Goal: Task Accomplishment & Management: Complete application form

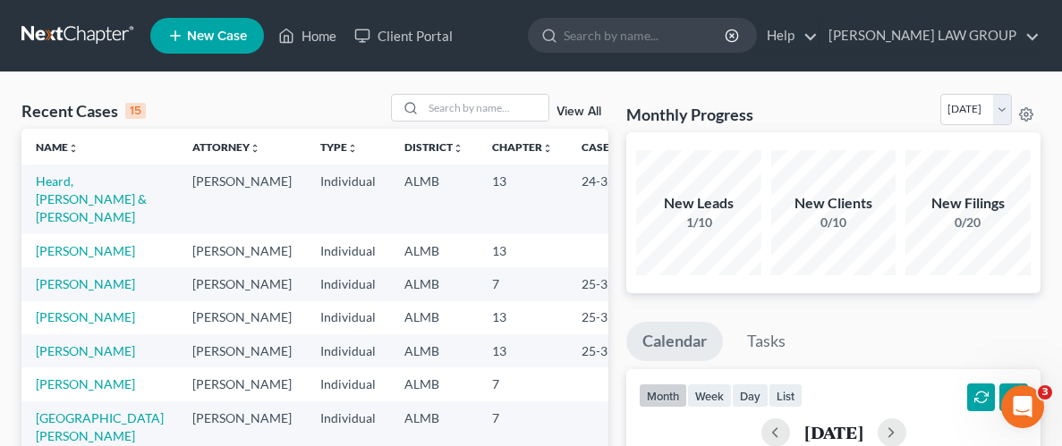
click at [228, 35] on span "New Case" at bounding box center [217, 36] width 60 height 13
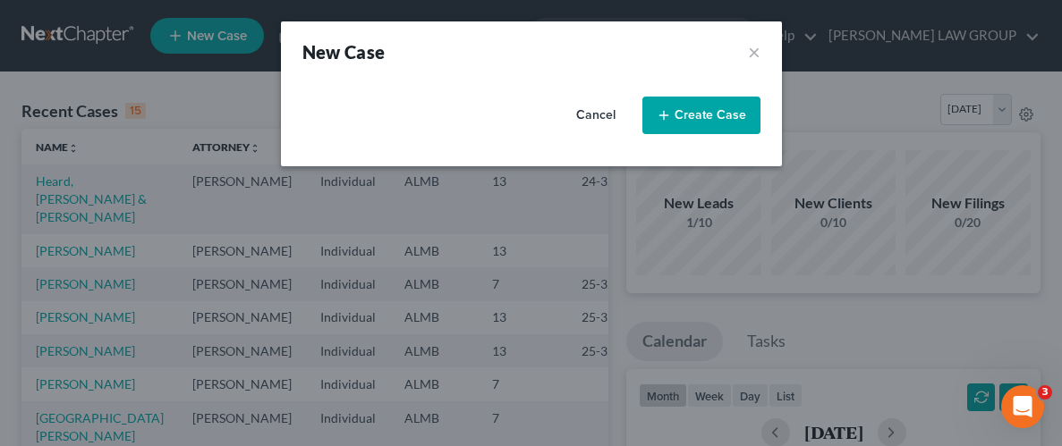
select select "0"
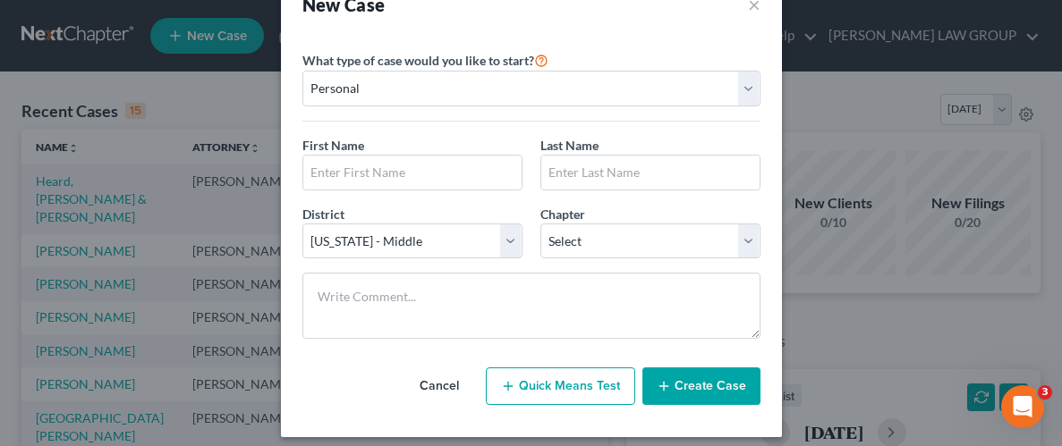
scroll to position [59, 0]
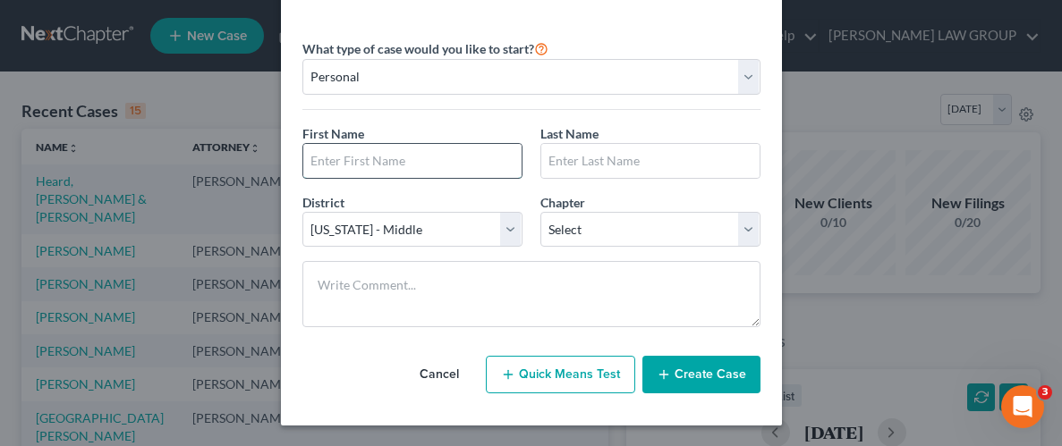
click at [393, 166] on input "text" at bounding box center [412, 161] width 218 height 34
type input "[PERSON_NAME]"
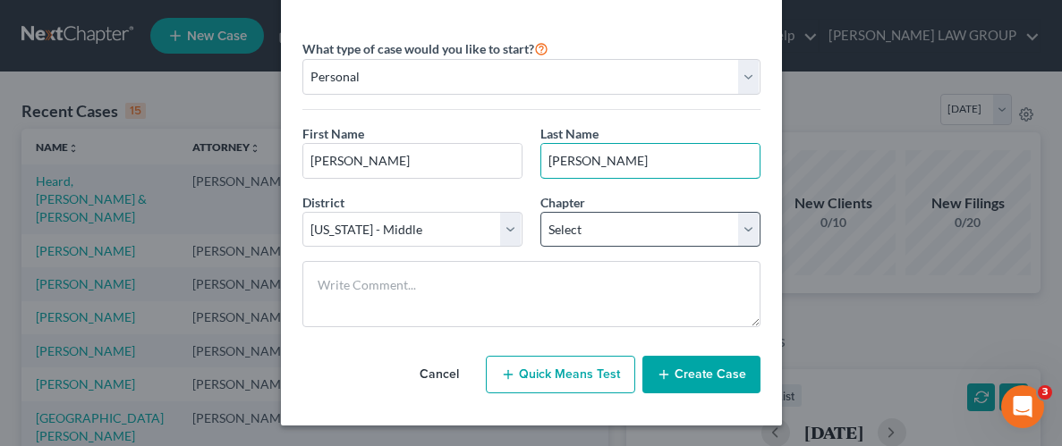
type input "[PERSON_NAME]"
click at [729, 225] on select "Select 7 11 12 13" at bounding box center [650, 230] width 220 height 36
select select "0"
click at [540, 212] on select "Select 7 11 12 13" at bounding box center [650, 230] width 220 height 36
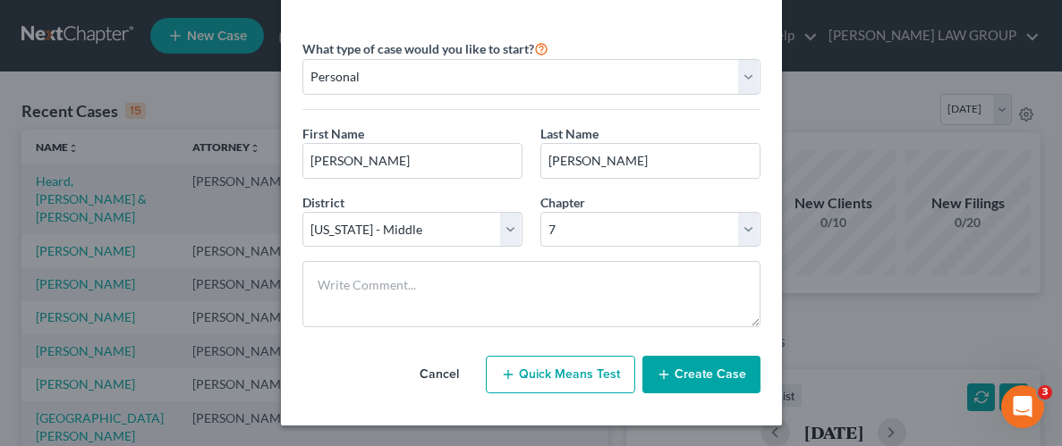
click at [711, 375] on button "Create Case" at bounding box center [701, 375] width 118 height 38
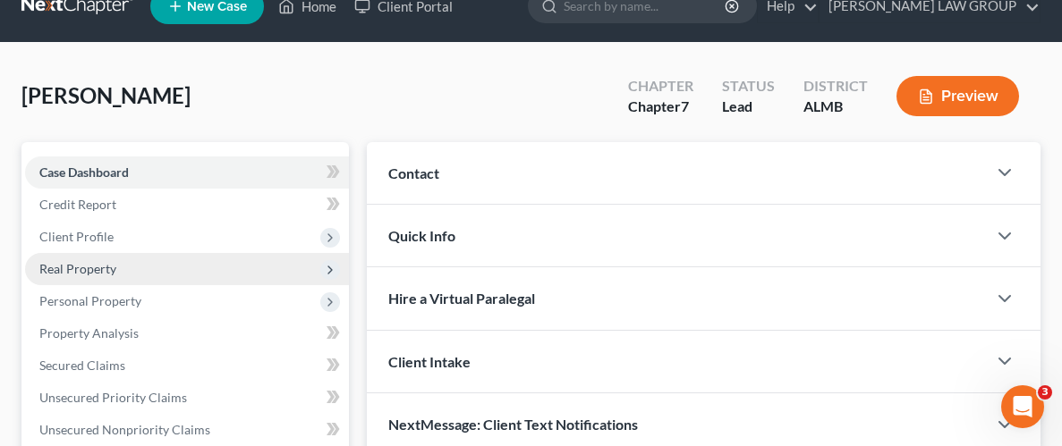
scroll to position [49, 0]
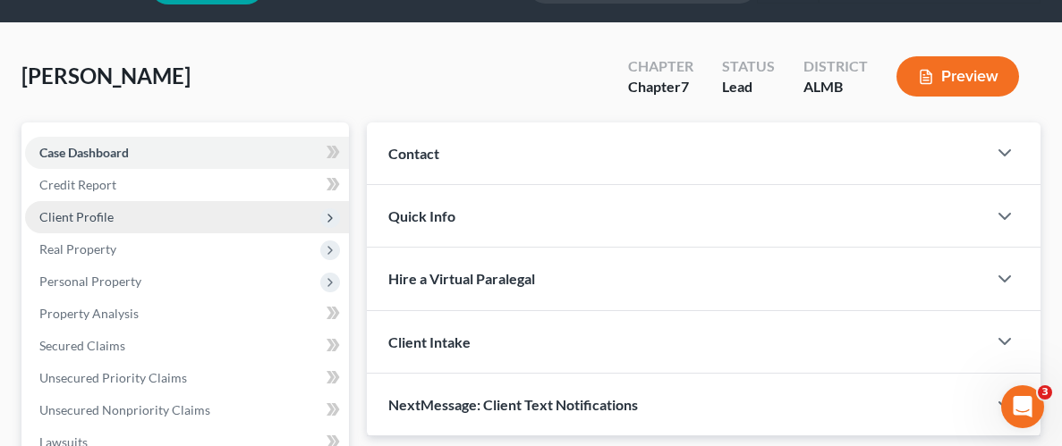
click at [105, 221] on span "Client Profile" at bounding box center [76, 216] width 74 height 15
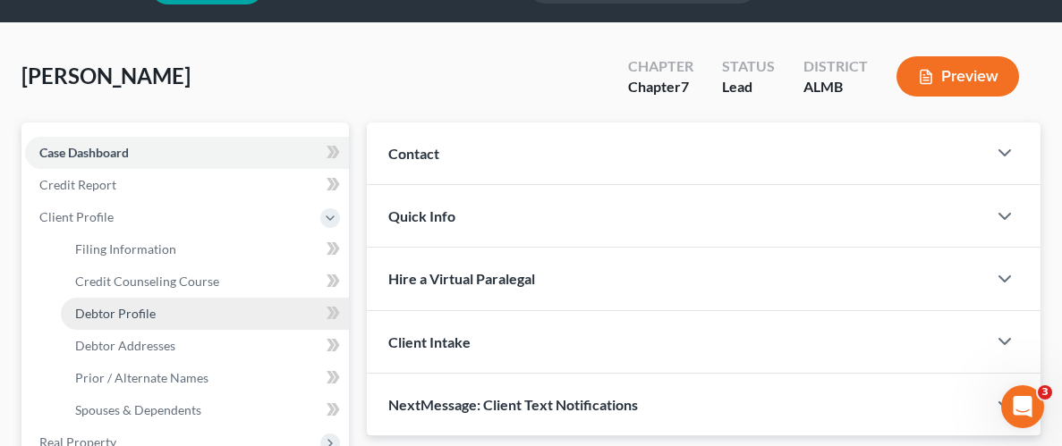
click at [132, 312] on span "Debtor Profile" at bounding box center [115, 313] width 81 height 15
select select "0"
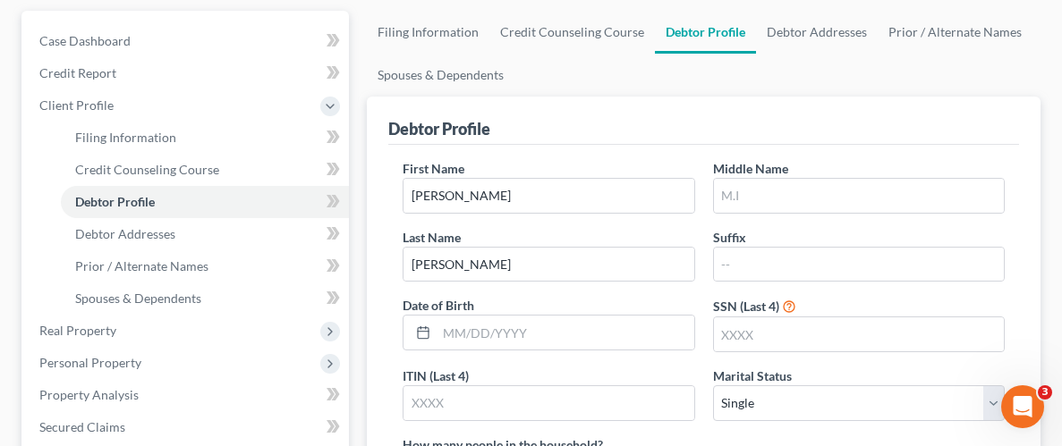
scroll to position [166, 0]
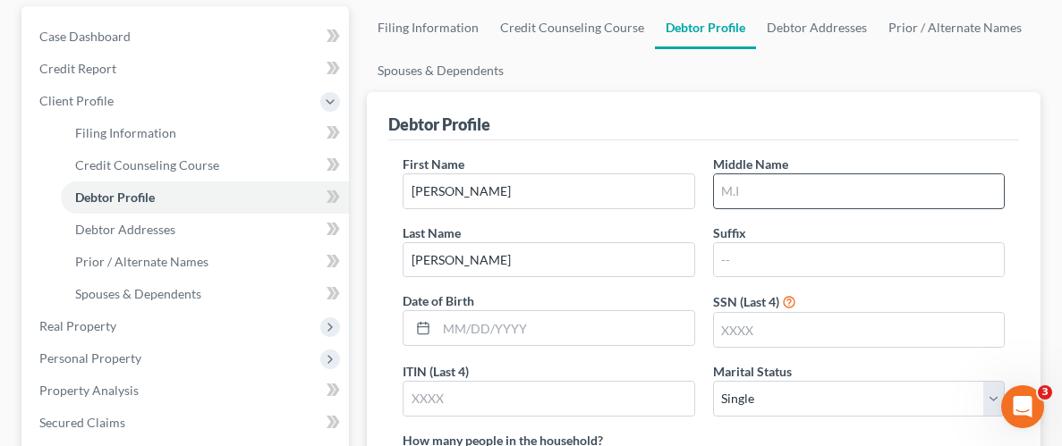
click at [738, 189] on input "text" at bounding box center [859, 191] width 290 height 34
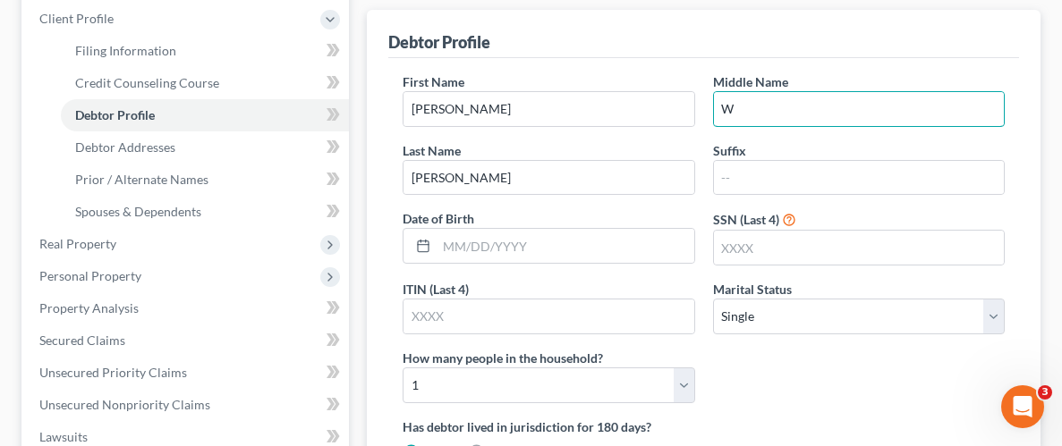
scroll to position [268, 0]
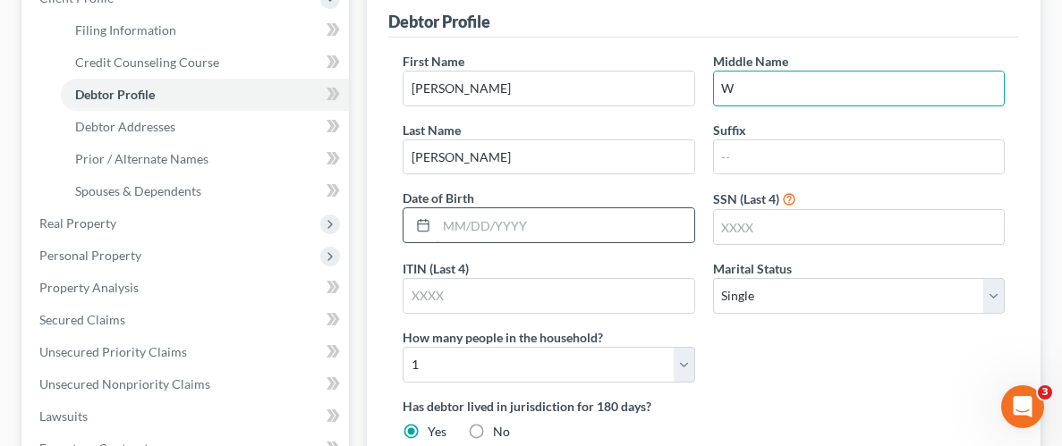
type input "W"
click at [492, 231] on input "text" at bounding box center [565, 225] width 257 height 34
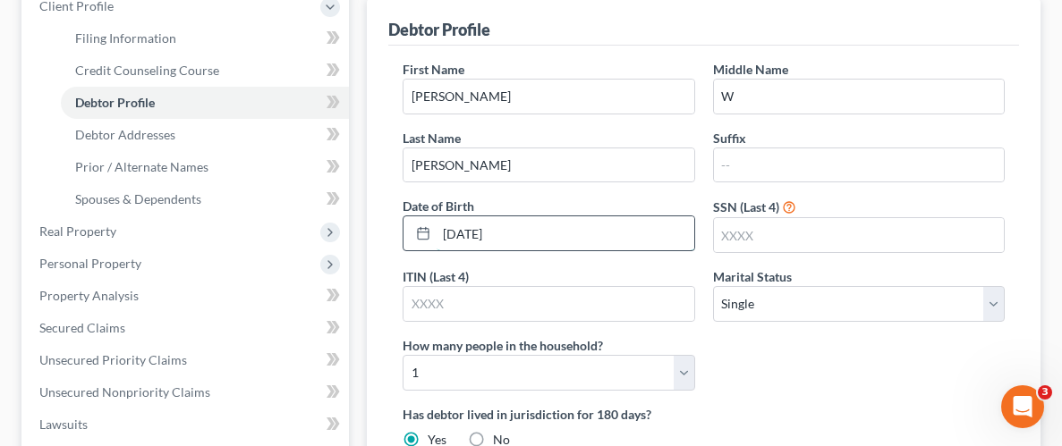
scroll to position [260, 0]
type input "[DATE]"
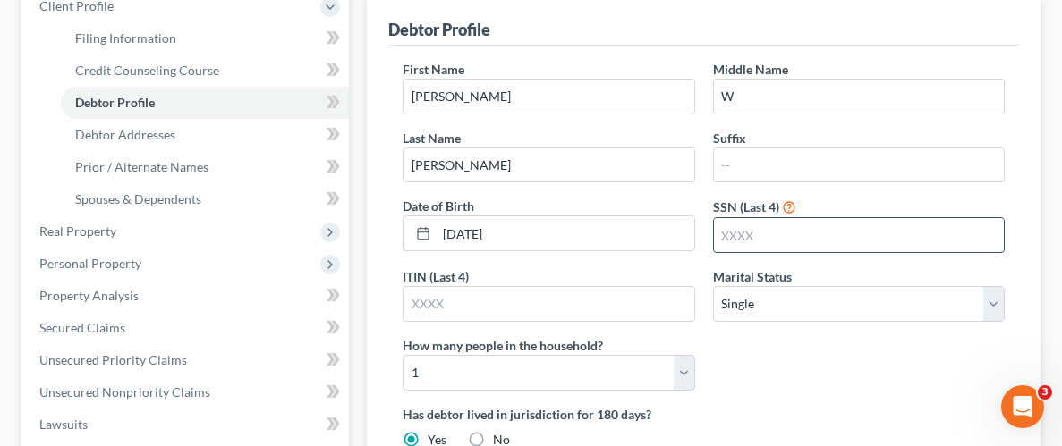
click at [762, 237] on input "text" at bounding box center [859, 235] width 290 height 34
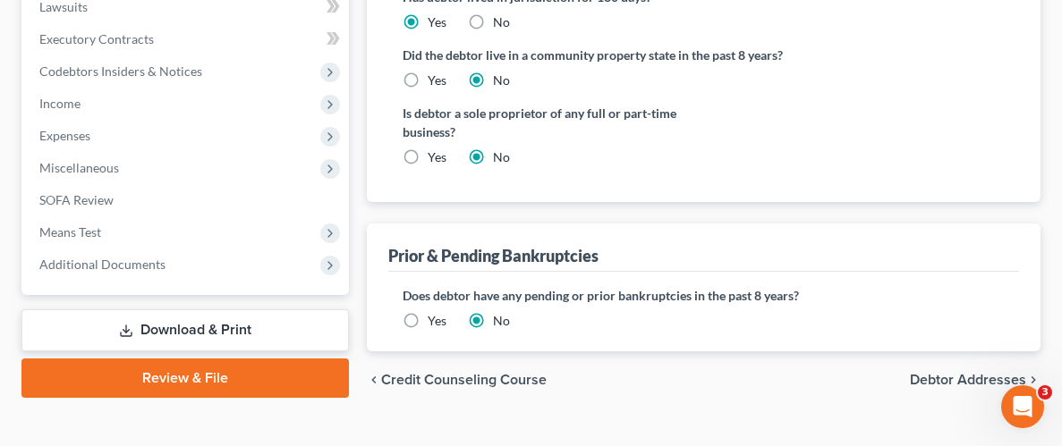
scroll to position [706, 0]
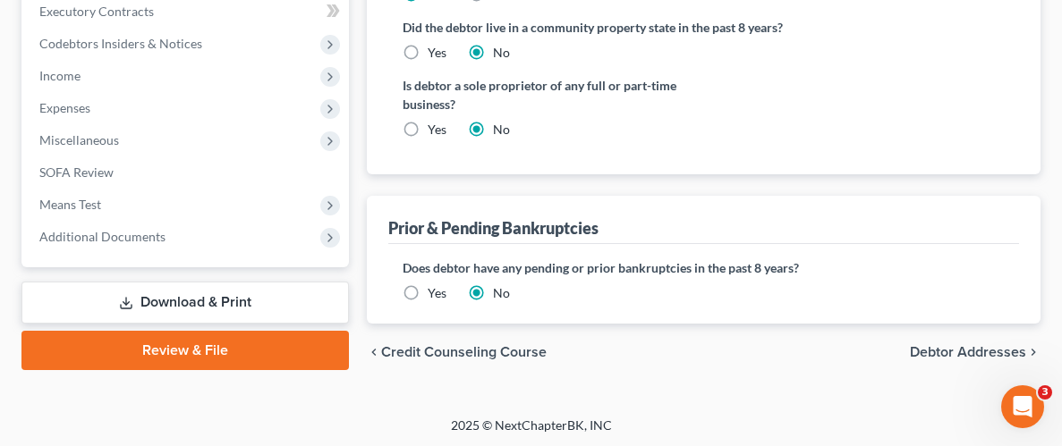
type input "1106"
click at [971, 341] on div "chevron_left Credit Counseling Course Debtor Addresses chevron_right" at bounding box center [704, 352] width 674 height 57
click at [973, 351] on span "Debtor Addresses" at bounding box center [968, 352] width 116 height 14
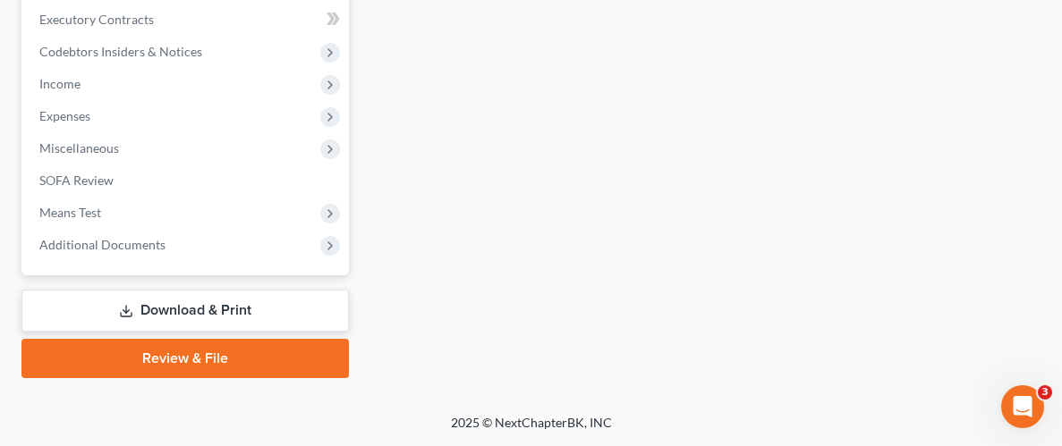
select select "0"
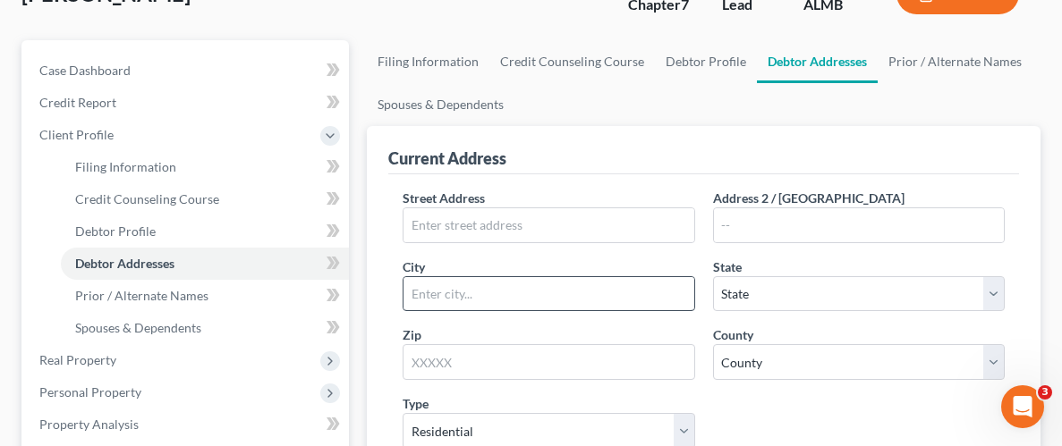
scroll to position [153, 0]
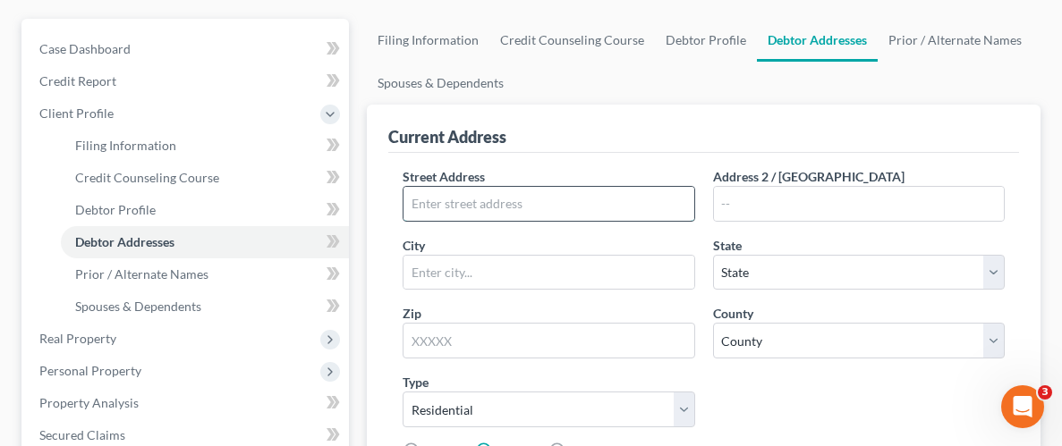
click at [457, 208] on input "text" at bounding box center [549, 204] width 290 height 34
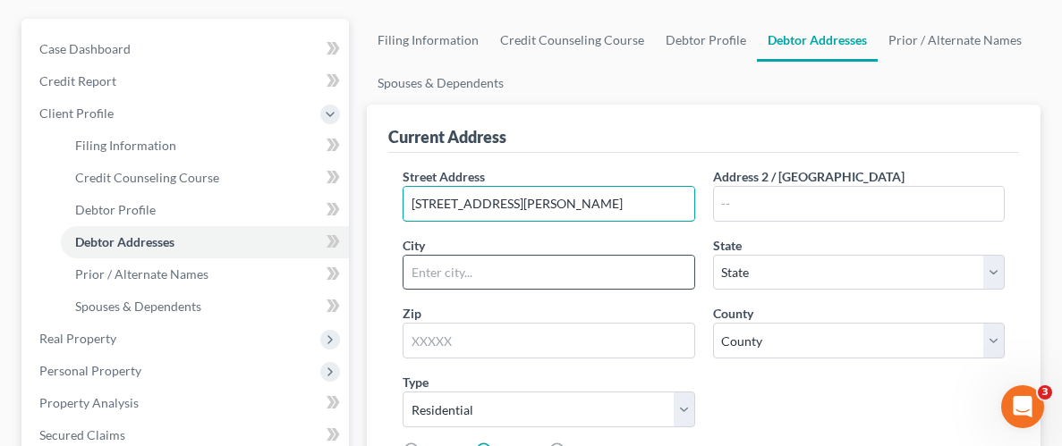
type input "[STREET_ADDRESS][PERSON_NAME]"
click at [482, 269] on input "text" at bounding box center [549, 273] width 290 height 34
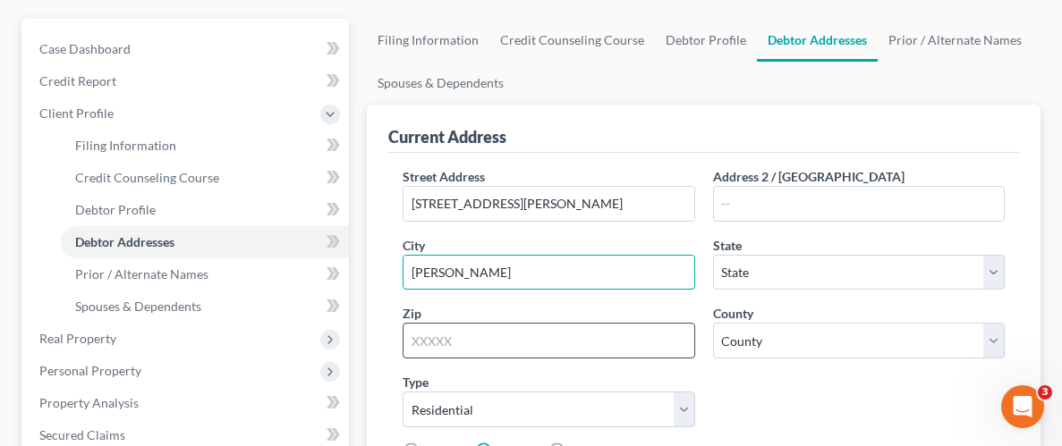
type input "[PERSON_NAME]"
click at [469, 339] on input "text" at bounding box center [549, 341] width 292 height 36
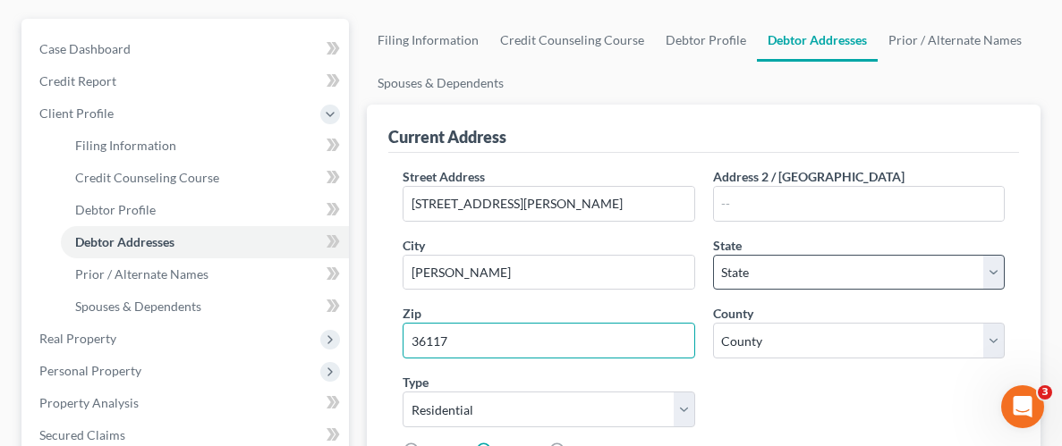
type input "36117"
click at [835, 267] on select "State [US_STATE] AK AR AZ CA CO CT DE DC [GEOGRAPHIC_DATA] [GEOGRAPHIC_DATA] GU…" at bounding box center [859, 273] width 292 height 36
select select "0"
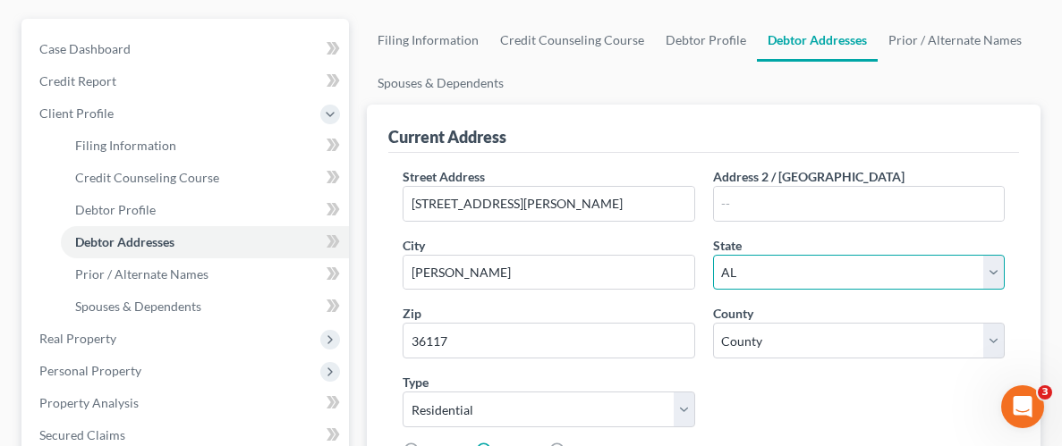
click at [713, 255] on select "State [US_STATE] AK AR AZ CA CO CT DE DC [GEOGRAPHIC_DATA] [GEOGRAPHIC_DATA] GU…" at bounding box center [859, 273] width 292 height 36
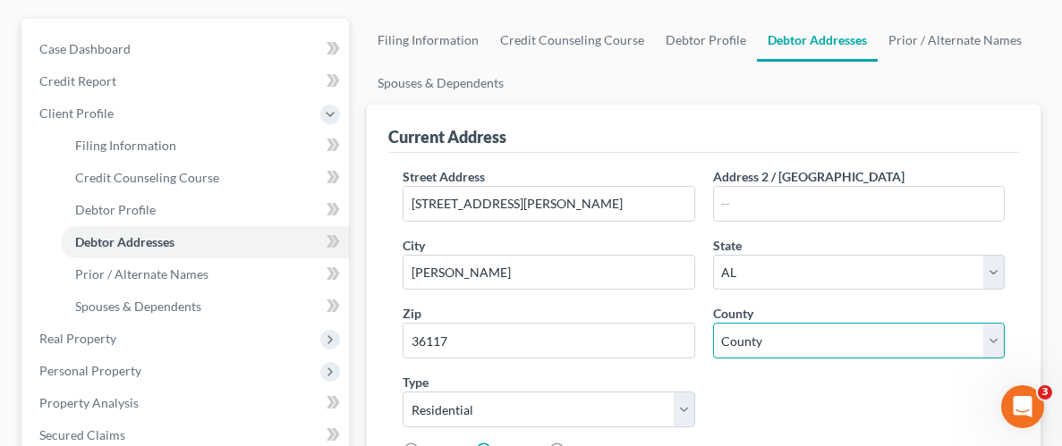
click at [768, 345] on select "County [GEOGRAPHIC_DATA] [GEOGRAPHIC_DATA] [GEOGRAPHIC_DATA] [GEOGRAPHIC_DATA] …" at bounding box center [859, 341] width 292 height 36
select select "50"
click at [713, 323] on select "County [GEOGRAPHIC_DATA] [GEOGRAPHIC_DATA] [GEOGRAPHIC_DATA] [GEOGRAPHIC_DATA] …" at bounding box center [859, 341] width 292 height 36
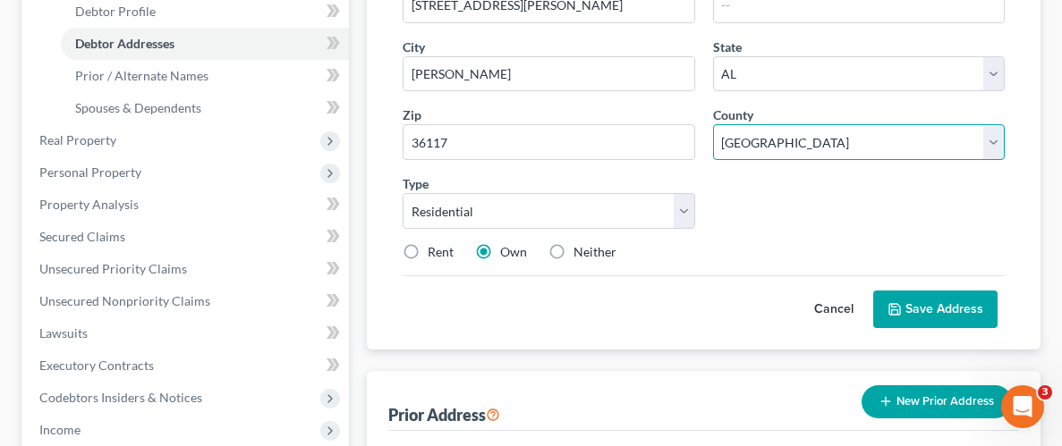
scroll to position [355, 0]
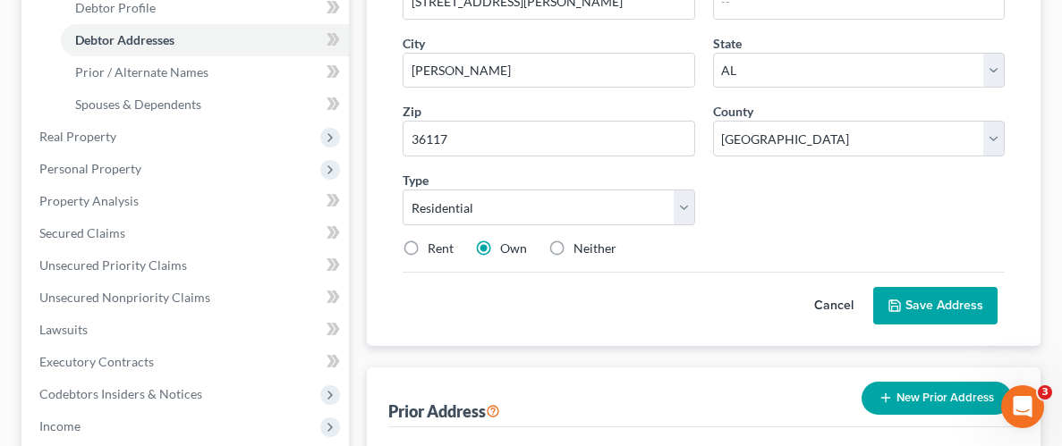
click at [428, 244] on label "Rent" at bounding box center [441, 249] width 26 height 18
click at [435, 244] on input "Rent" at bounding box center [441, 246] width 12 height 12
radio input "true"
click at [923, 302] on button "Save Address" at bounding box center [935, 306] width 124 height 38
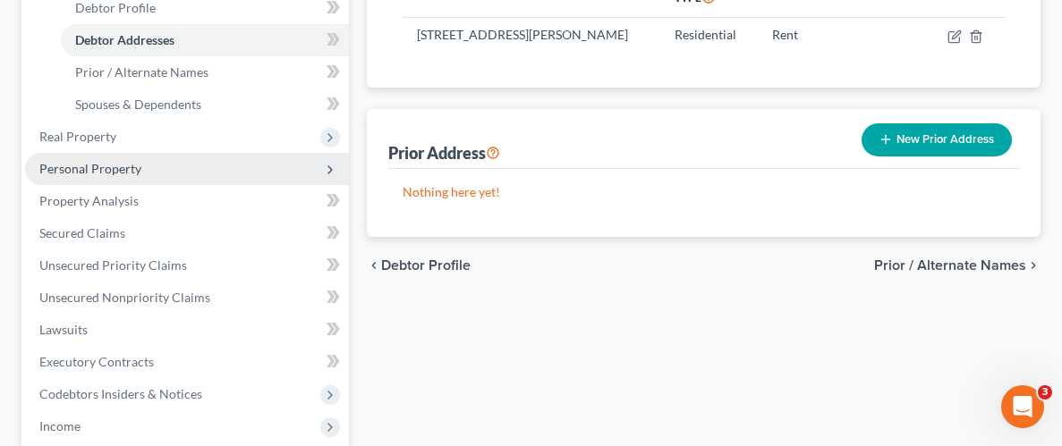
click at [117, 167] on span "Personal Property" at bounding box center [90, 168] width 102 height 15
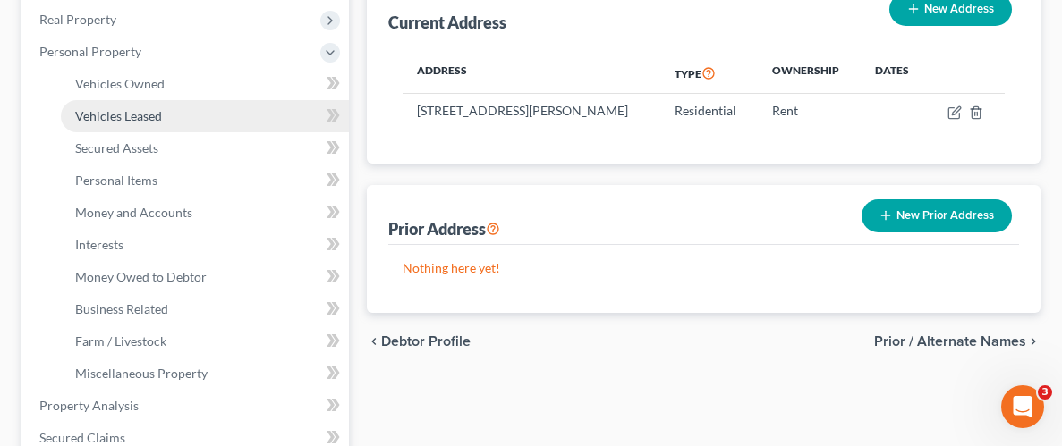
scroll to position [274, 0]
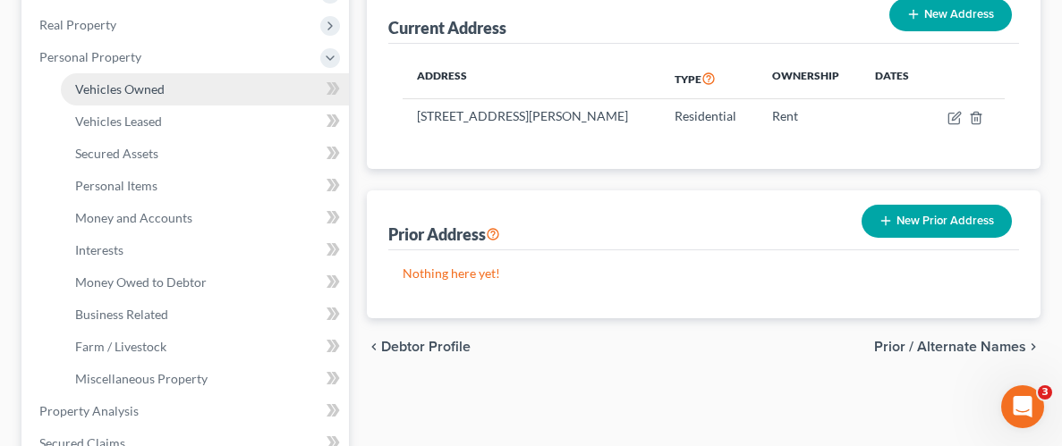
click at [152, 88] on span "Vehicles Owned" at bounding box center [119, 88] width 89 height 15
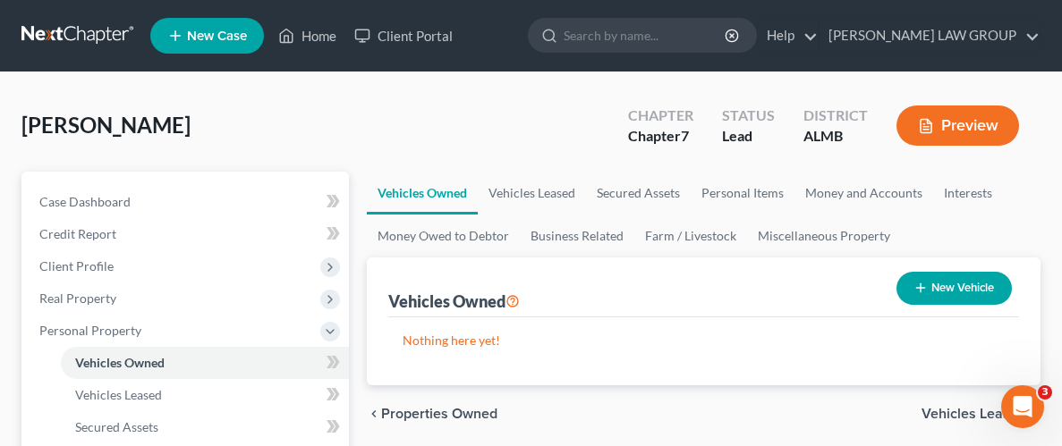
click at [913, 292] on icon "button" at bounding box center [920, 288] width 14 height 14
select select "0"
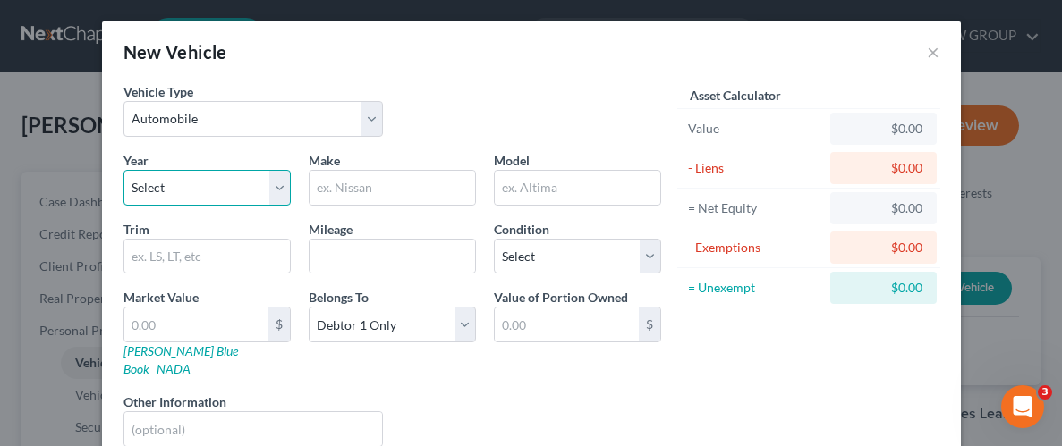
click at [171, 186] on select "Select 2026 2025 2024 2023 2022 2021 2020 2019 2018 2017 2016 2015 2014 2013 20…" at bounding box center [206, 188] width 167 height 36
select select "6"
click at [123, 170] on select "Select 2026 2025 2024 2023 2022 2021 2020 2019 2018 2017 2016 2015 2014 2013 20…" at bounding box center [206, 188] width 167 height 36
click at [359, 191] on input "text" at bounding box center [393, 188] width 166 height 34
type input "Nissan"
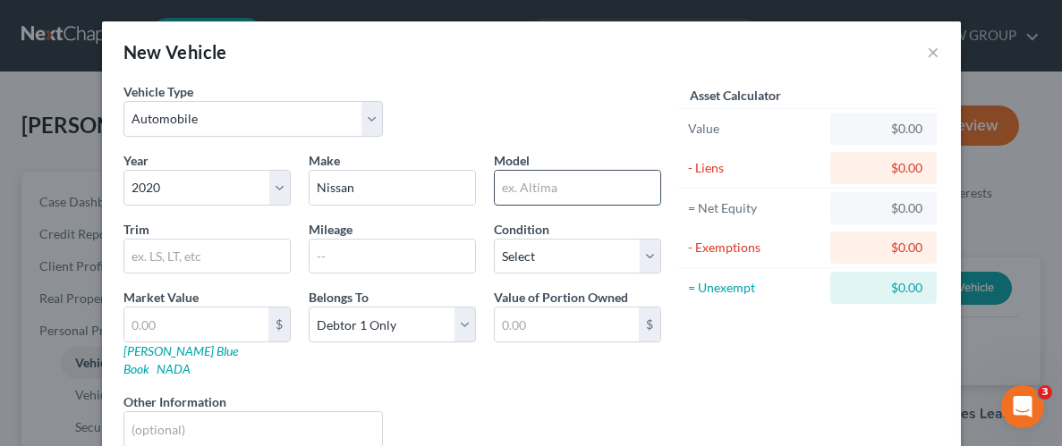
click at [576, 182] on input "text" at bounding box center [578, 188] width 166 height 34
type input "Pathfinder"
click at [336, 258] on input "text" at bounding box center [393, 257] width 166 height 34
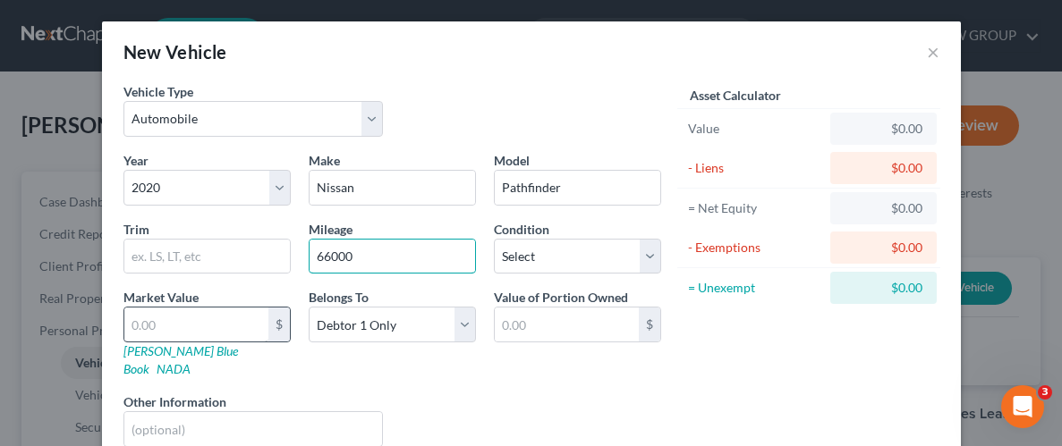
type input "66000"
click at [186, 321] on input "text" at bounding box center [196, 325] width 144 height 34
type input "1"
type input "1.00"
type input "14"
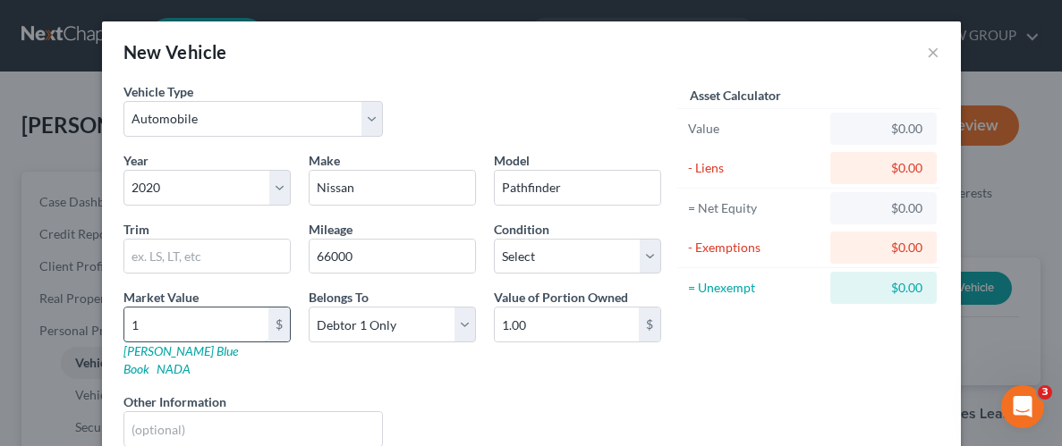
type input "14.00"
type input "140"
type input "140.00"
type input "1400"
type input "1,400.00"
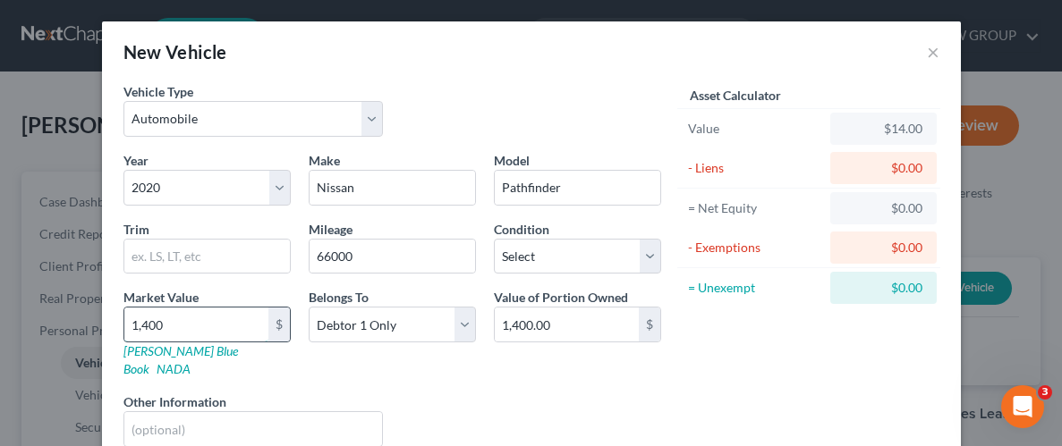
type input "1,4000"
type input "14,000.00"
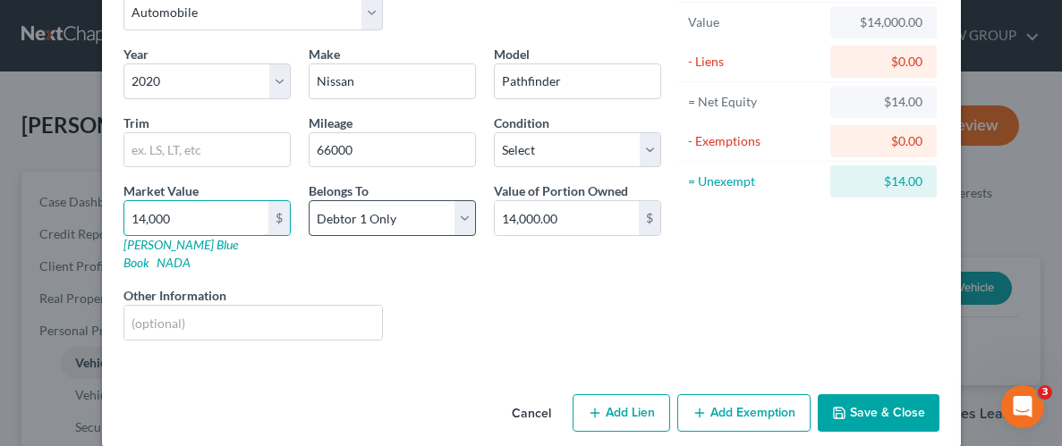
scroll to position [108, 0]
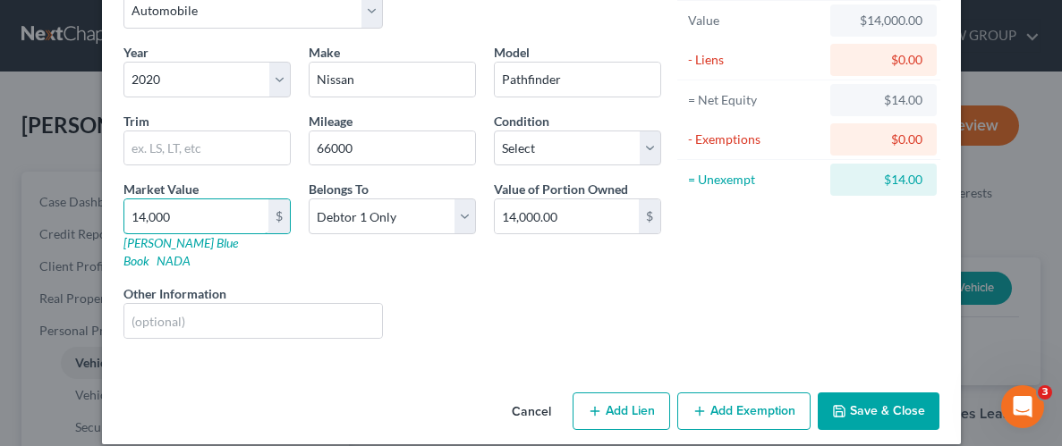
type input "14,000"
click at [740, 393] on button "Add Exemption" at bounding box center [743, 412] width 133 height 38
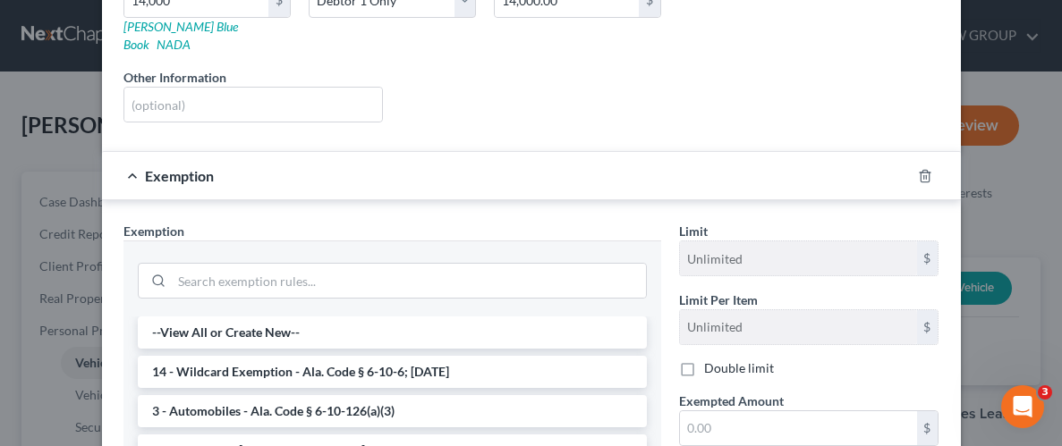
scroll to position [326, 0]
click at [484, 97] on div "Liens Select" at bounding box center [531, 94] width 278 height 55
click at [637, 89] on div "Liens Select" at bounding box center [531, 94] width 278 height 55
drag, startPoint x: 515, startPoint y: 90, endPoint x: 531, endPoint y: 93, distance: 16.3
click at [522, 88] on div "Liens Select" at bounding box center [531, 94] width 278 height 55
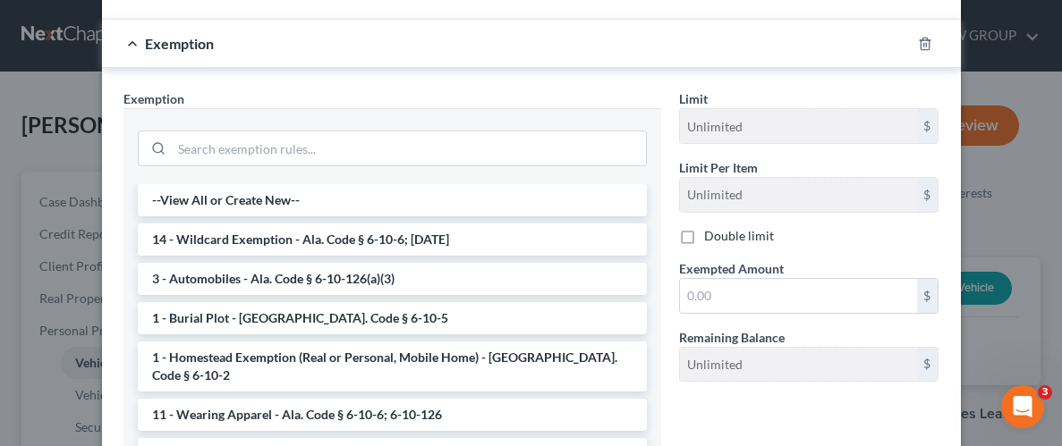
scroll to position [589, 0]
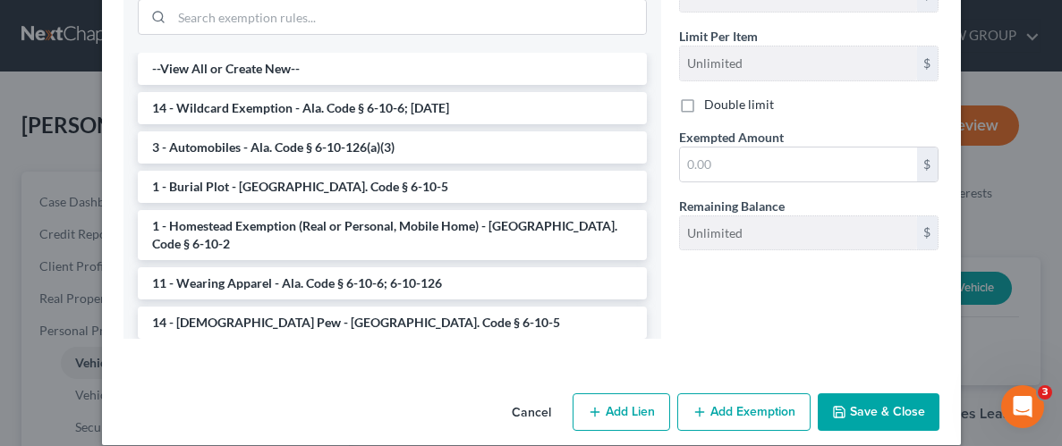
click at [896, 395] on button "Save & Close" at bounding box center [879, 413] width 122 height 38
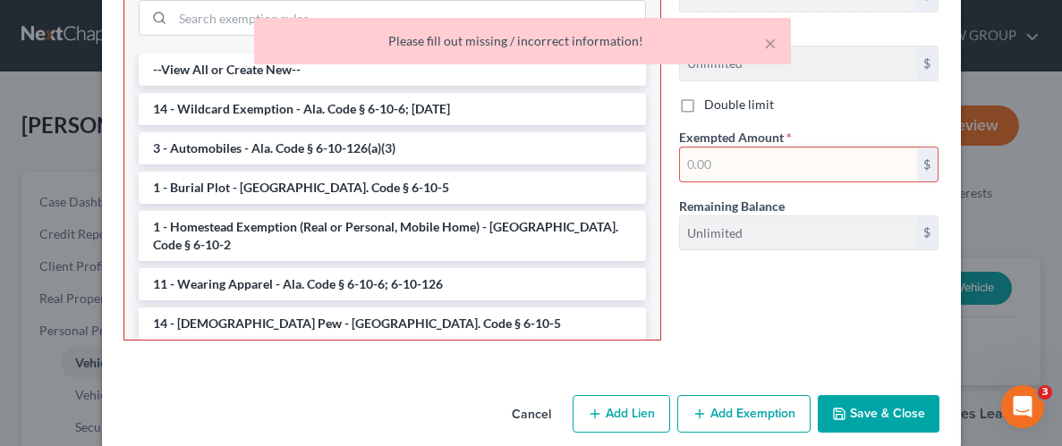
scroll to position [590, 0]
click at [766, 45] on button "×" at bounding box center [770, 42] width 13 height 21
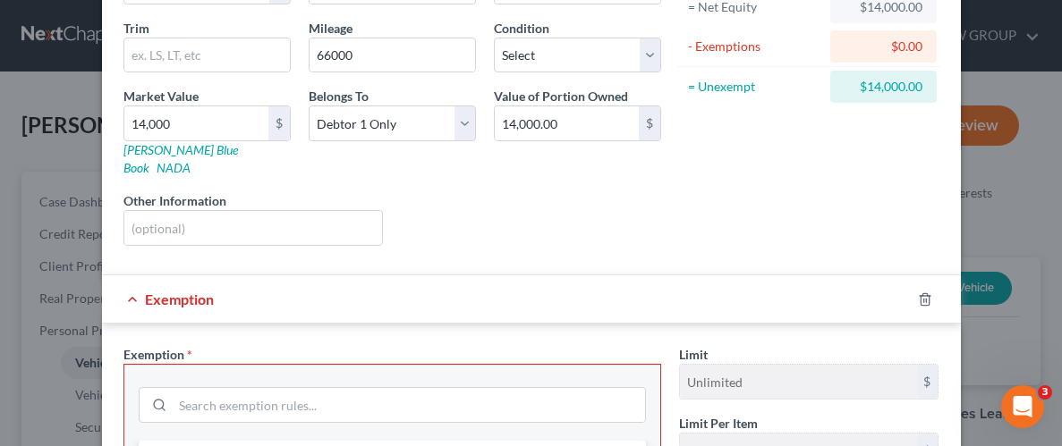
scroll to position [199, 0]
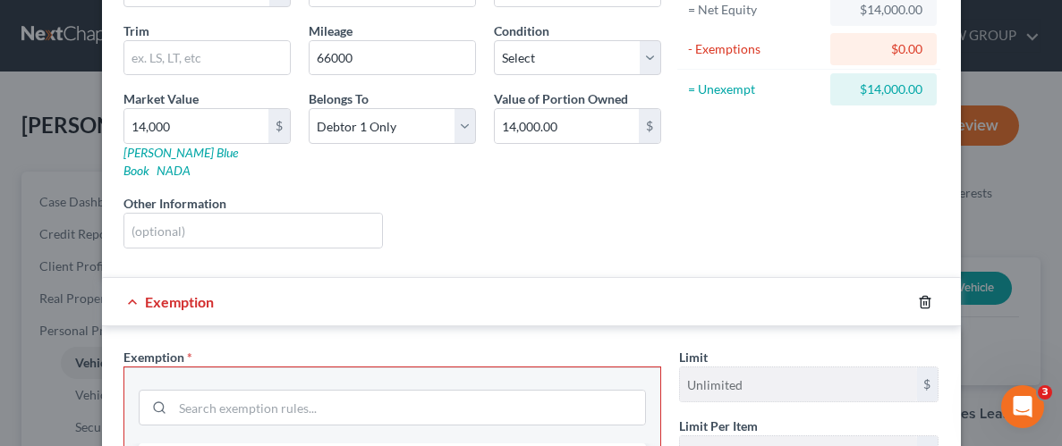
click at [927, 295] on icon "button" at bounding box center [925, 302] width 14 height 14
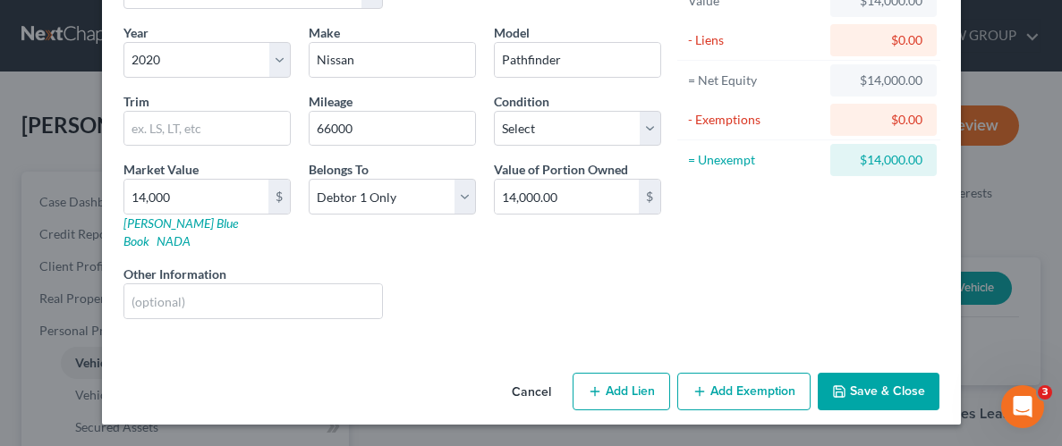
scroll to position [108, 0]
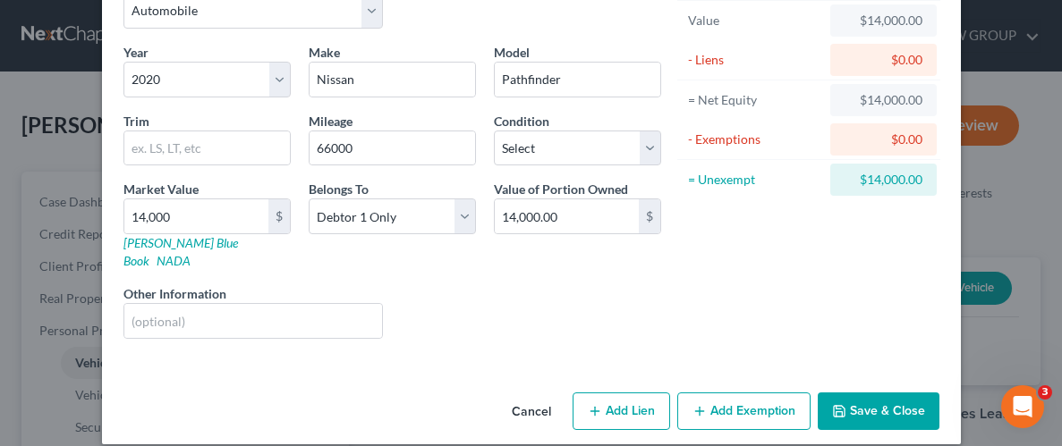
click at [879, 395] on button "Save & Close" at bounding box center [879, 412] width 122 height 38
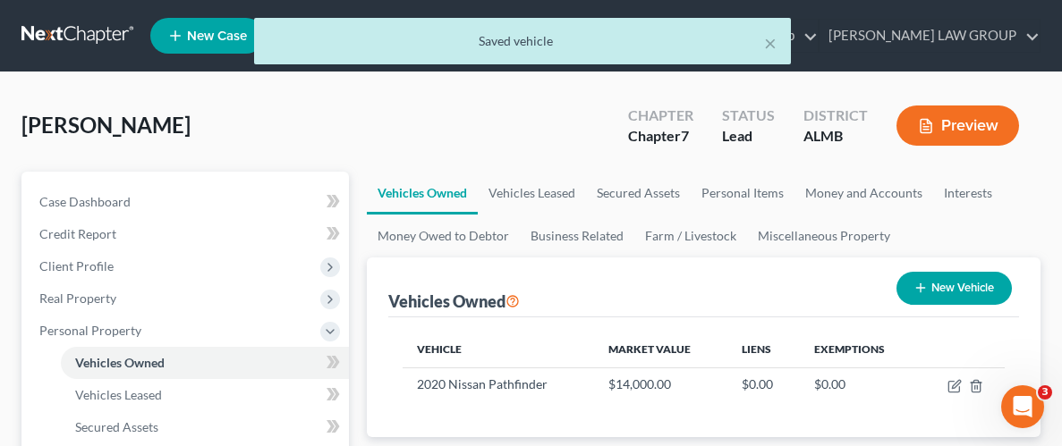
click at [930, 291] on button "New Vehicle" at bounding box center [953, 288] width 115 height 33
select select "0"
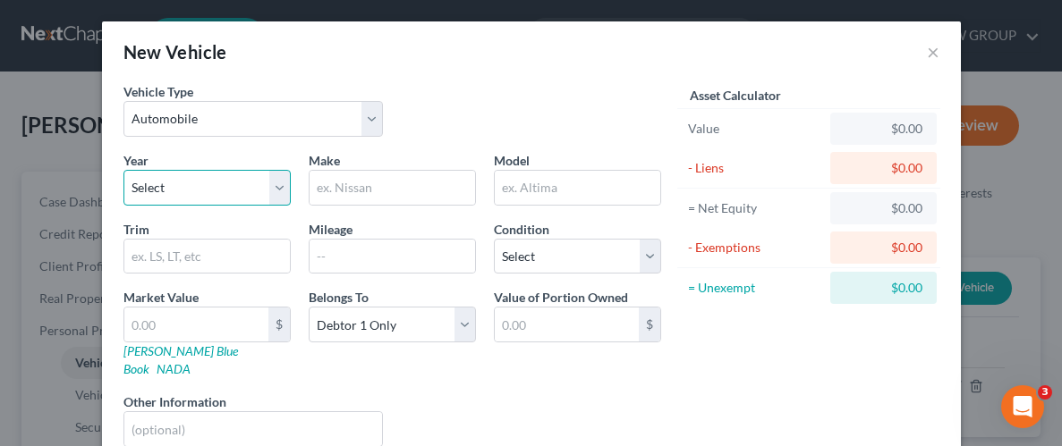
click at [192, 182] on select "Select 2026 2025 2024 2023 2022 2021 2020 2019 2018 2017 2016 2015 2014 2013 20…" at bounding box center [206, 188] width 167 height 36
select select "6"
click at [123, 170] on select "Select 2026 2025 2024 2023 2022 2021 2020 2019 2018 2017 2016 2015 2014 2013 20…" at bounding box center [206, 188] width 167 height 36
click at [359, 185] on input "text" at bounding box center [393, 188] width 166 height 34
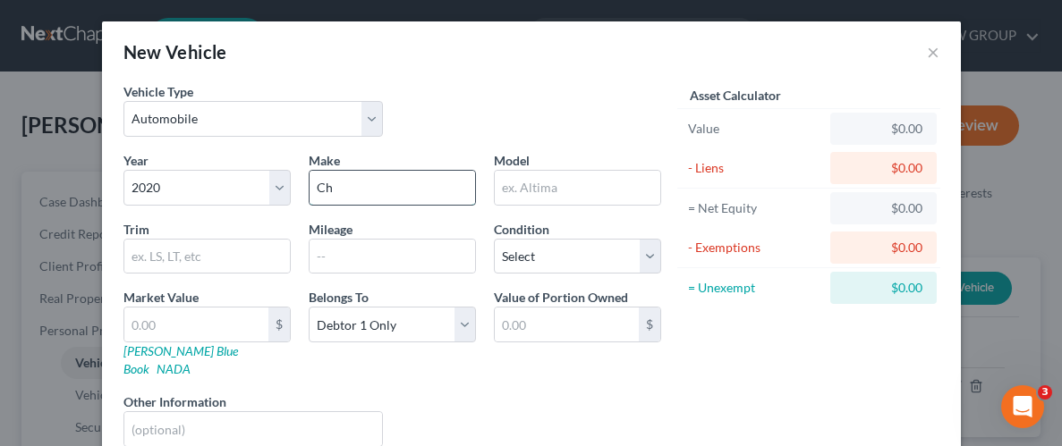
type input "Chevrolet"
click at [557, 182] on input "text" at bounding box center [578, 188] width 166 height 34
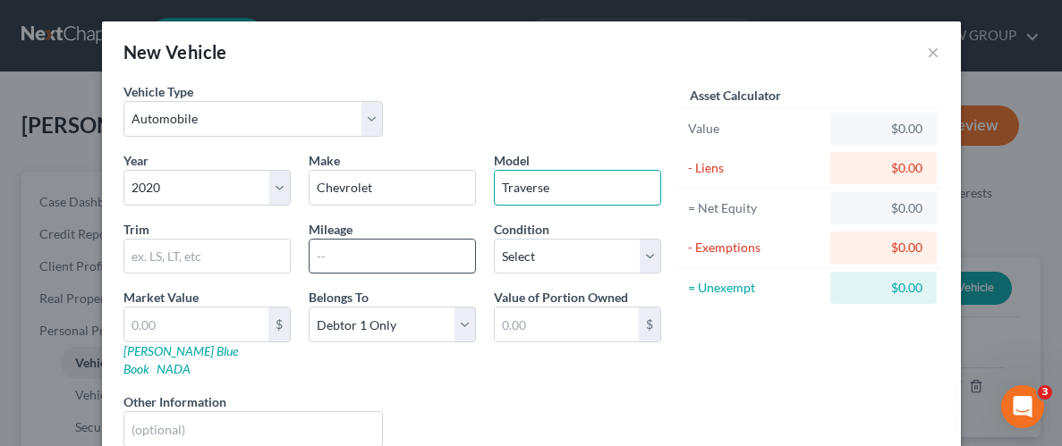
type input "Traverse"
click at [346, 258] on input "text" at bounding box center [393, 257] width 166 height 34
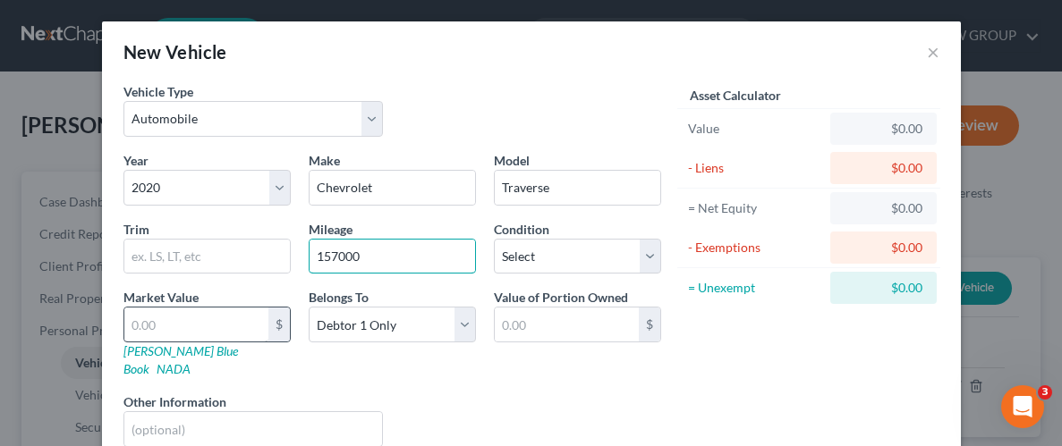
type input "157000"
click at [199, 327] on input "text" at bounding box center [196, 325] width 144 height 34
type input "15"
type input "15.00"
type input "150"
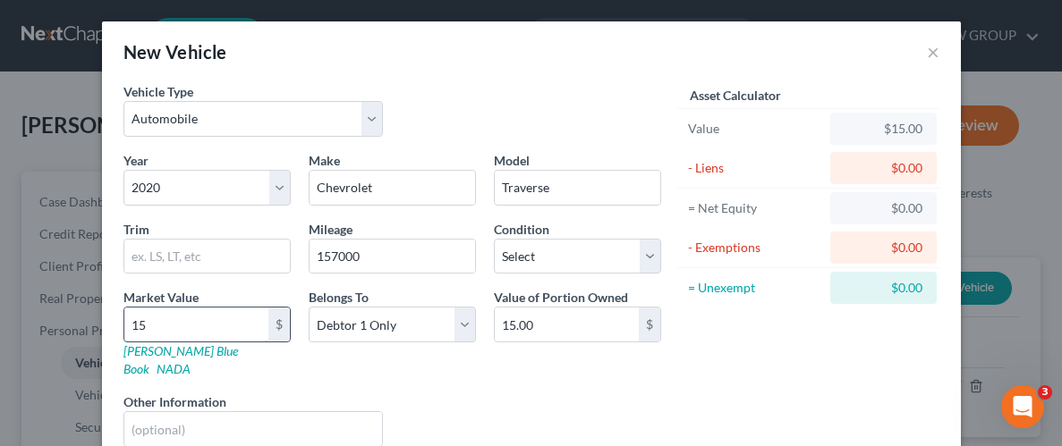
type input "150.00"
type input "1500"
type input "1,500.00"
type input "1,5000"
type input "15,000.00"
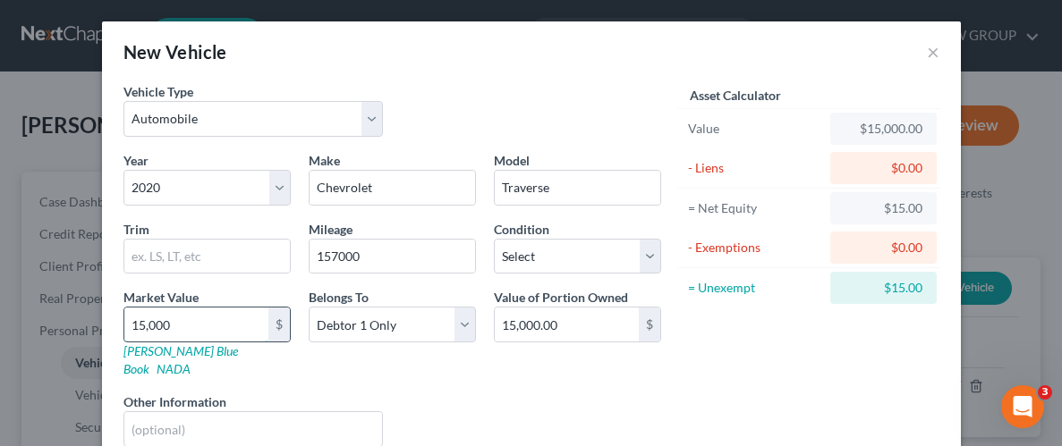
type input "15,00"
type input "1,500.00"
type input "1,50"
type input "150.00"
type input "15"
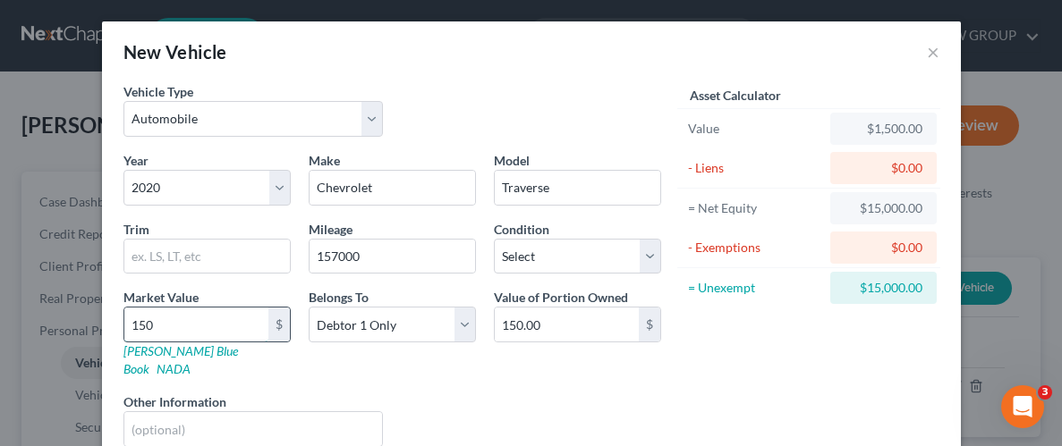
type input "15.00"
type input "1"
type input "1.00"
type input "1"
type input "1.00"
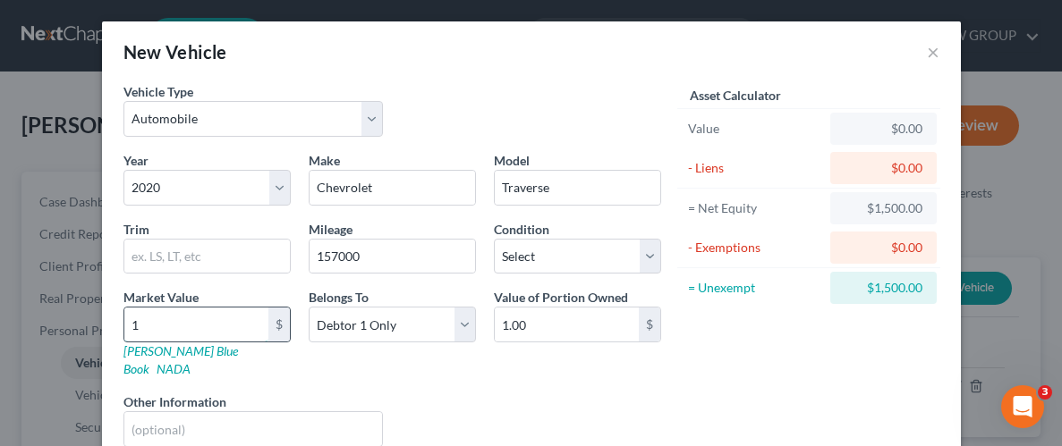
type input "18"
type input "18.00"
type input "180"
type input "180.00"
type input "1800"
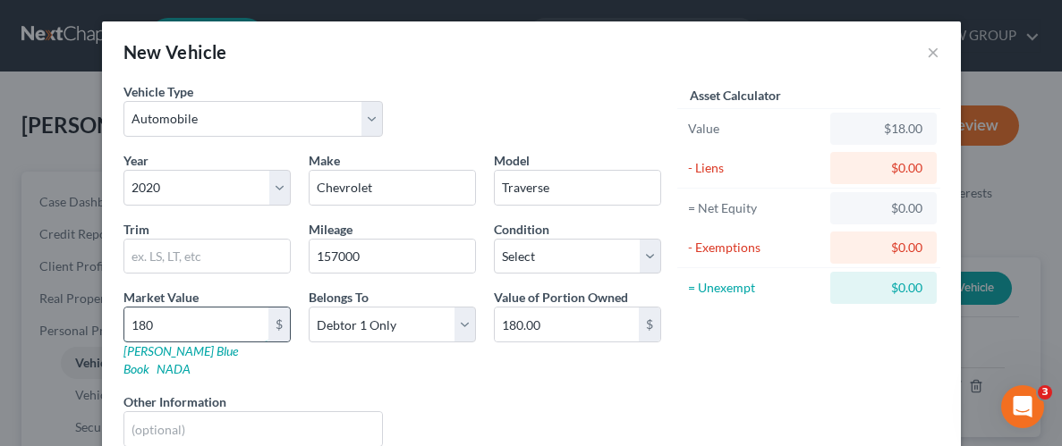
type input "1,800.00"
type input "1,8000"
type input "18,000.00"
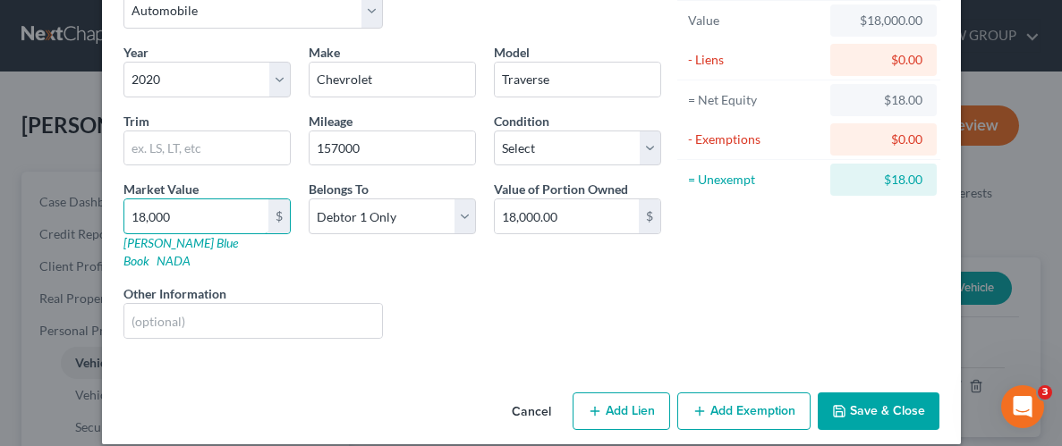
type input "18,000"
click at [723, 397] on button "Add Exemption" at bounding box center [743, 412] width 133 height 38
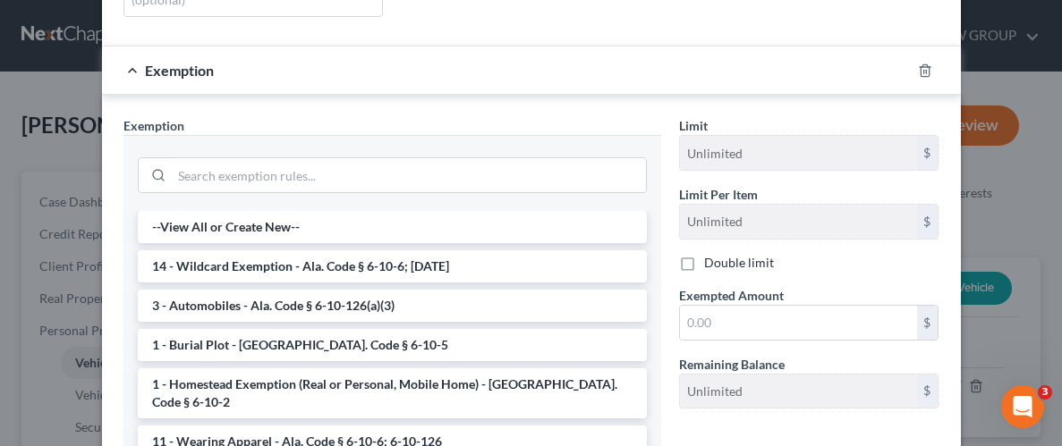
scroll to position [435, 0]
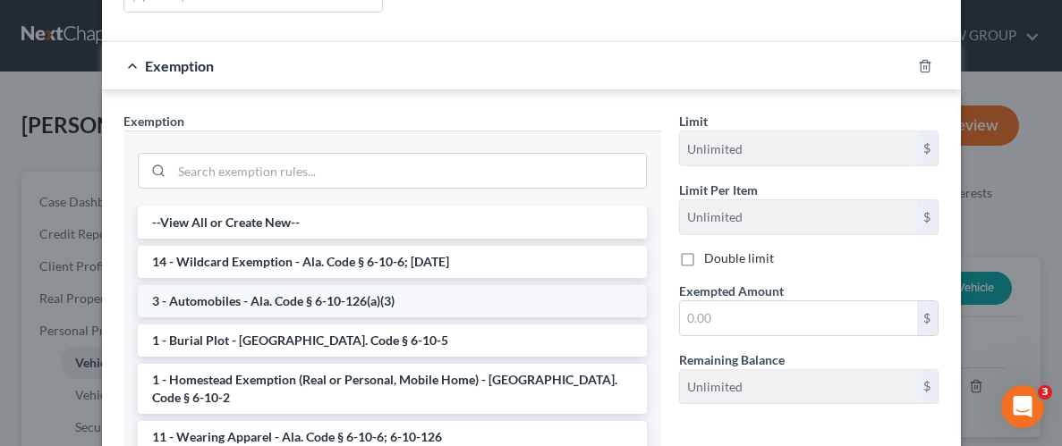
click at [293, 285] on li "3 - Automobiles - Ala. Code § 6-10-126(a)(3)" at bounding box center [392, 301] width 509 height 32
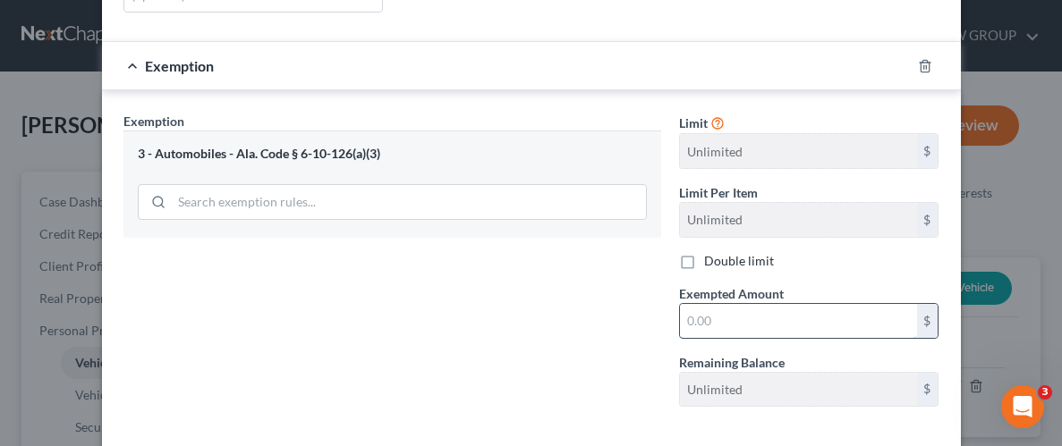
click at [764, 304] on input "text" at bounding box center [798, 321] width 237 height 34
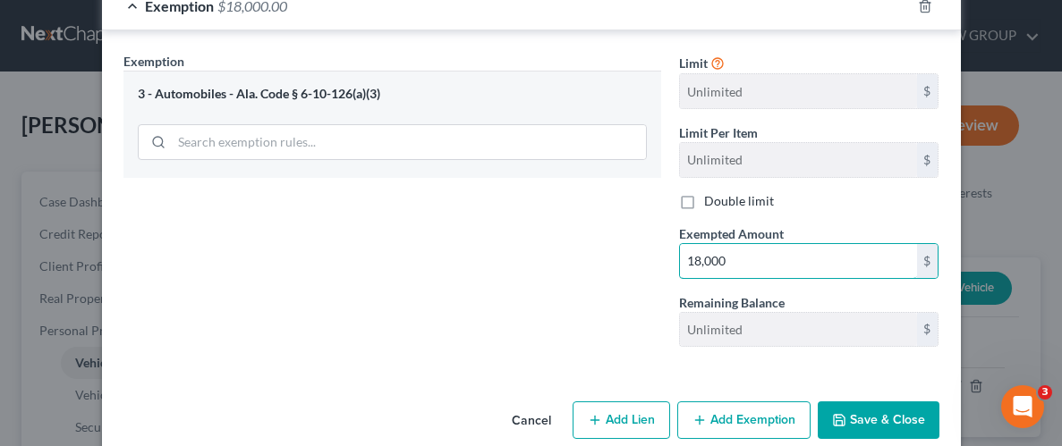
scroll to position [503, 0]
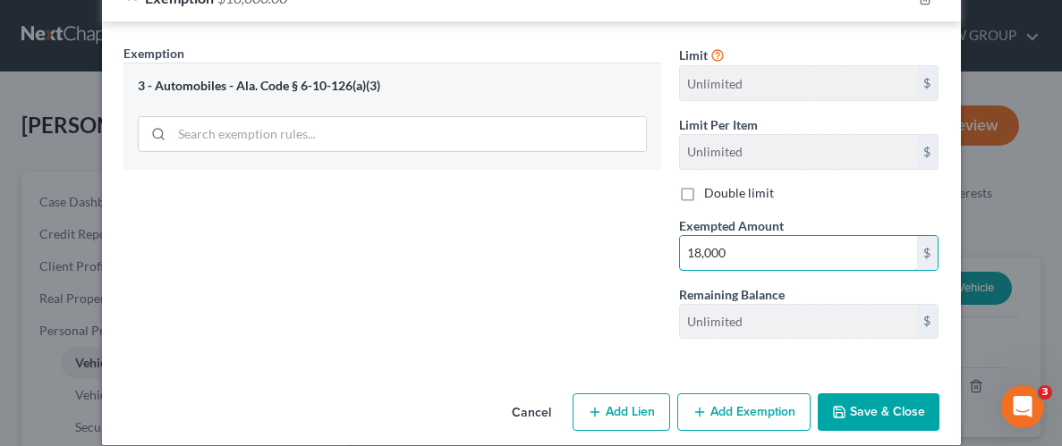
type input "18,000"
click at [882, 395] on button "Save & Close" at bounding box center [879, 413] width 122 height 38
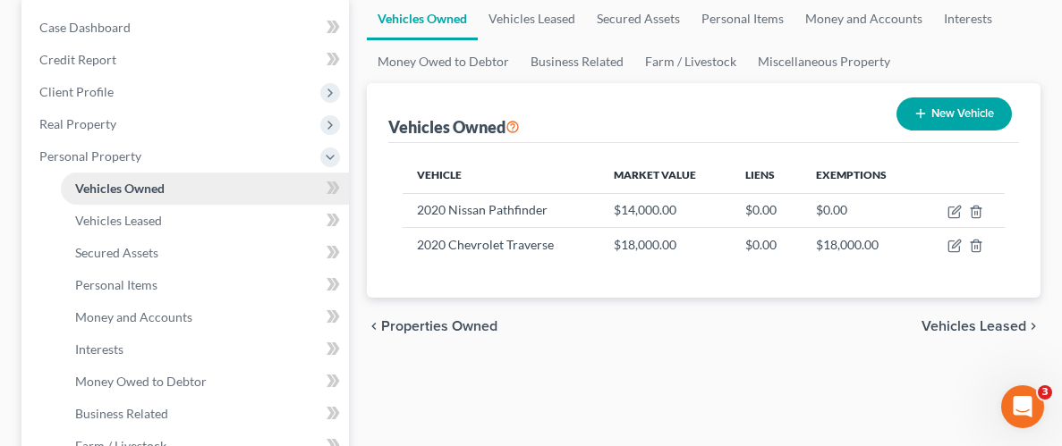
scroll to position [190, 0]
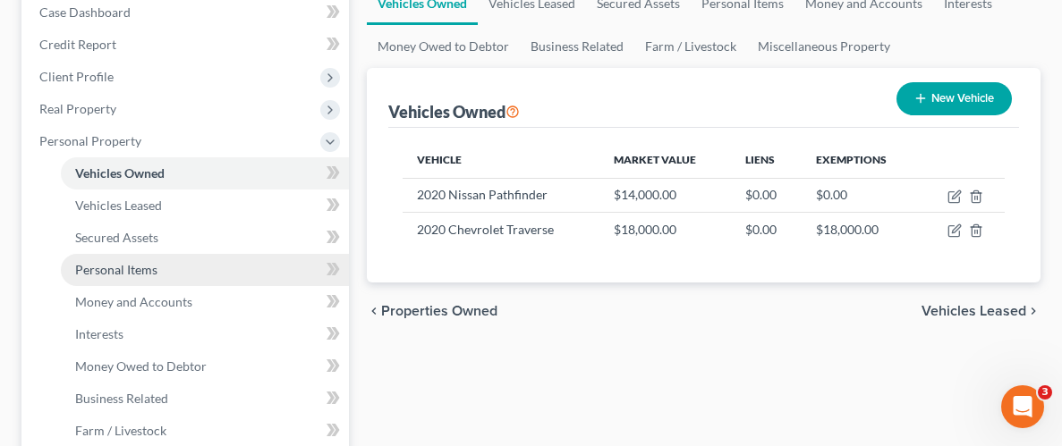
click at [122, 273] on span "Personal Items" at bounding box center [116, 269] width 82 height 15
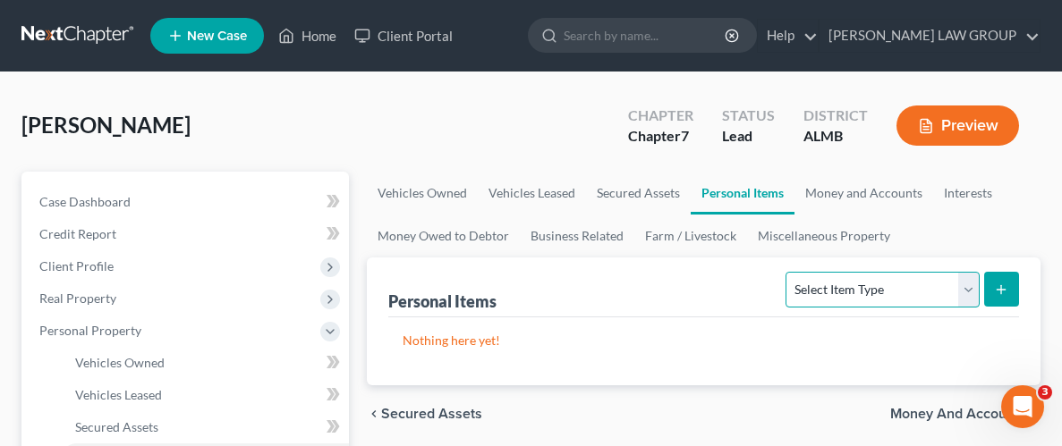
click at [928, 286] on select "Select Item Type Clothing Collectibles Of Value Electronics Firearms Household …" at bounding box center [882, 290] width 193 height 36
select select "household_goods"
click at [788, 272] on select "Select Item Type Clothing Collectibles Of Value Electronics Firearms Household …" at bounding box center [882, 290] width 193 height 36
click at [1004, 285] on icon "submit" at bounding box center [1001, 290] width 14 height 14
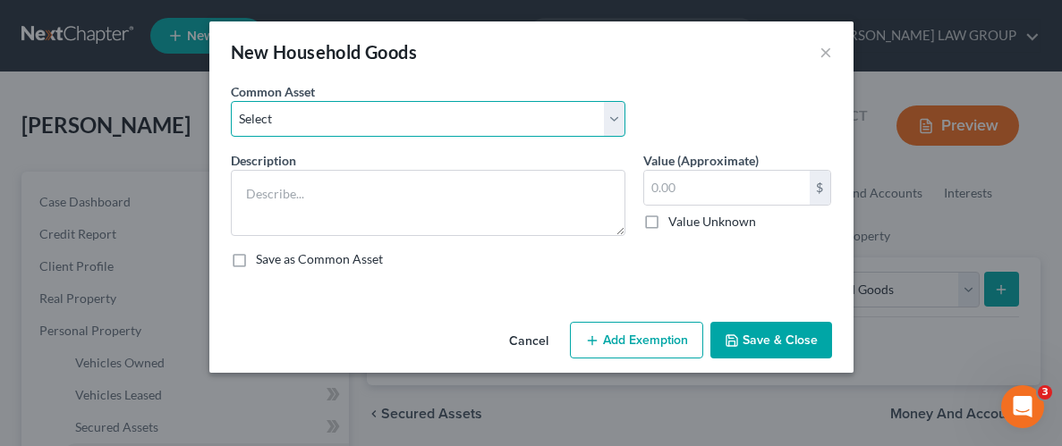
click at [274, 115] on select "Select Household Goods Household Goods" at bounding box center [428, 119] width 395 height 36
select select "0"
click at [231, 101] on select "Select Household Goods Household Goods" at bounding box center [428, 119] width 395 height 36
type textarea "Household Goods"
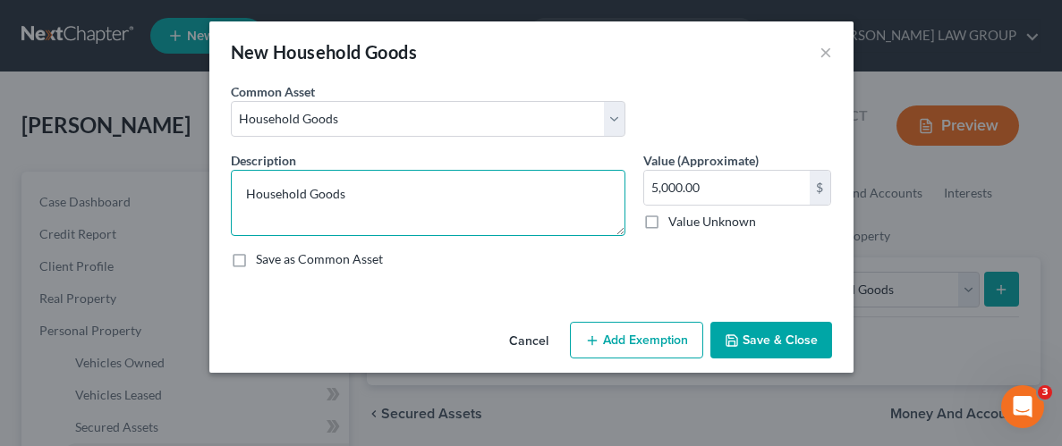
click at [314, 187] on textarea "Household Goods" at bounding box center [428, 203] width 395 height 66
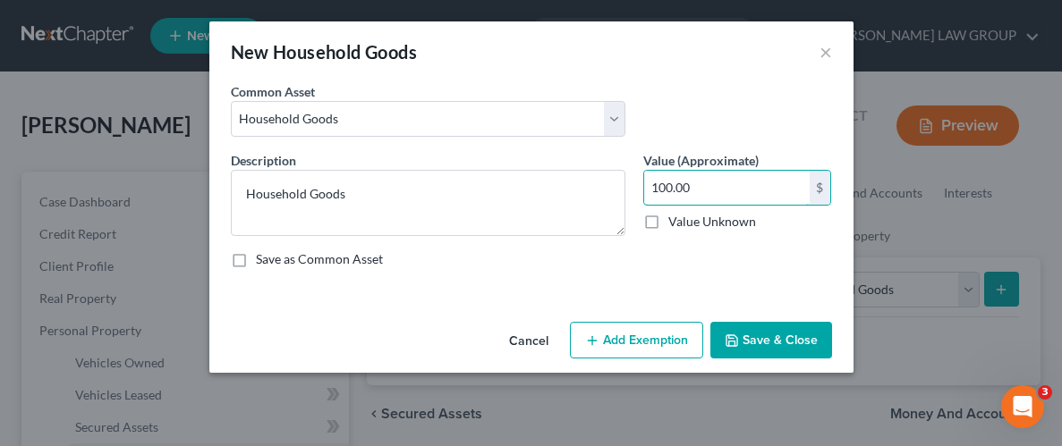
type input "100.00"
click at [616, 338] on button "Add Exemption" at bounding box center [636, 341] width 133 height 38
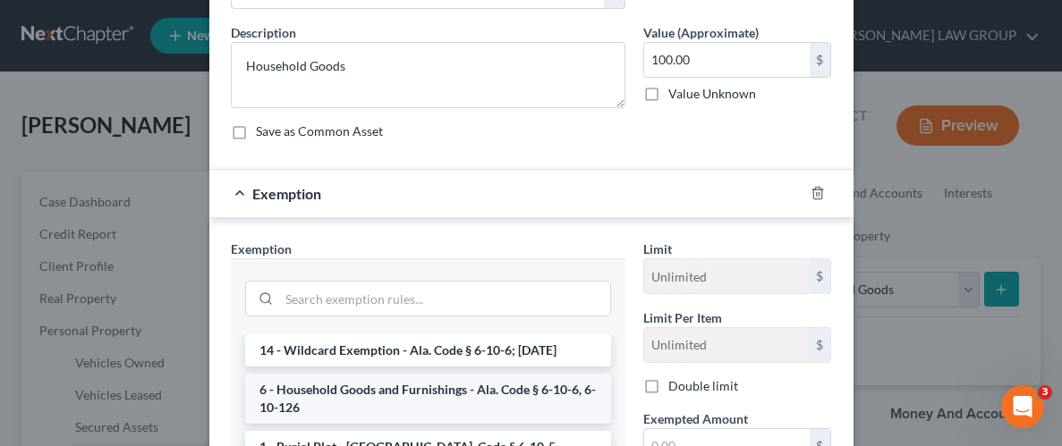
scroll to position [55, 0]
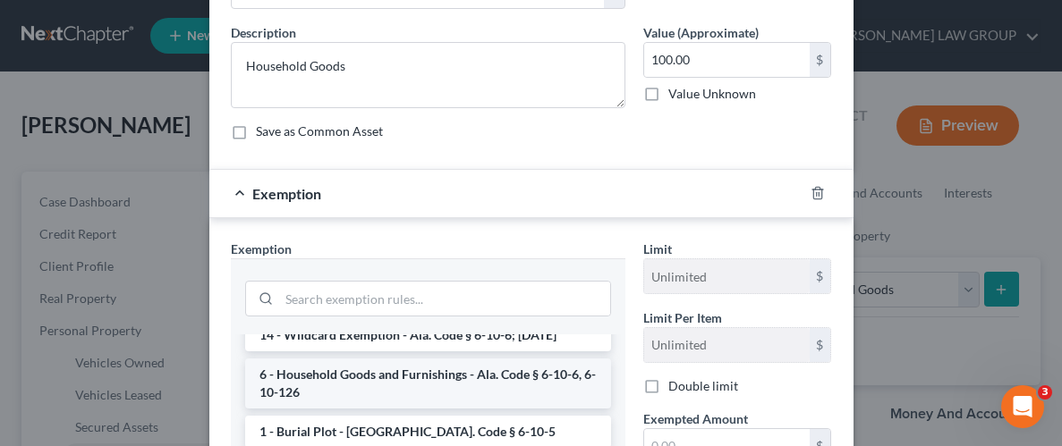
click at [406, 386] on li "6 - Household Goods and Furnishings - Ala. Code § 6-10-6, 6-10-126" at bounding box center [428, 384] width 366 height 50
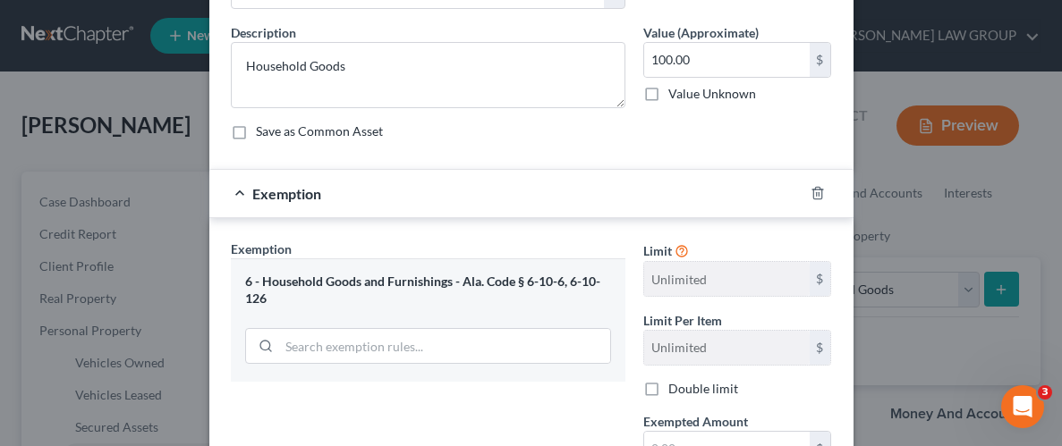
scroll to position [156, 0]
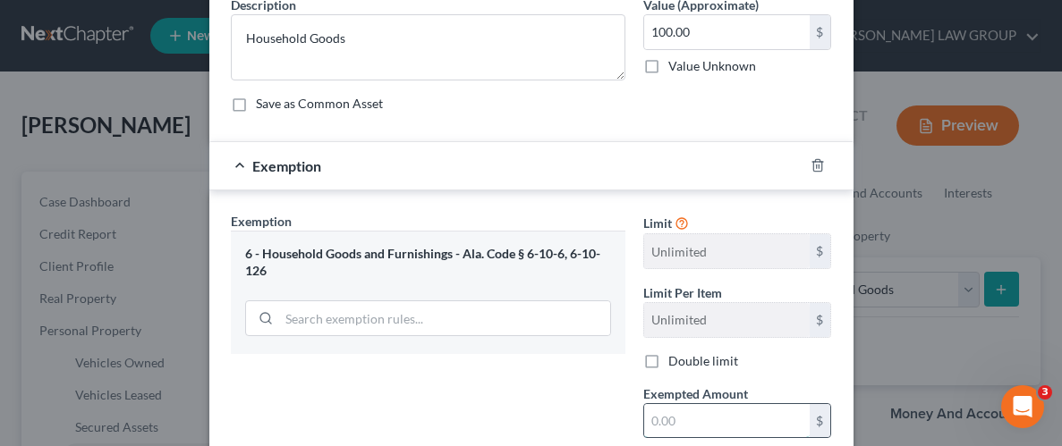
click at [710, 415] on input "text" at bounding box center [727, 421] width 166 height 34
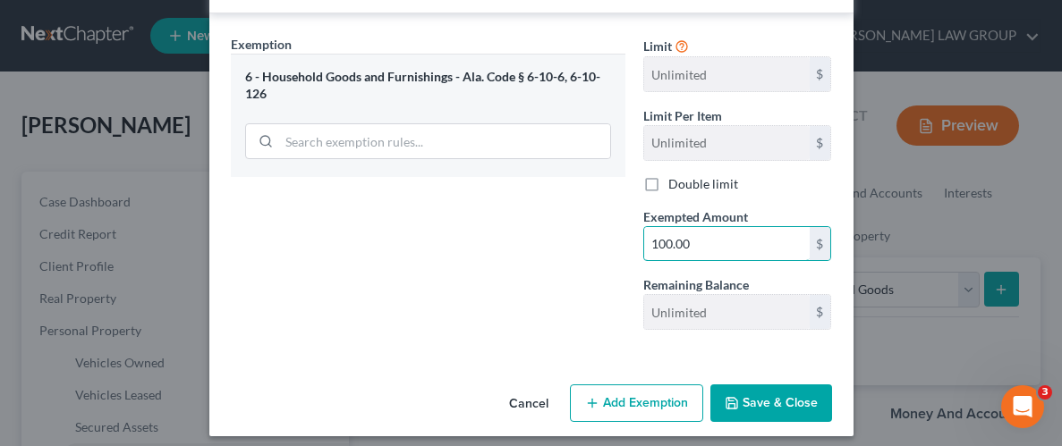
scroll to position [343, 0]
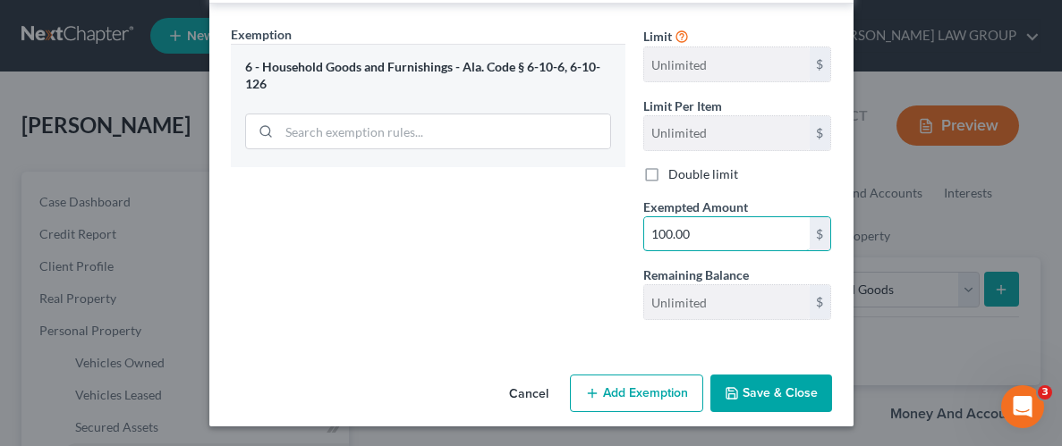
type input "100.00"
click at [788, 406] on button "Save & Close" at bounding box center [771, 394] width 122 height 38
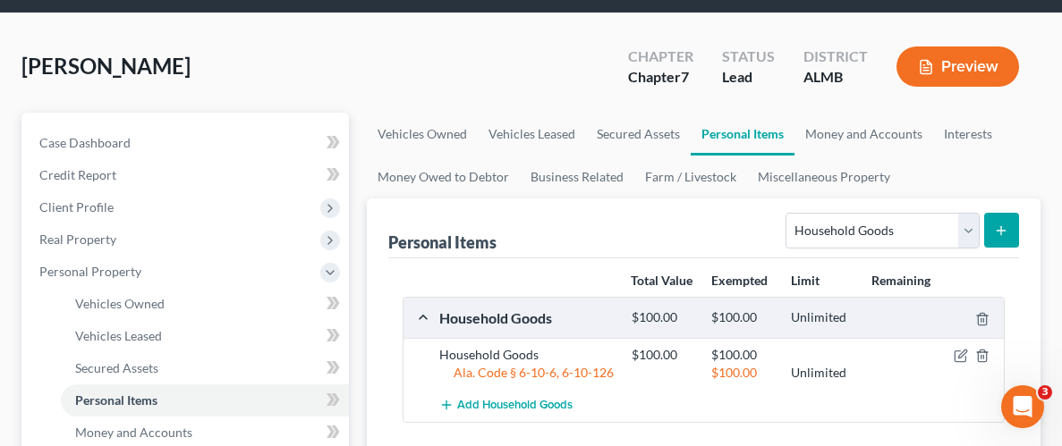
scroll to position [102, 0]
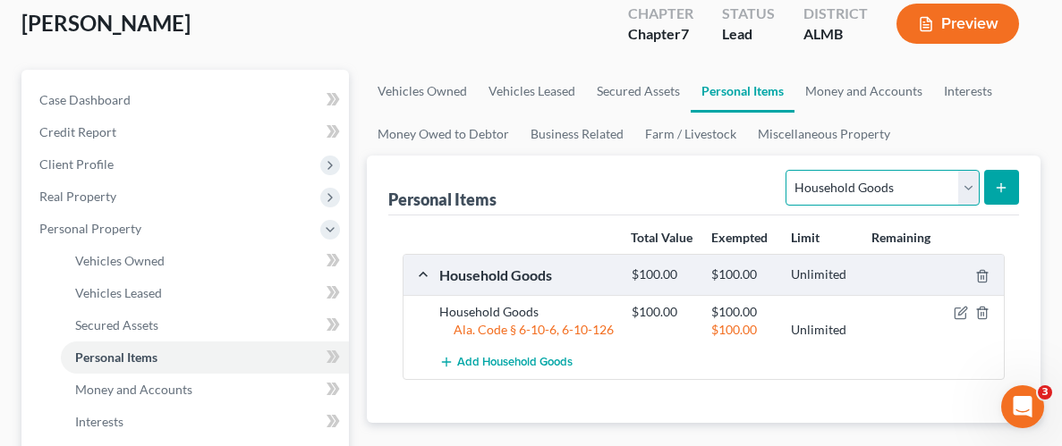
click at [913, 187] on select "Select Item Type Clothing Collectibles Of Value Electronics Firearms Household …" at bounding box center [882, 188] width 193 height 36
select select "clothing"
click at [788, 170] on select "Select Item Type Clothing Collectibles Of Value Electronics Firearms Household …" at bounding box center [882, 188] width 193 height 36
click at [1001, 181] on icon "submit" at bounding box center [1001, 188] width 14 height 14
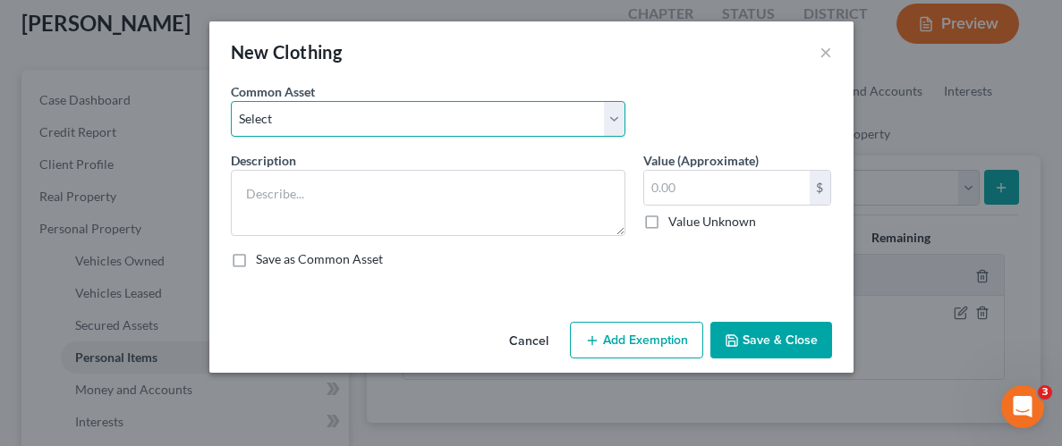
click at [341, 114] on select "Select Wearing apparel" at bounding box center [428, 119] width 395 height 36
select select "0"
click at [231, 101] on select "Select Wearing apparel" at bounding box center [428, 119] width 395 height 36
type textarea "Wearing apparel"
type input "200.00"
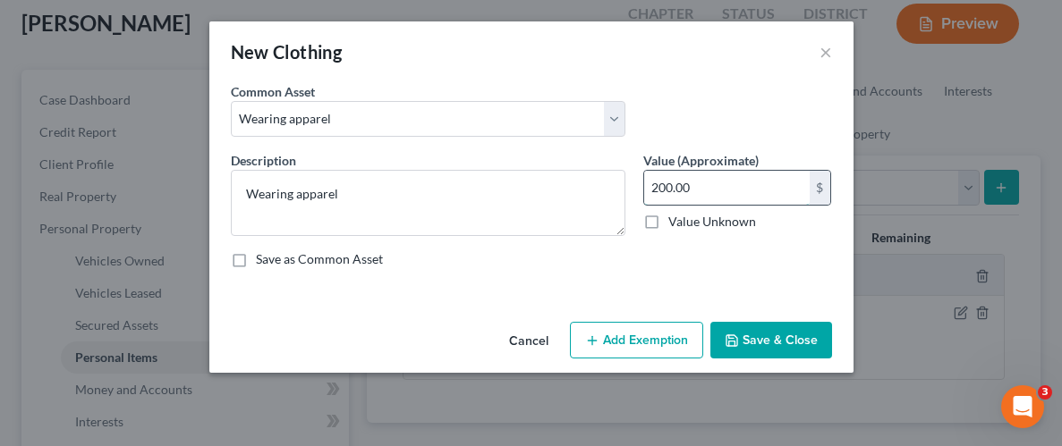
click at [706, 185] on input "200.00" at bounding box center [727, 188] width 166 height 34
click at [625, 341] on button "Add Exemption" at bounding box center [636, 341] width 133 height 38
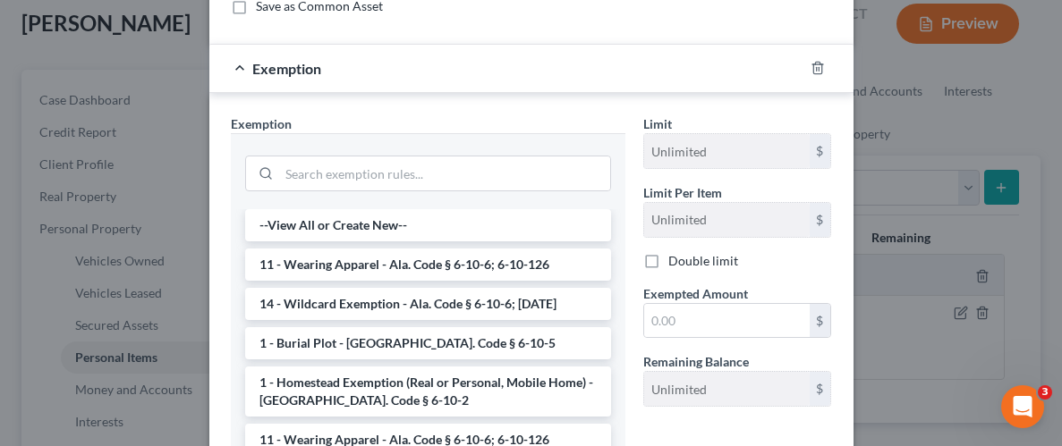
scroll to position [265, 0]
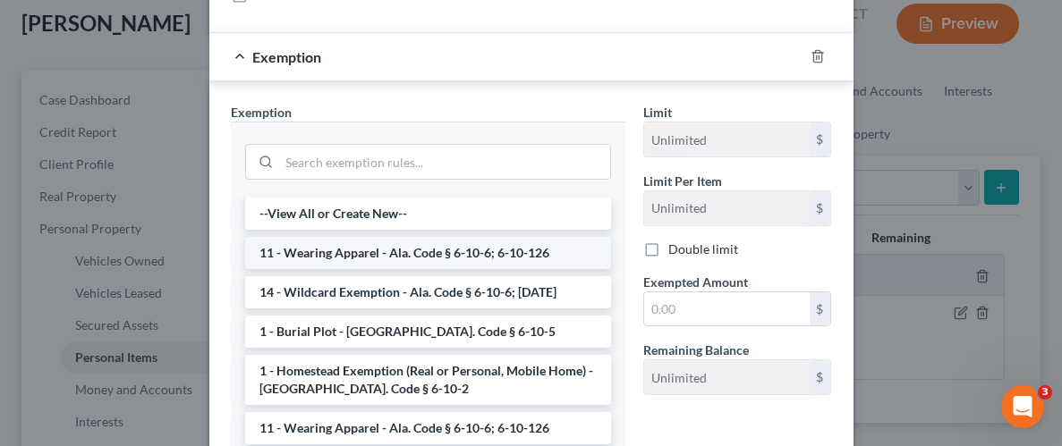
click at [383, 259] on li "11 - Wearing Apparel - Ala. Code § 6-10-6; 6-10-126" at bounding box center [428, 253] width 366 height 32
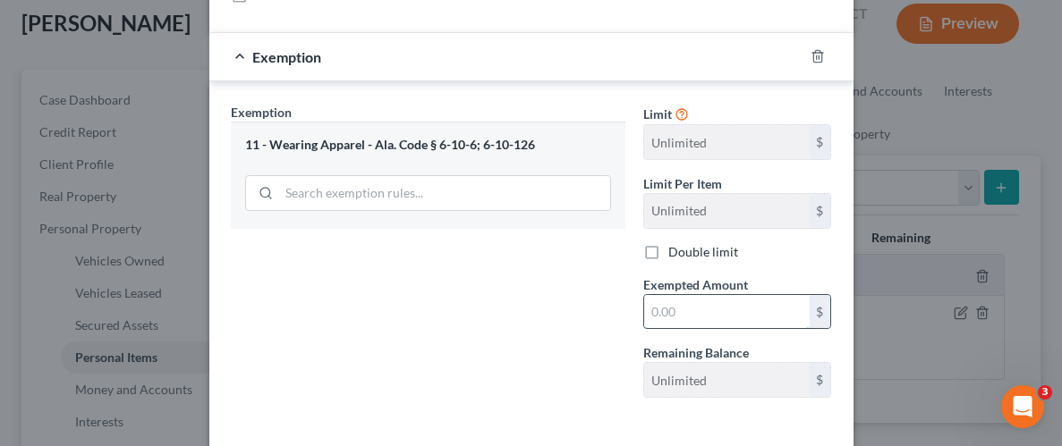
click at [706, 309] on input "text" at bounding box center [727, 312] width 166 height 34
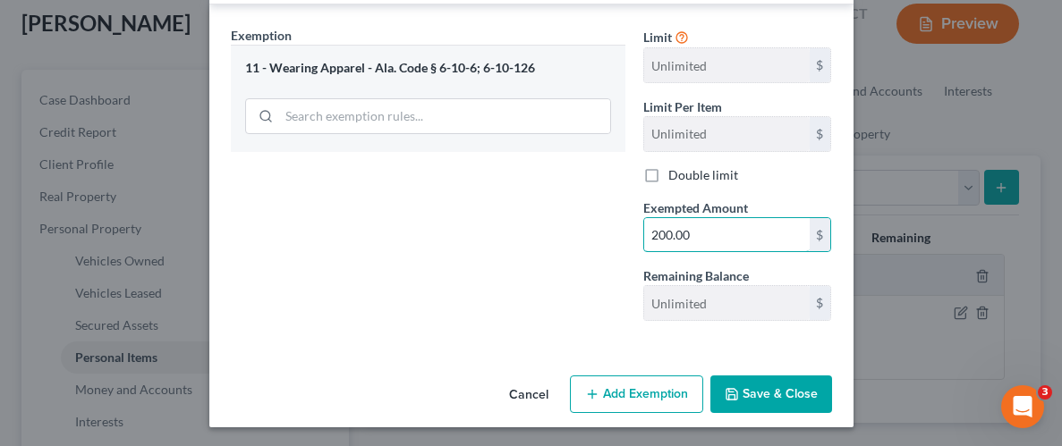
scroll to position [343, 0]
type input "200.00"
click at [767, 391] on button "Save & Close" at bounding box center [771, 394] width 122 height 38
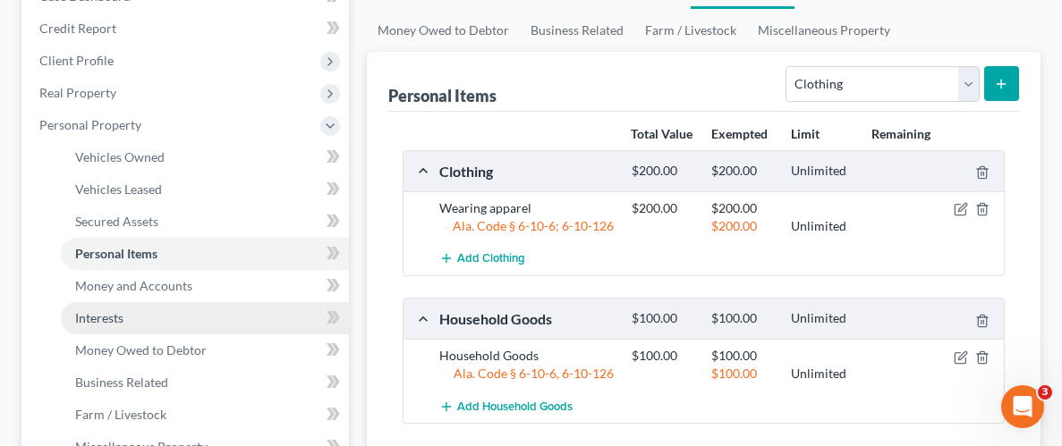
scroll to position [215, 0]
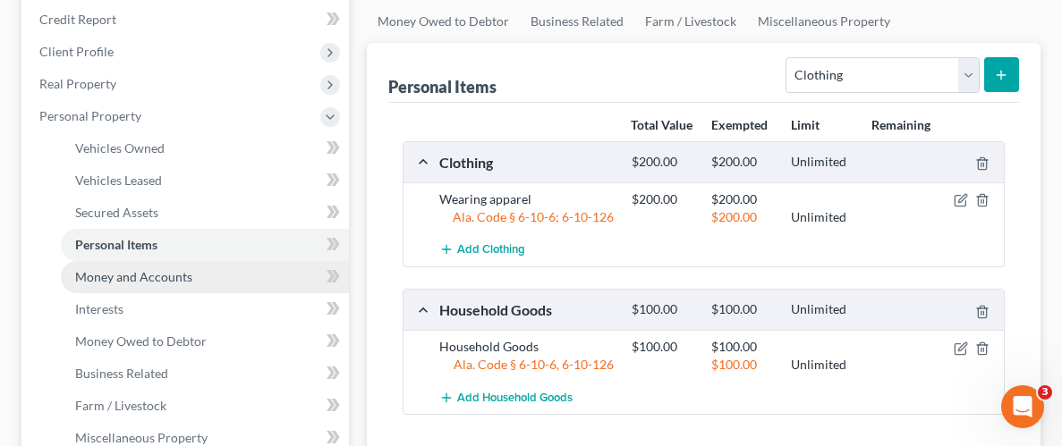
click at [146, 276] on span "Money and Accounts" at bounding box center [133, 276] width 117 height 15
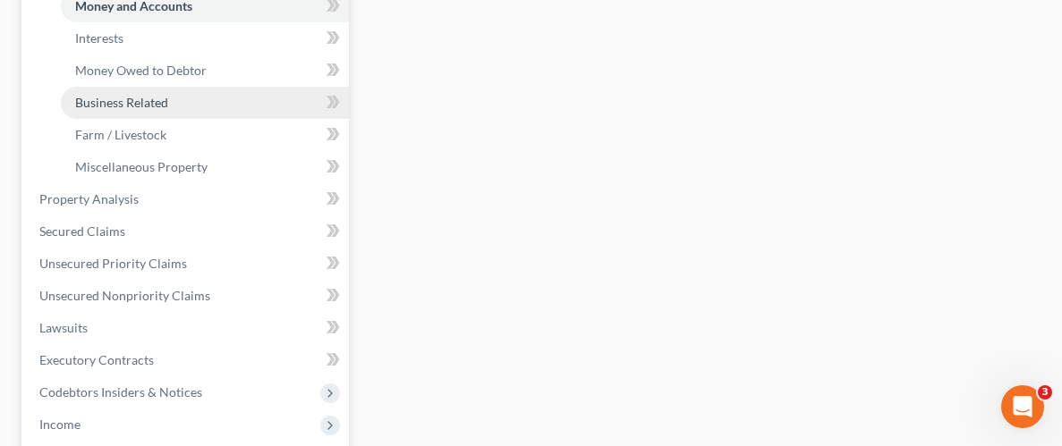
scroll to position [490, 0]
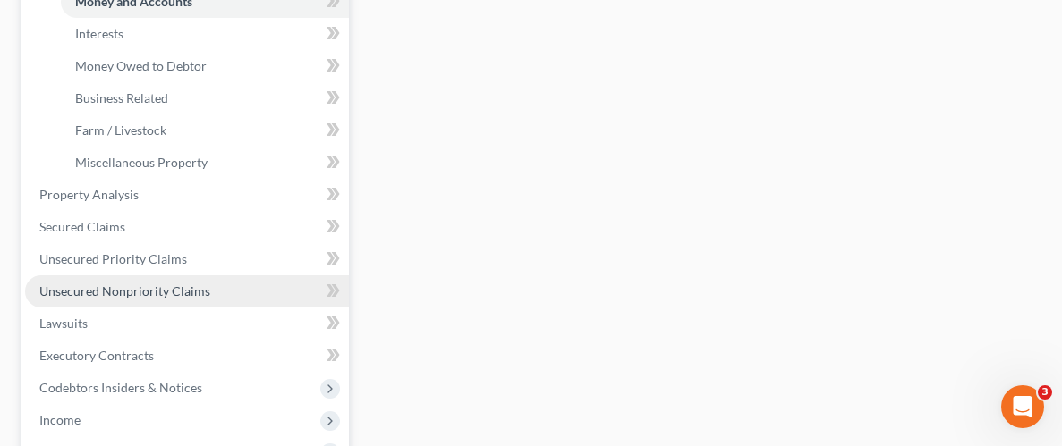
click at [163, 300] on link "Unsecured Nonpriority Claims" at bounding box center [187, 292] width 324 height 32
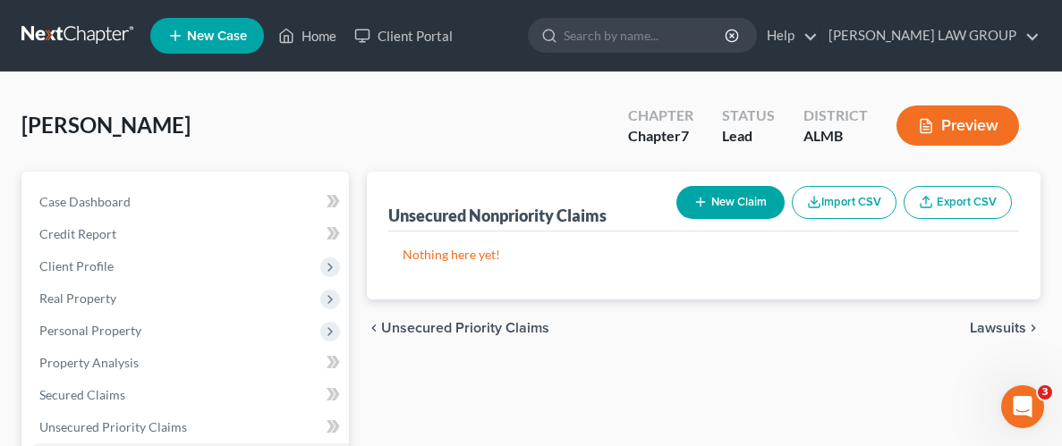
click at [735, 209] on button "New Claim" at bounding box center [730, 202] width 108 height 33
select select "0"
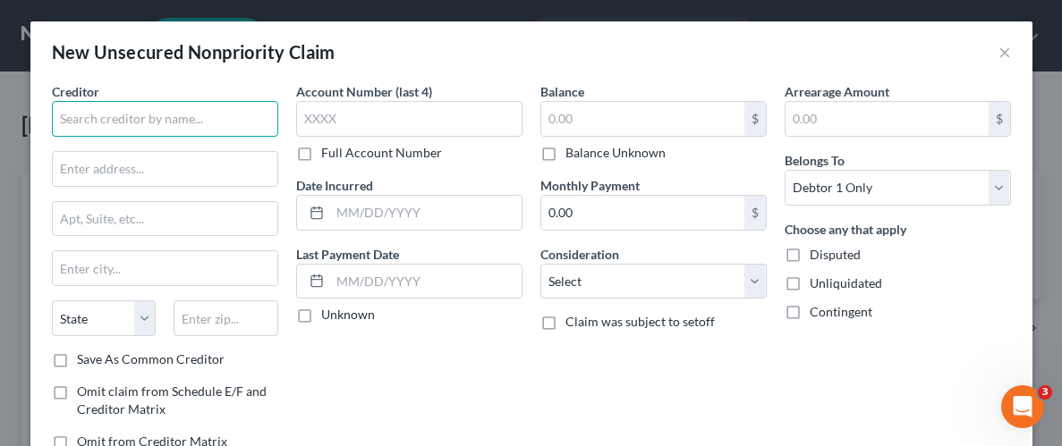
click at [119, 115] on input "text" at bounding box center [165, 119] width 226 height 36
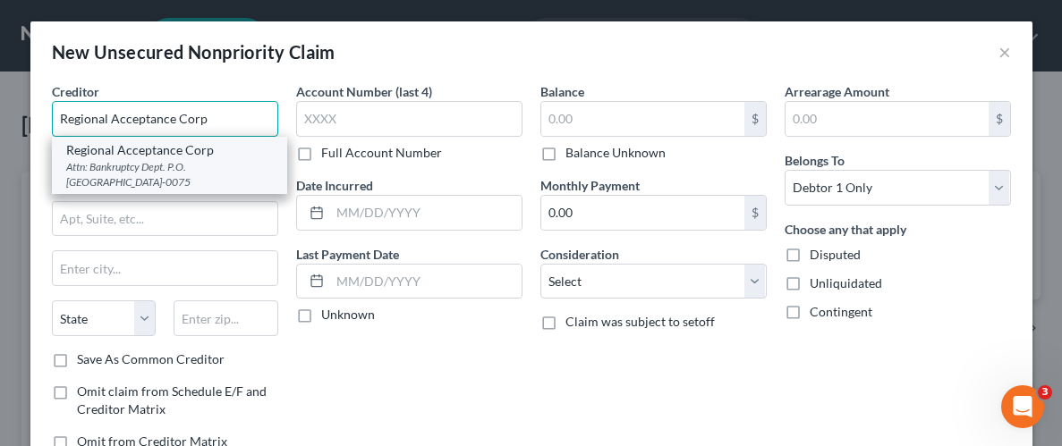
type input "Regional Acceptance Corp"
click at [141, 166] on div "Attn: Bankruptcy Dept. P.O. [GEOGRAPHIC_DATA]-0075" at bounding box center [169, 174] width 207 height 30
type input "Attn: Bankruptcy Dept."
type input "P.O. Box 580075"
type input "Charlotte"
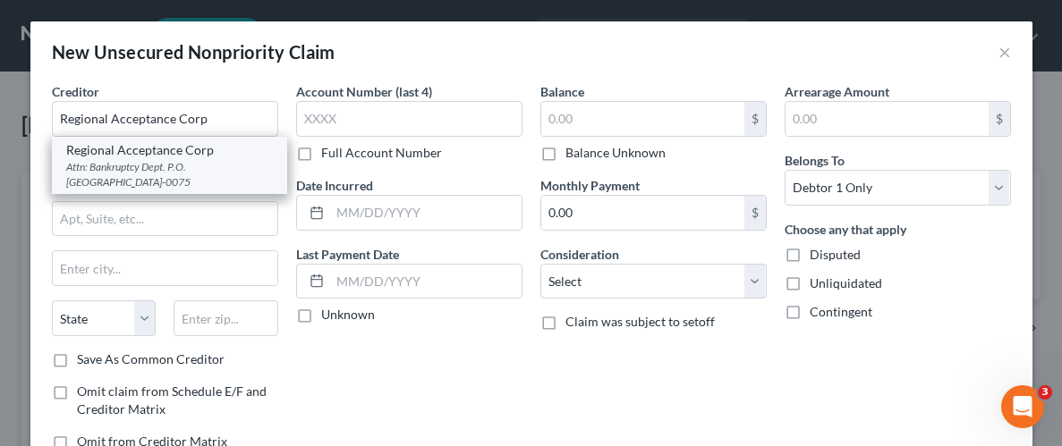
select select "28"
type input "28258-0075"
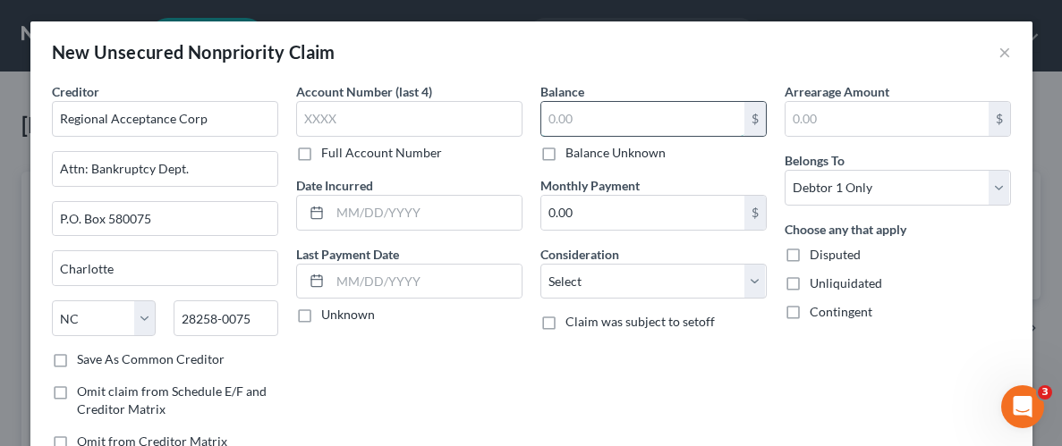
click at [566, 123] on input "text" at bounding box center [642, 119] width 203 height 34
type input "26,358.46"
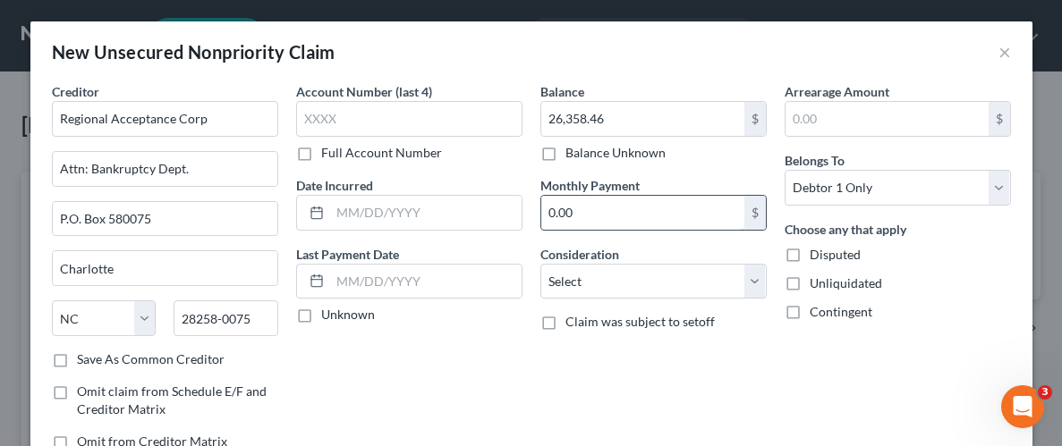
click at [675, 210] on input "0.00" at bounding box center [642, 213] width 203 height 34
type input "550.37"
click at [376, 277] on input "text" at bounding box center [425, 282] width 191 height 34
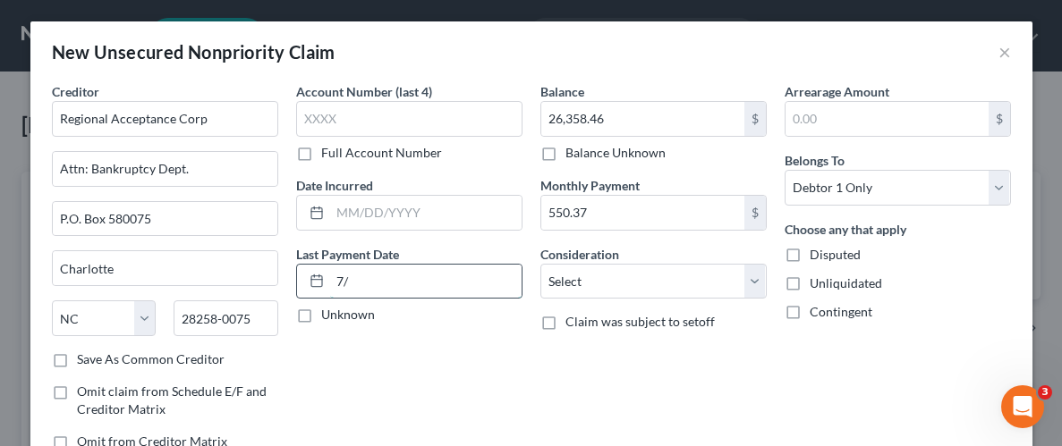
type input "7"
click at [844, 123] on input "text" at bounding box center [887, 119] width 203 height 34
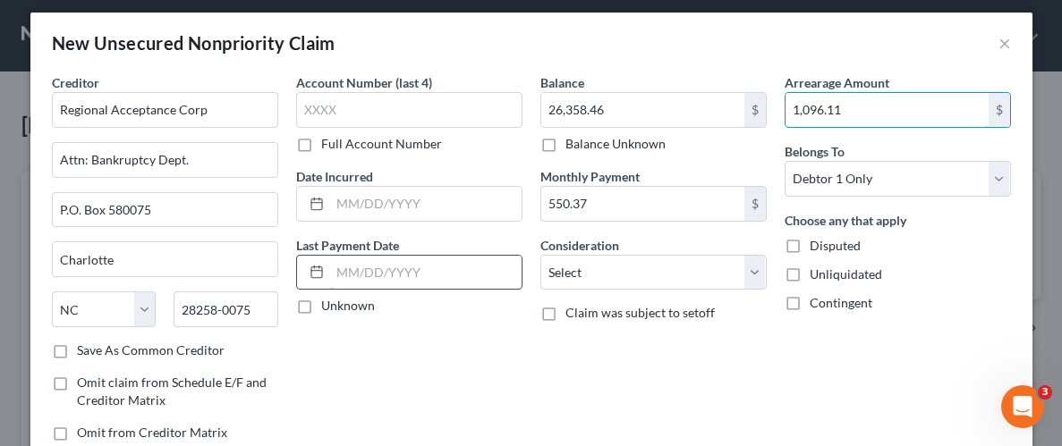
scroll to position [17, 0]
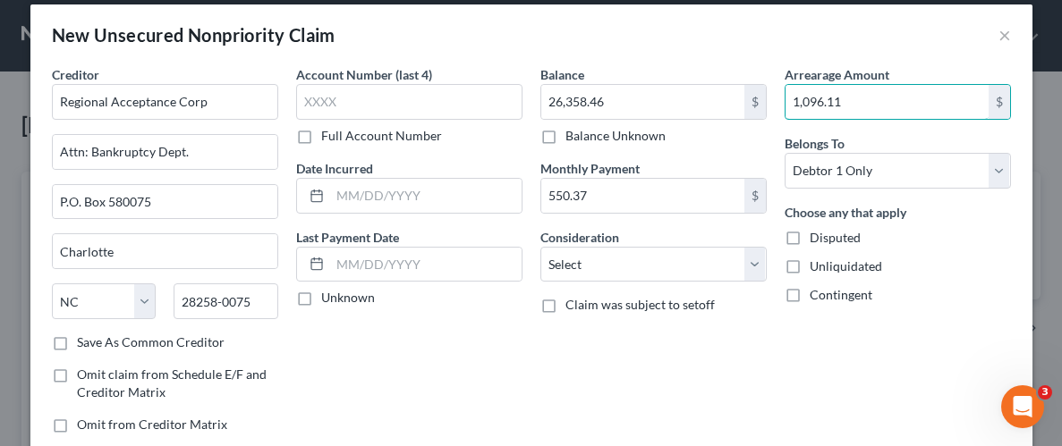
type input "1,096.11"
click at [810, 267] on label "Unliquidated" at bounding box center [846, 267] width 72 height 18
click at [817, 267] on input "Unliquidated" at bounding box center [823, 264] width 12 height 12
checkbox input "true"
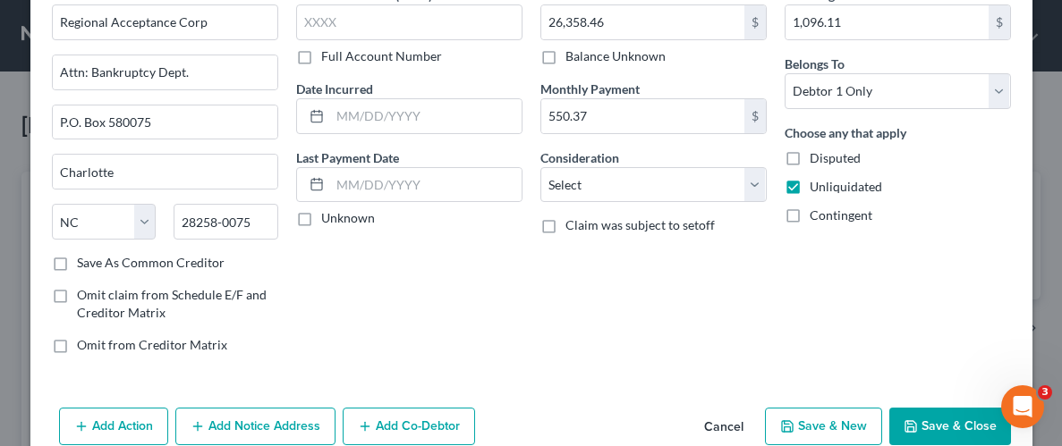
scroll to position [130, 0]
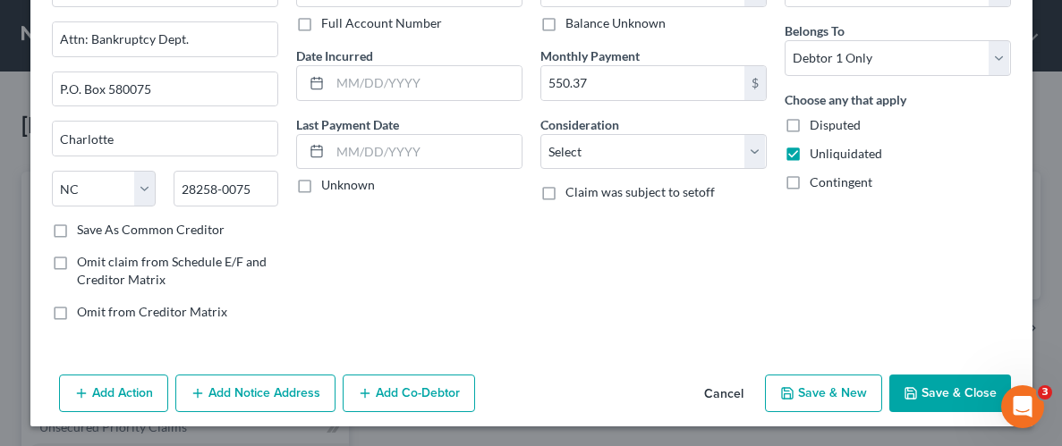
click at [952, 389] on button "Save & Close" at bounding box center [950, 394] width 122 height 38
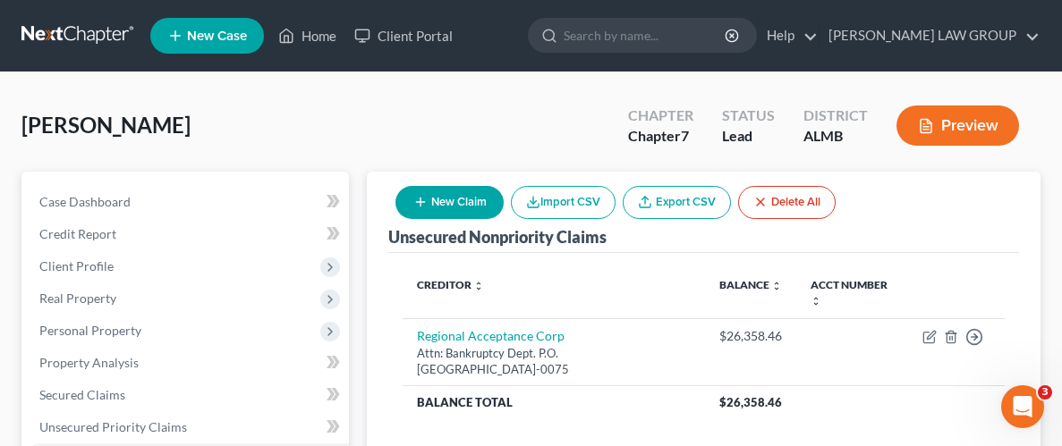
click at [462, 207] on button "New Claim" at bounding box center [449, 202] width 108 height 33
select select "0"
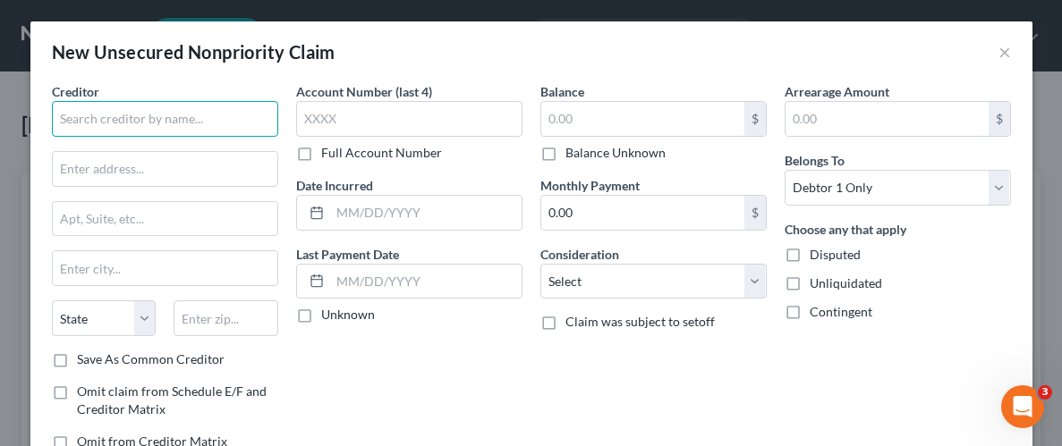
click at [132, 117] on input "text" at bounding box center [165, 119] width 226 height 36
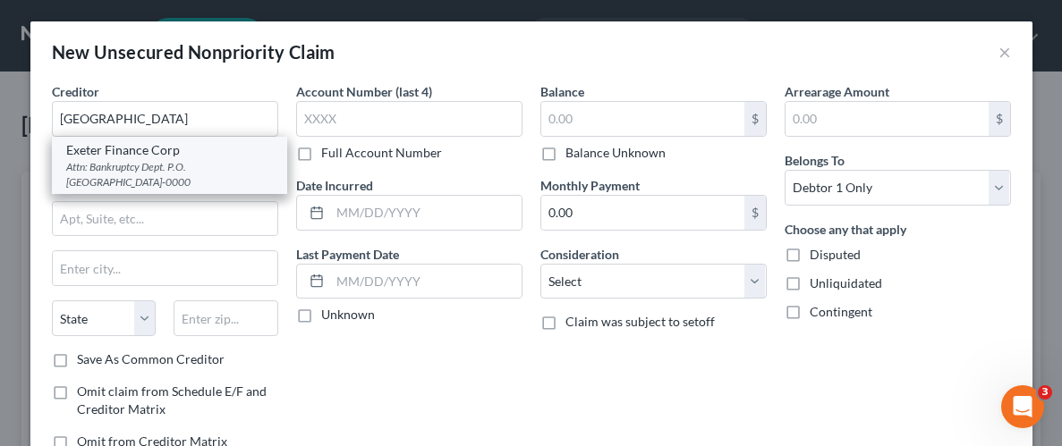
click at [169, 155] on div "Exeter Finance Corp" at bounding box center [169, 150] width 207 height 18
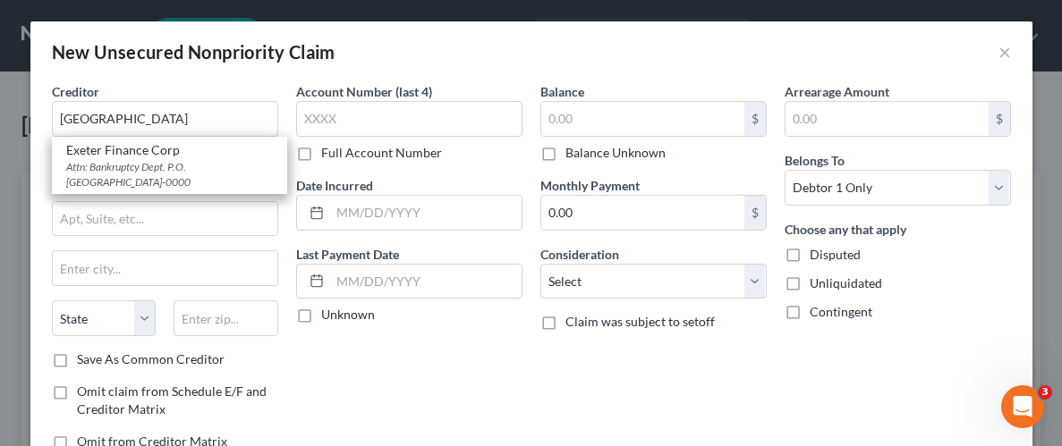
type input "Exeter Finance Corp"
type input "Attn: Bankruptcy Dept."
type input "P.O. Box 166907"
type input "[PERSON_NAME]"
select select "45"
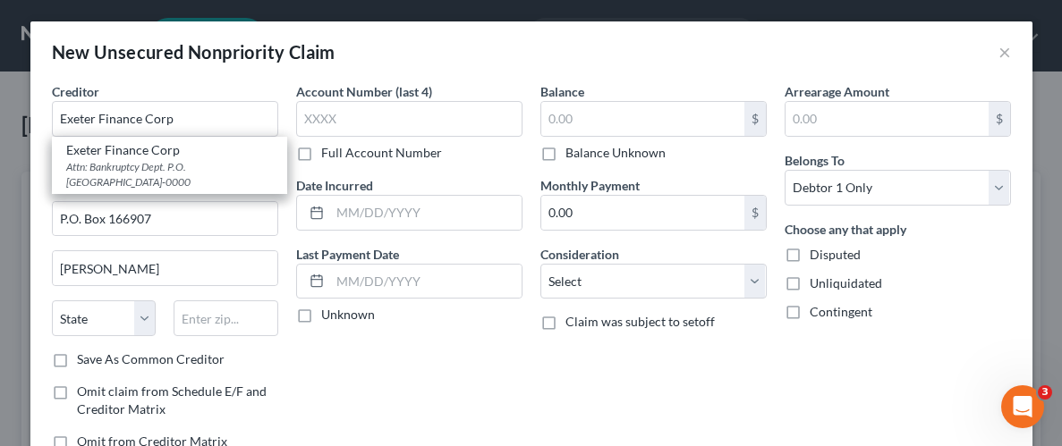
type input "75016-0000"
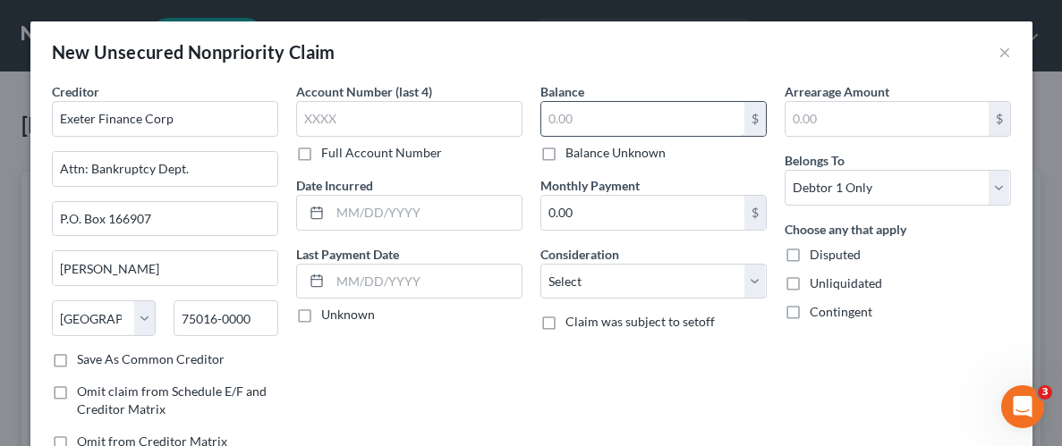
click at [597, 121] on input "text" at bounding box center [642, 119] width 203 height 34
type input "11,500.00"
click at [605, 202] on input "0.00" at bounding box center [642, 213] width 203 height 34
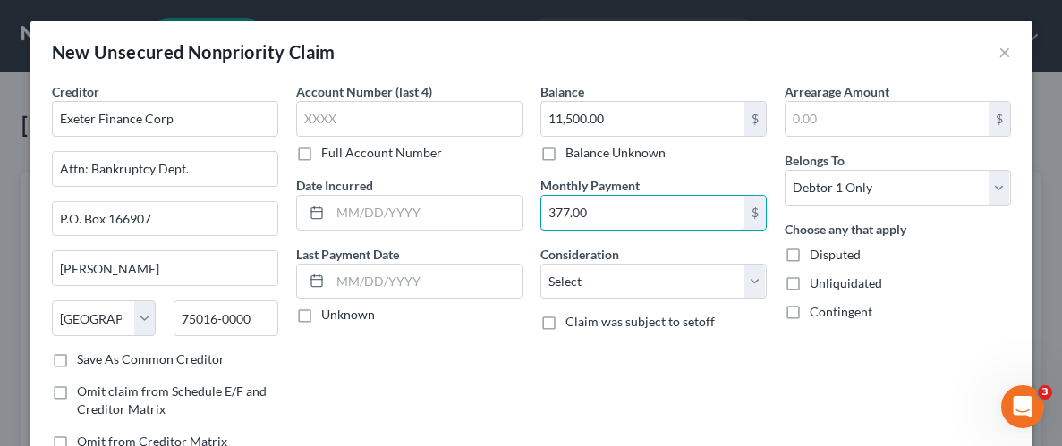
type input "377.00"
click at [810, 284] on label "Unliquidated" at bounding box center [846, 284] width 72 height 18
click at [817, 284] on input "Unliquidated" at bounding box center [823, 281] width 12 height 12
checkbox input "true"
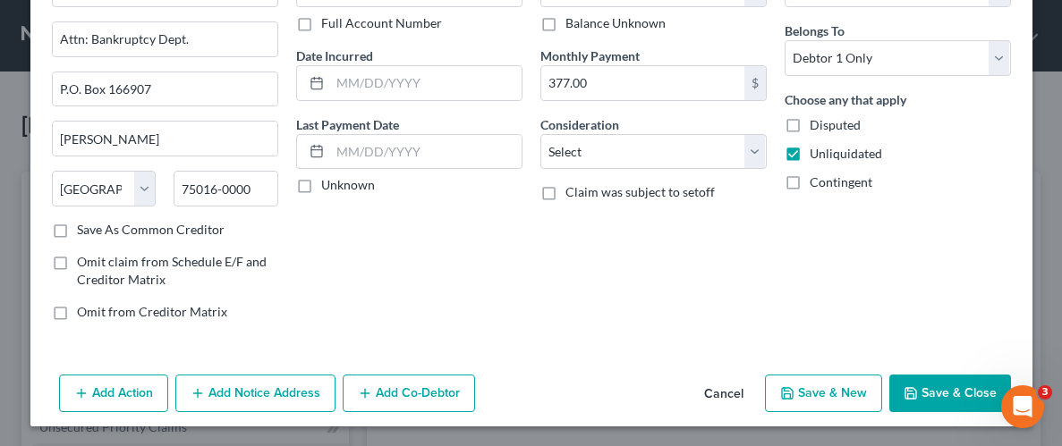
click at [934, 395] on button "Save & Close" at bounding box center [950, 394] width 122 height 38
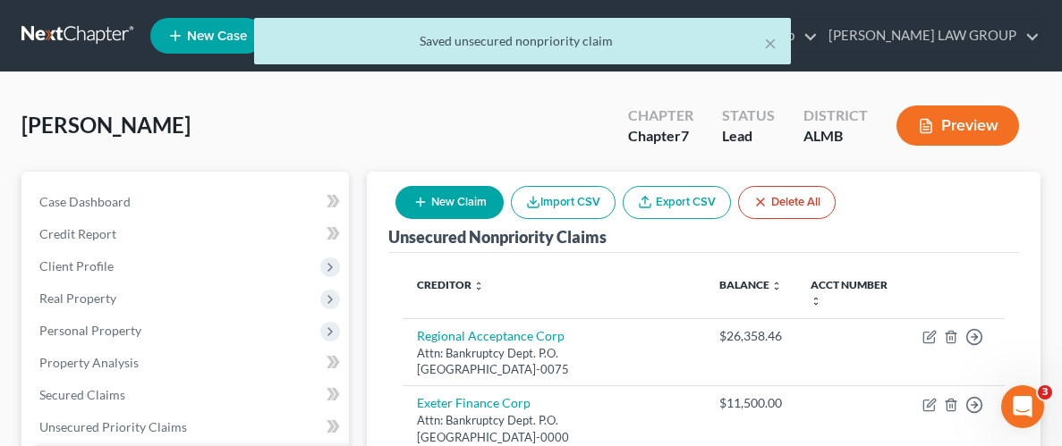
click at [443, 204] on button "New Claim" at bounding box center [449, 202] width 108 height 33
select select "0"
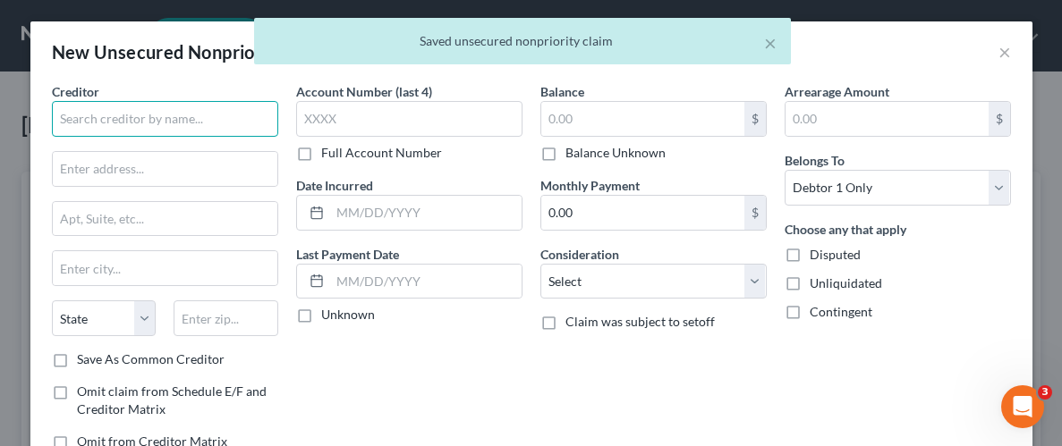
click at [146, 119] on input "text" at bounding box center [165, 119] width 226 height 36
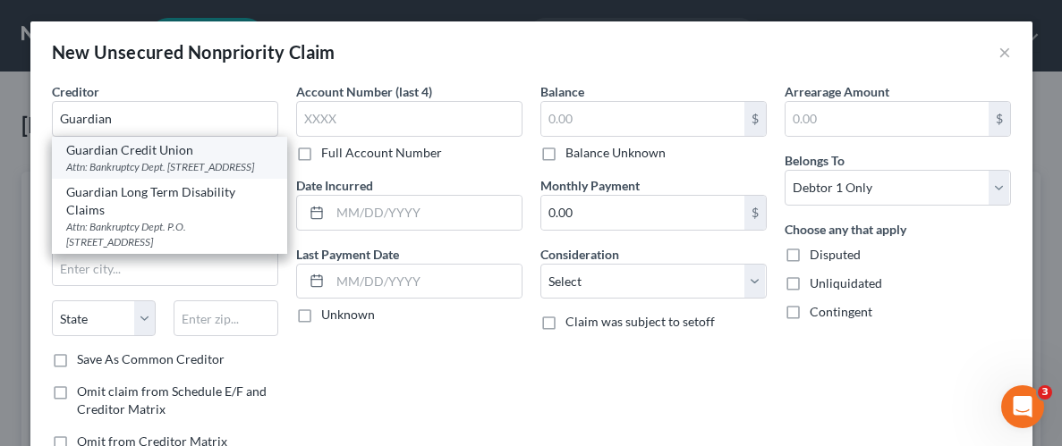
click at [183, 165] on div "Attn: Bankruptcy Dept. [STREET_ADDRESS]" at bounding box center [169, 166] width 207 height 15
type input "Guardian Credit Union"
type input "Attn: Bankruptcy Dept."
type input "[STREET_ADDRESS]"
type input "[PERSON_NAME]"
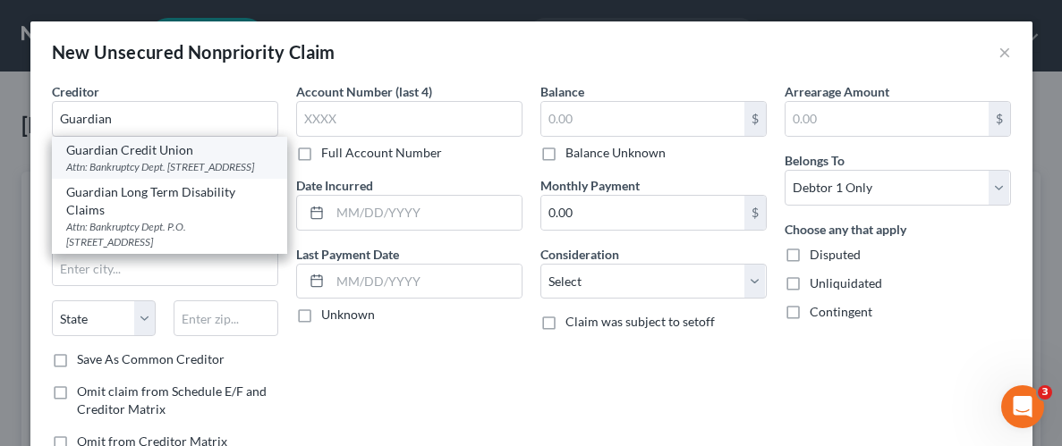
select select "0"
type input "36104"
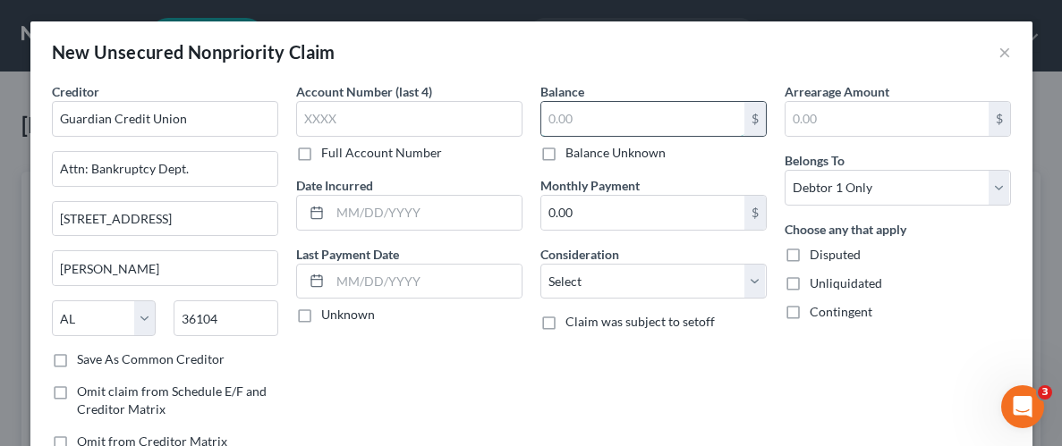
click at [584, 110] on input "text" at bounding box center [642, 119] width 203 height 34
type input "1,500.00"
click at [810, 277] on label "Unliquidated" at bounding box center [846, 284] width 72 height 18
click at [817, 277] on input "Unliquidated" at bounding box center [823, 281] width 12 height 12
checkbox input "true"
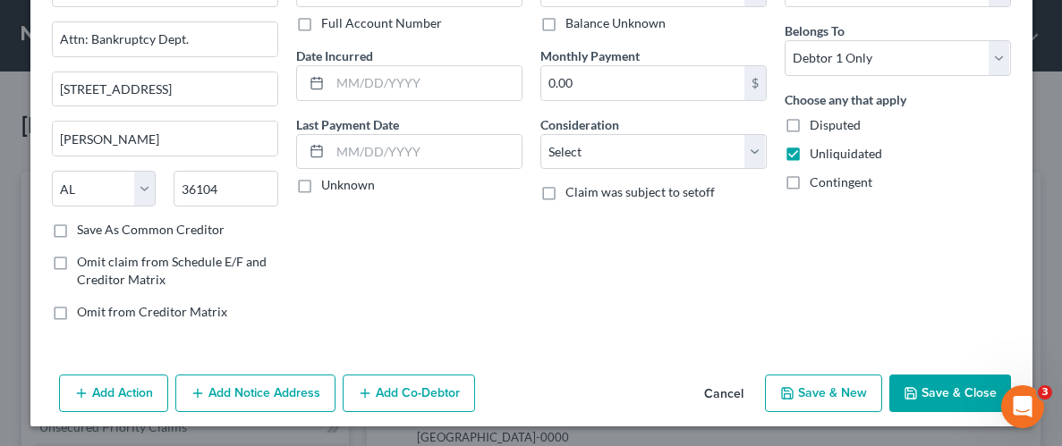
click at [939, 398] on button "Save & Close" at bounding box center [950, 394] width 122 height 38
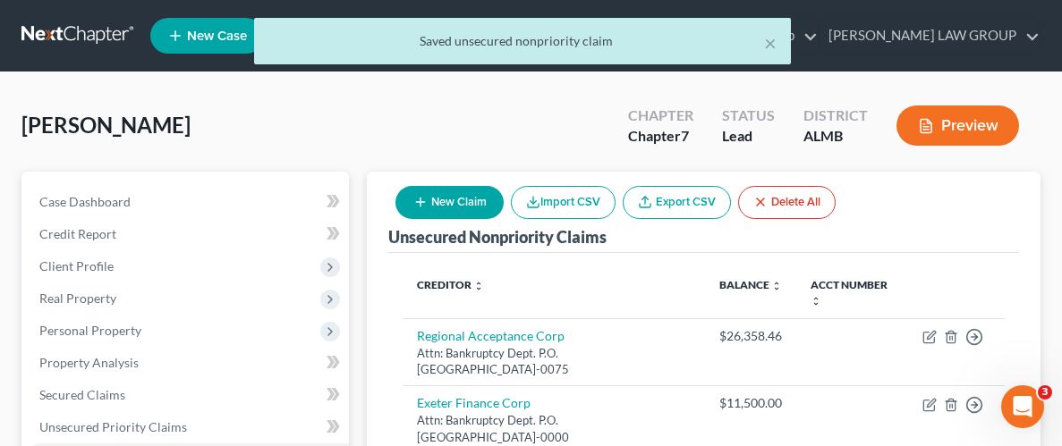
click at [449, 199] on button "New Claim" at bounding box center [449, 202] width 108 height 33
select select "0"
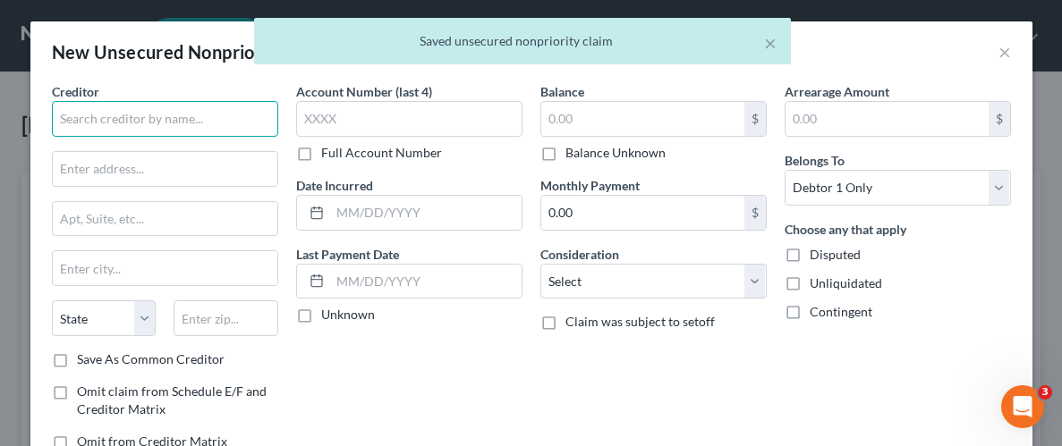
click at [81, 122] on input "text" at bounding box center [165, 119] width 226 height 36
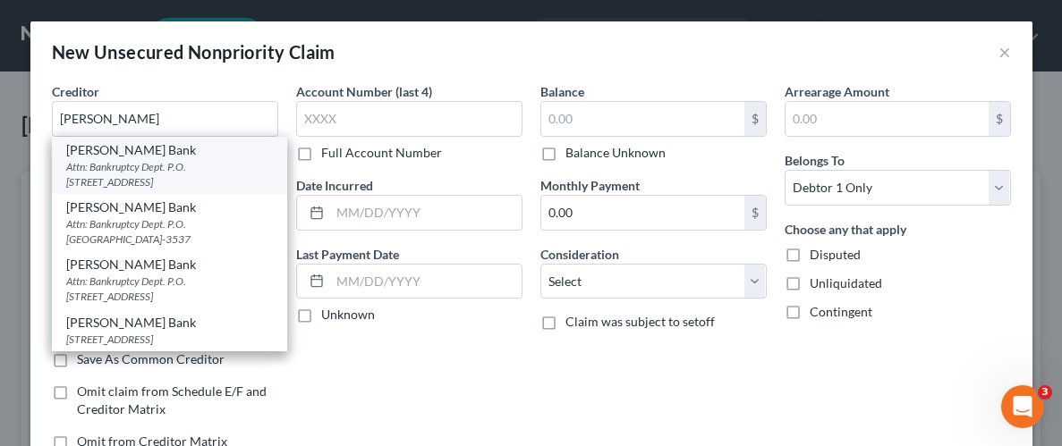
click at [104, 169] on div "Attn: Bankruptcy Dept. P.O. [STREET_ADDRESS]" at bounding box center [169, 174] width 207 height 30
type input "[PERSON_NAME] Bank"
type input "Attn: Bankruptcy Dept."
type input "P.O. Box 9201"
type input "Old Bethpage"
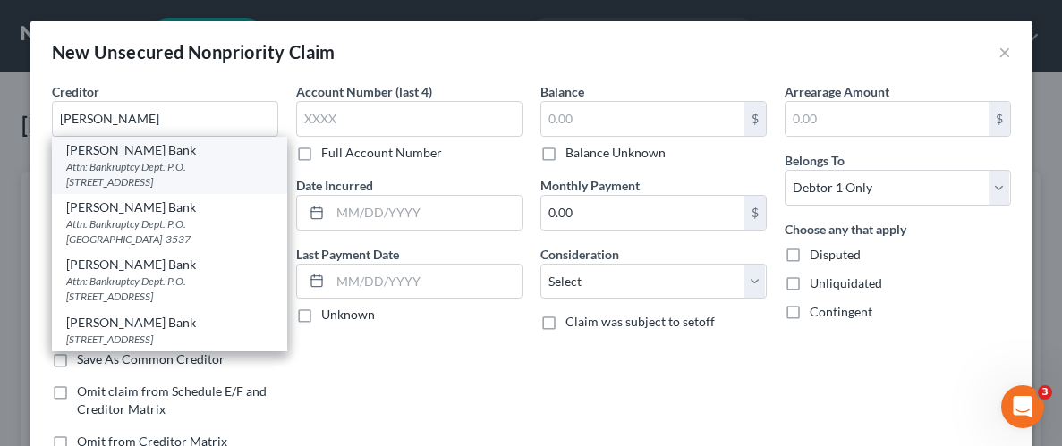
select select "35"
type input "11804-0000"
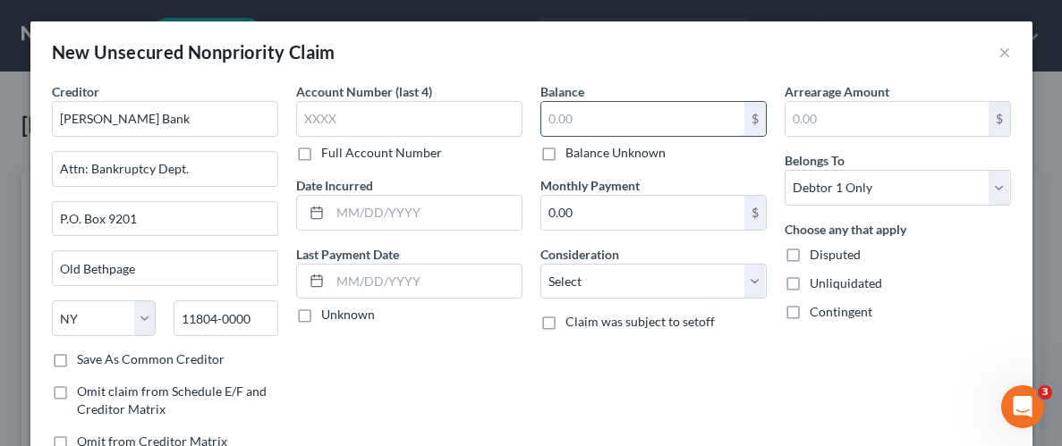
click at [650, 121] on input "text" at bounding box center [642, 119] width 203 height 34
type input "2,700.00"
click at [810, 284] on label "Unliquidated" at bounding box center [846, 284] width 72 height 18
click at [817, 284] on input "Unliquidated" at bounding box center [823, 281] width 12 height 12
checkbox input "true"
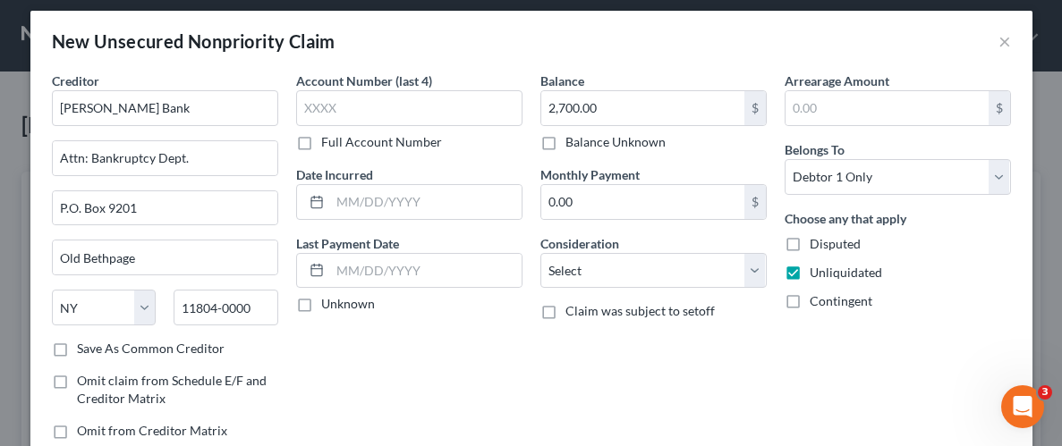
scroll to position [95, 0]
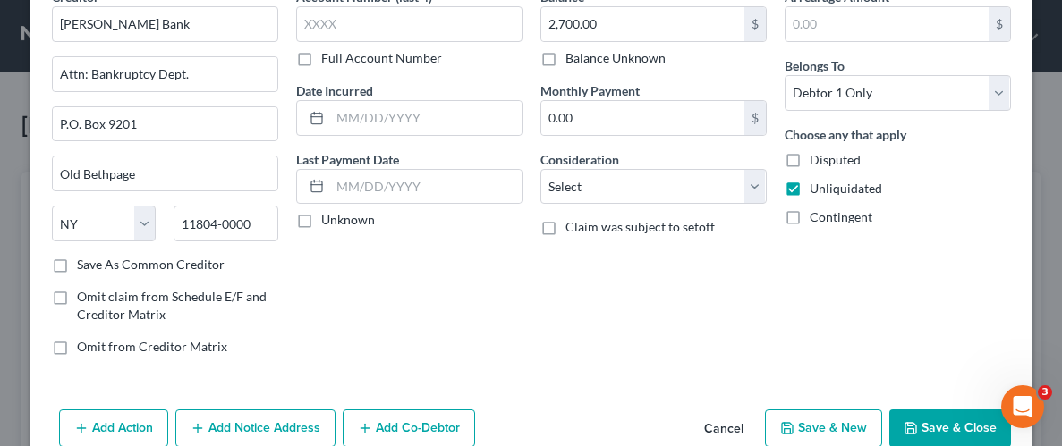
click at [944, 433] on button "Save & Close" at bounding box center [950, 429] width 122 height 38
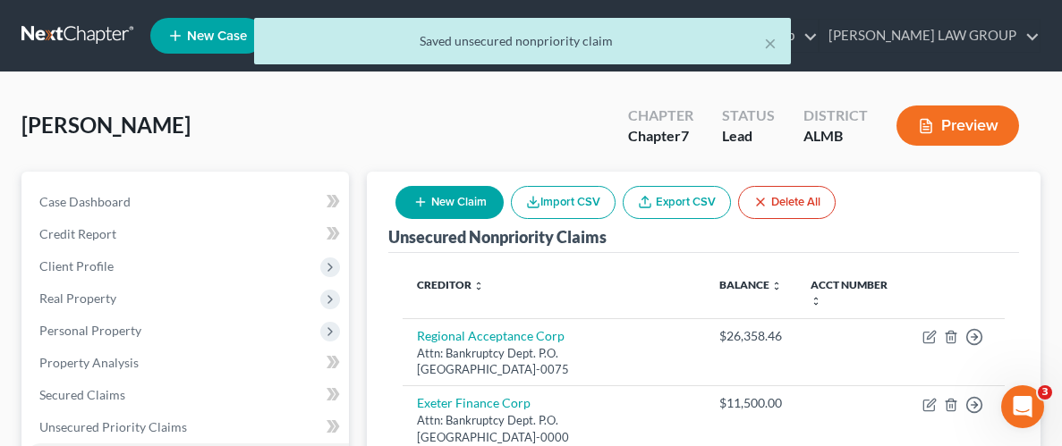
click at [450, 208] on button "New Claim" at bounding box center [449, 202] width 108 height 33
select select "0"
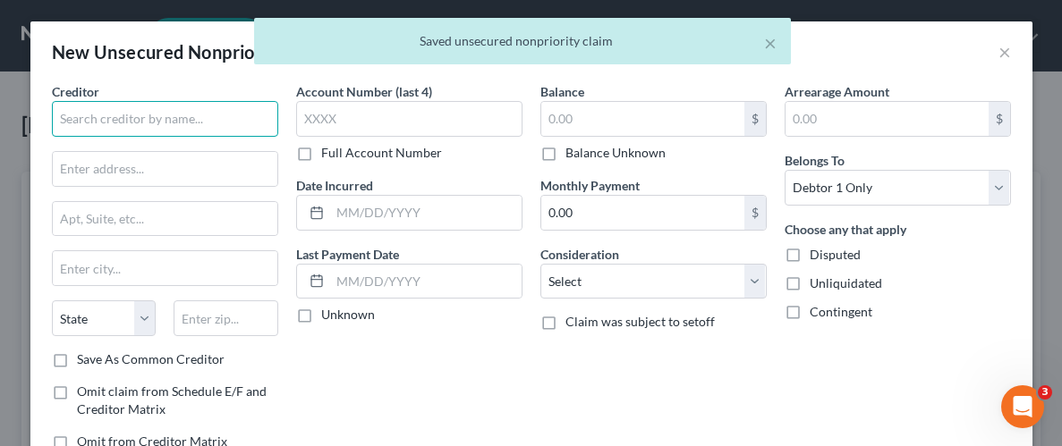
click at [142, 115] on input "text" at bounding box center [165, 119] width 226 height 36
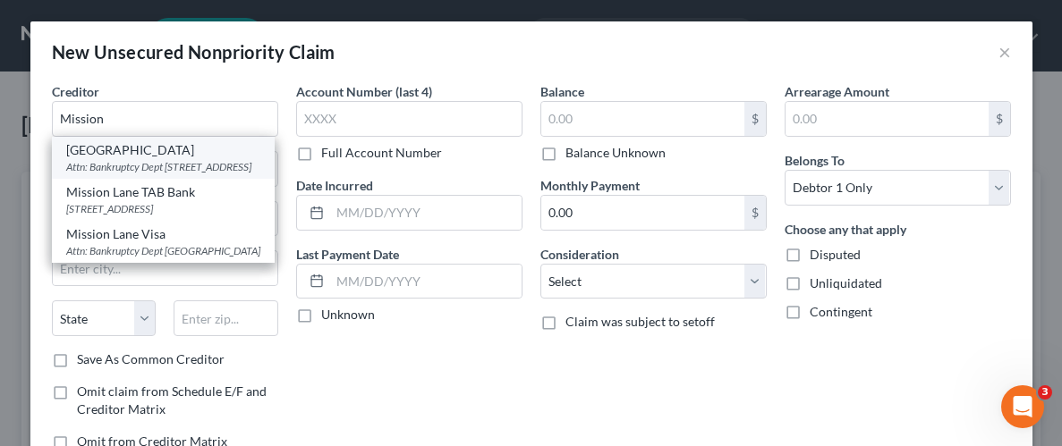
click at [134, 172] on div "Attn: Bankruptcy Dept [STREET_ADDRESS]" at bounding box center [163, 166] width 194 height 15
type input "[GEOGRAPHIC_DATA]"
type input "Attn: Bankruptcy Dept"
type input "PO Box 23075"
type input "Columbus"
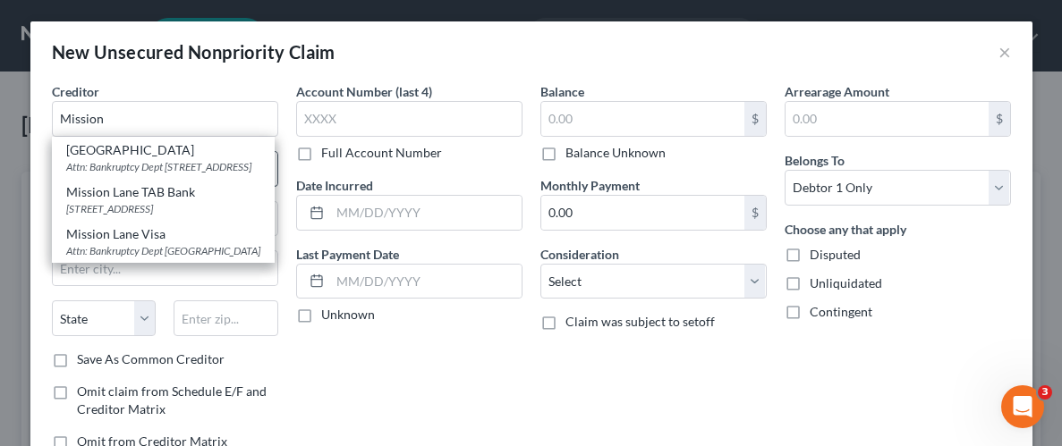
select select "10"
type input "31902"
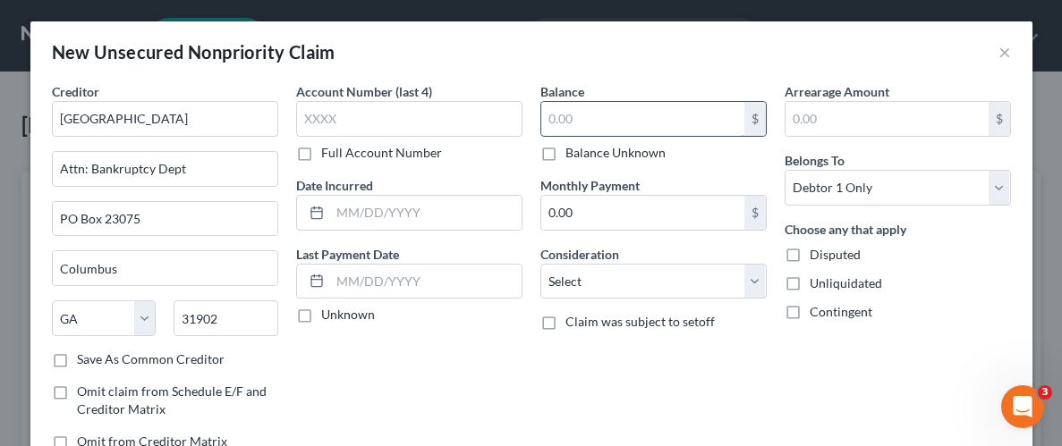
click at [574, 118] on input "text" at bounding box center [642, 119] width 203 height 34
type input "300.00"
click at [810, 280] on label "Unliquidated" at bounding box center [846, 284] width 72 height 18
click at [817, 280] on input "Unliquidated" at bounding box center [823, 281] width 12 height 12
checkbox input "true"
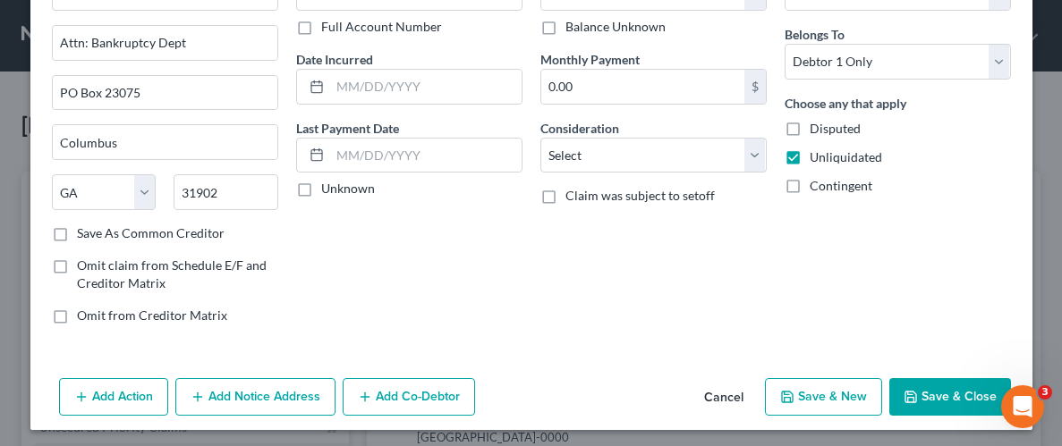
scroll to position [130, 0]
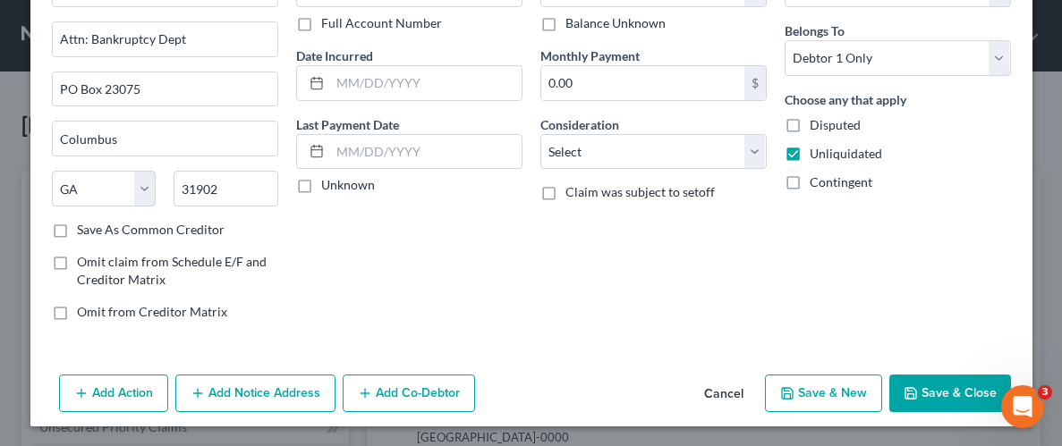
click at [942, 398] on button "Save & Close" at bounding box center [950, 394] width 122 height 38
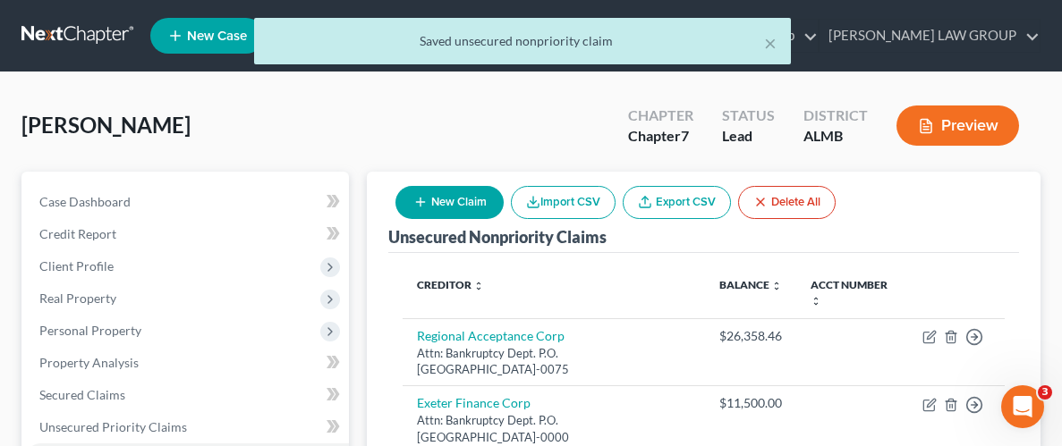
click at [450, 211] on button "New Claim" at bounding box center [449, 202] width 108 height 33
select select "0"
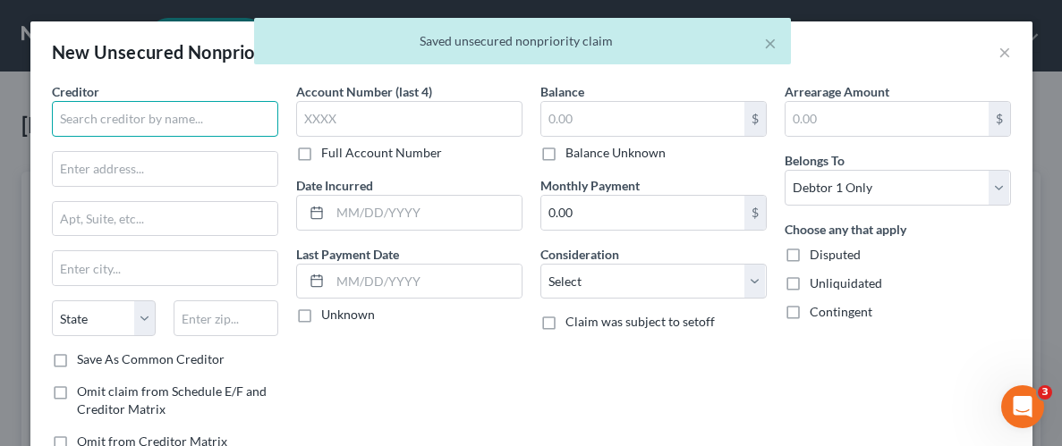
click at [165, 122] on input "text" at bounding box center [165, 119] width 226 height 36
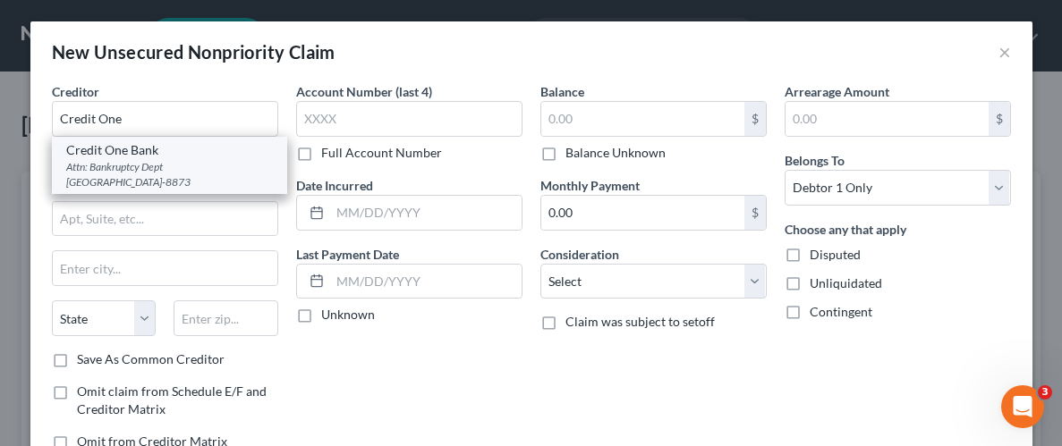
click at [163, 159] on div "Attn: Bankruptcy Dept [GEOGRAPHIC_DATA]-8873" at bounding box center [169, 174] width 207 height 30
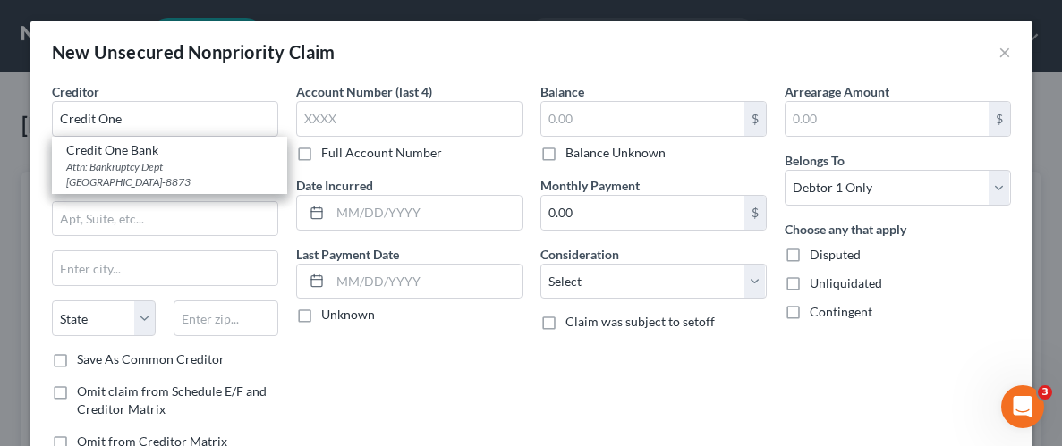
type input "Credit One Bank"
type input "Attn: Bankruptcy Dept"
type input "PO Box 98873"
type input "[GEOGRAPHIC_DATA]"
select select "31"
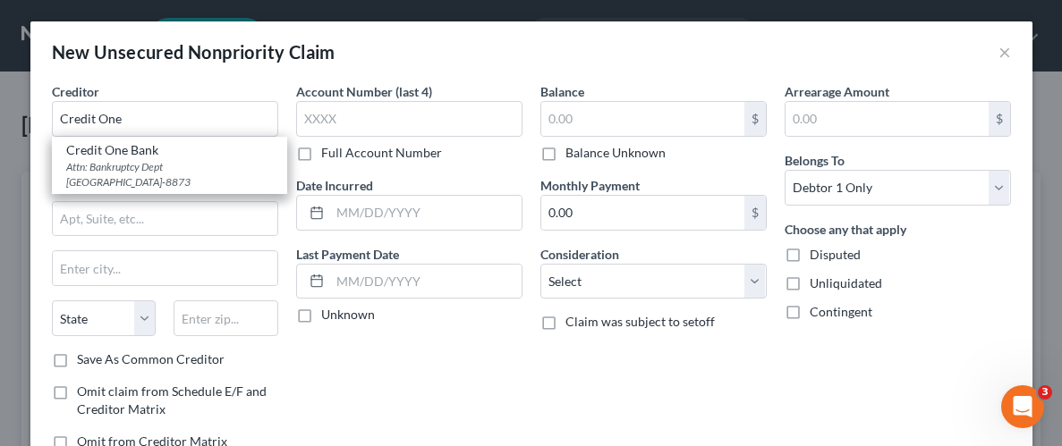
type input "89193-8873"
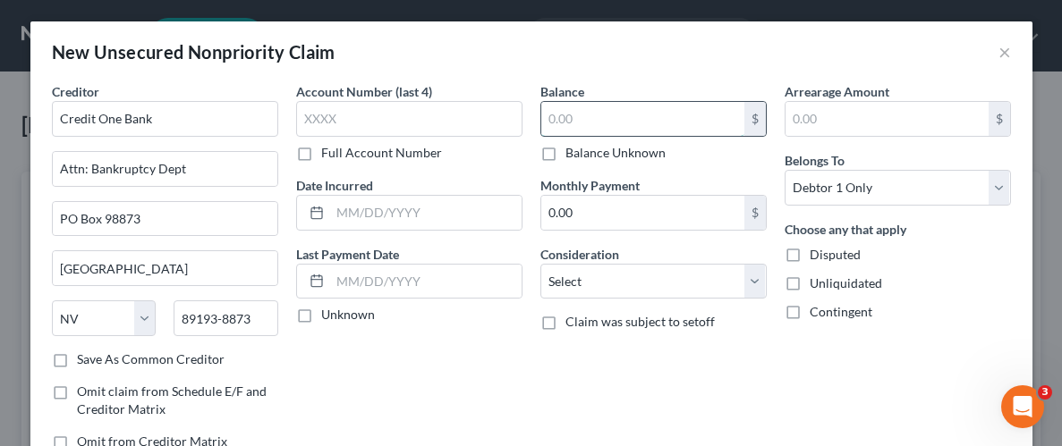
click at [590, 113] on input "text" at bounding box center [642, 119] width 203 height 34
type input "300.00"
click at [810, 281] on label "Unliquidated" at bounding box center [846, 284] width 72 height 18
click at [817, 281] on input "Unliquidated" at bounding box center [823, 281] width 12 height 12
checkbox input "true"
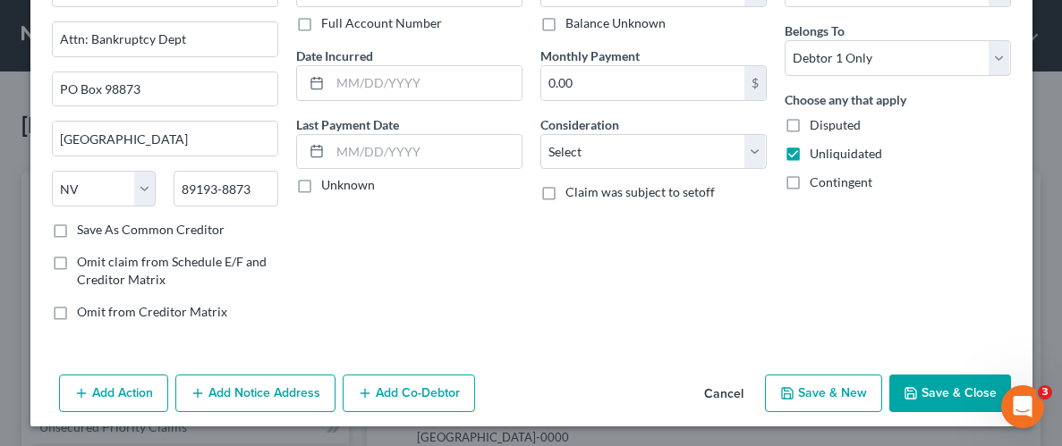
click at [937, 397] on button "Save & Close" at bounding box center [950, 394] width 122 height 38
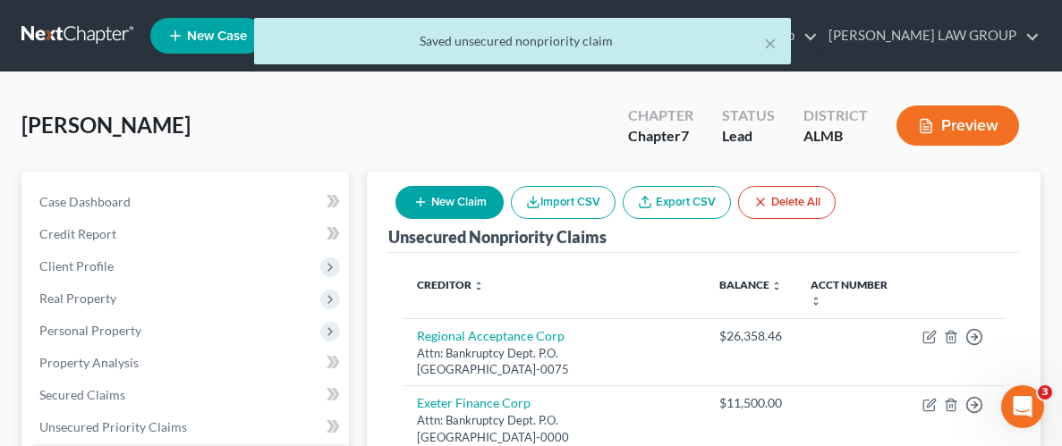
click at [439, 195] on button "New Claim" at bounding box center [449, 202] width 108 height 33
select select "0"
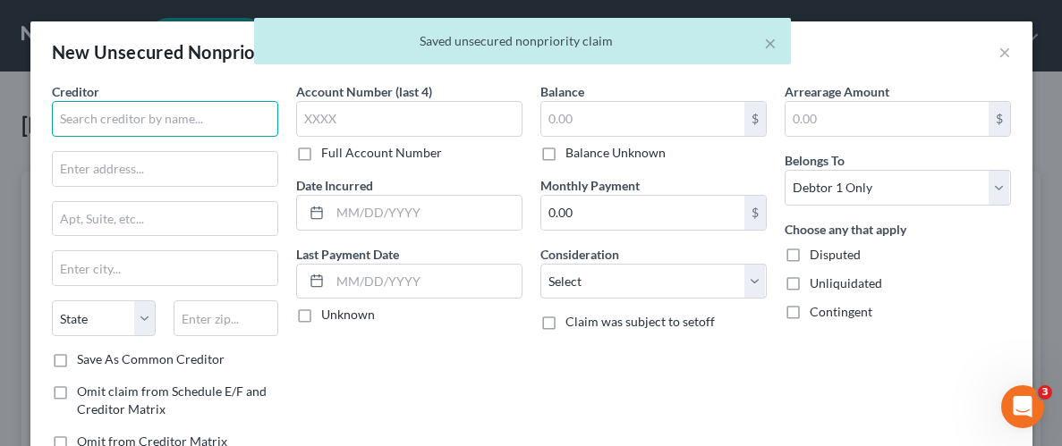
click at [197, 119] on input "text" at bounding box center [165, 119] width 226 height 36
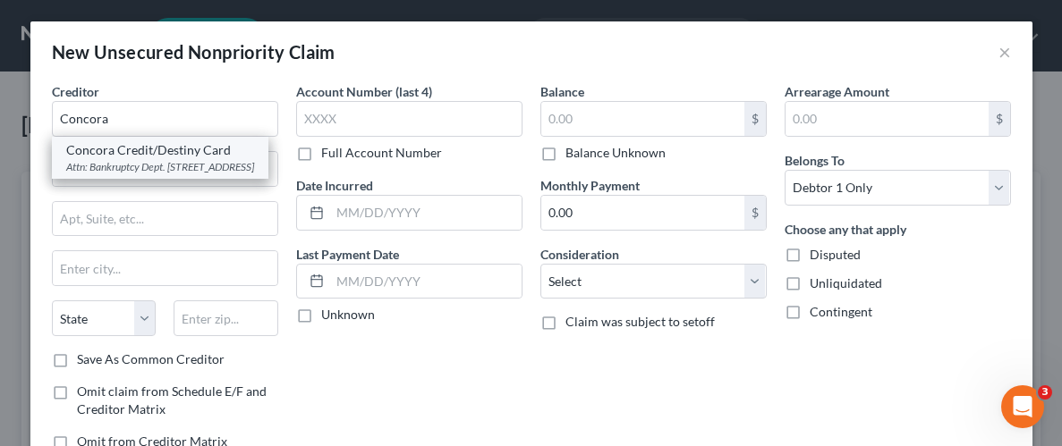
click at [191, 155] on div "Concora Credit/Destiny Card" at bounding box center [160, 150] width 188 height 18
type input "Concora Credit/Destiny Card"
type input "Attn: Bankruptcy Dept."
type input "PO Box 23030"
type input "Columbus"
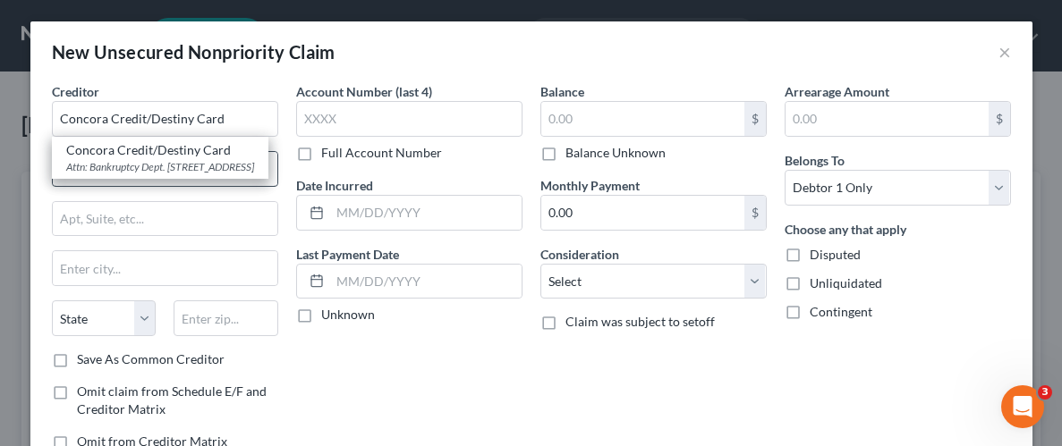
select select "10"
type input "31902"
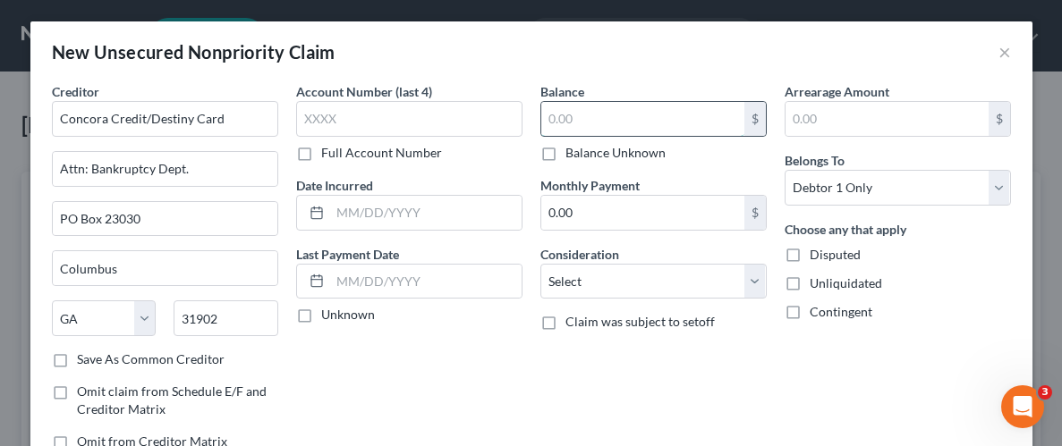
click at [618, 126] on input "text" at bounding box center [642, 119] width 203 height 34
type input "500.00"
click at [810, 285] on label "Unliquidated" at bounding box center [846, 284] width 72 height 18
click at [817, 285] on input "Unliquidated" at bounding box center [823, 281] width 12 height 12
checkbox input "true"
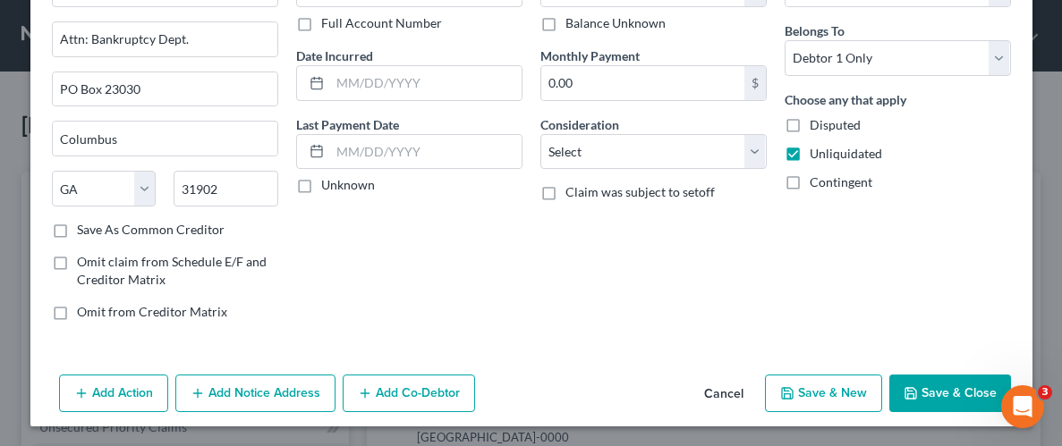
click at [940, 391] on button "Save & Close" at bounding box center [950, 394] width 122 height 38
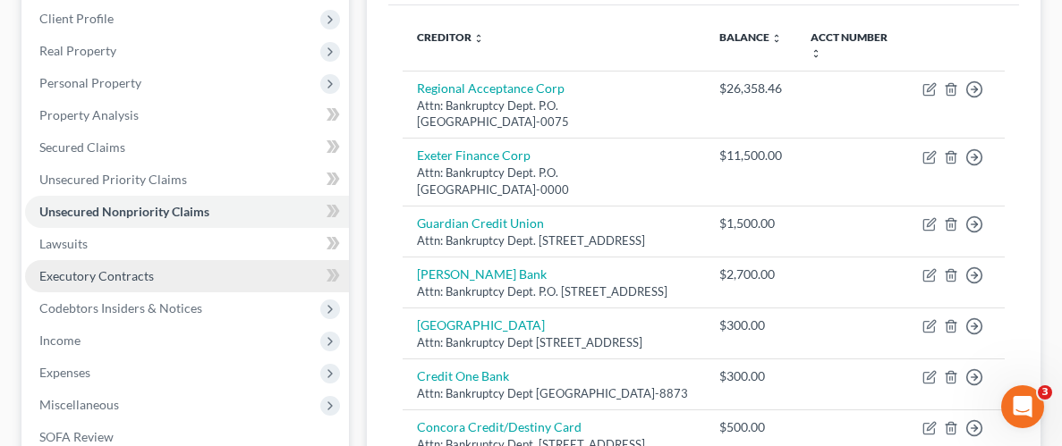
scroll to position [283, 0]
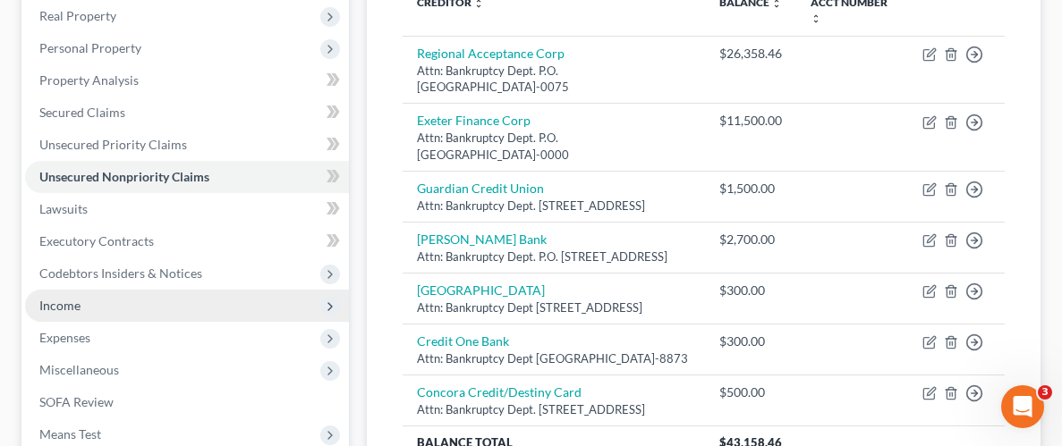
click at [88, 311] on span "Income" at bounding box center [187, 306] width 324 height 32
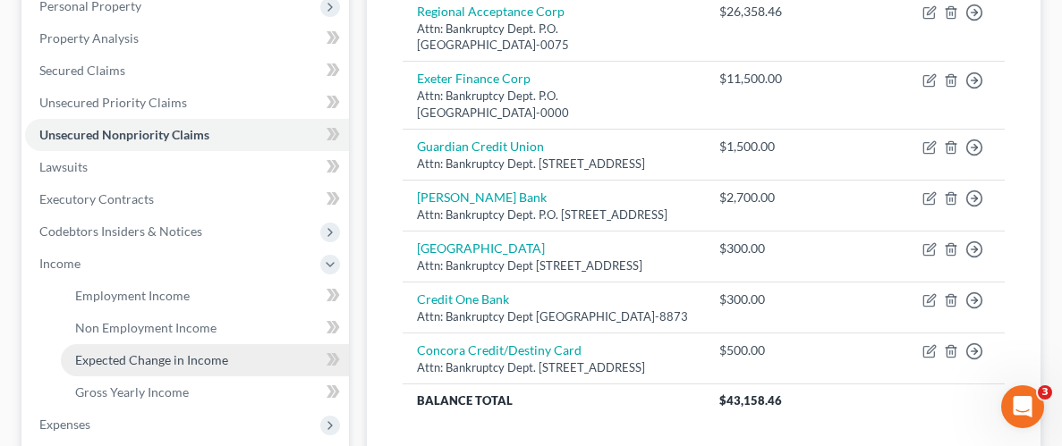
scroll to position [348, 0]
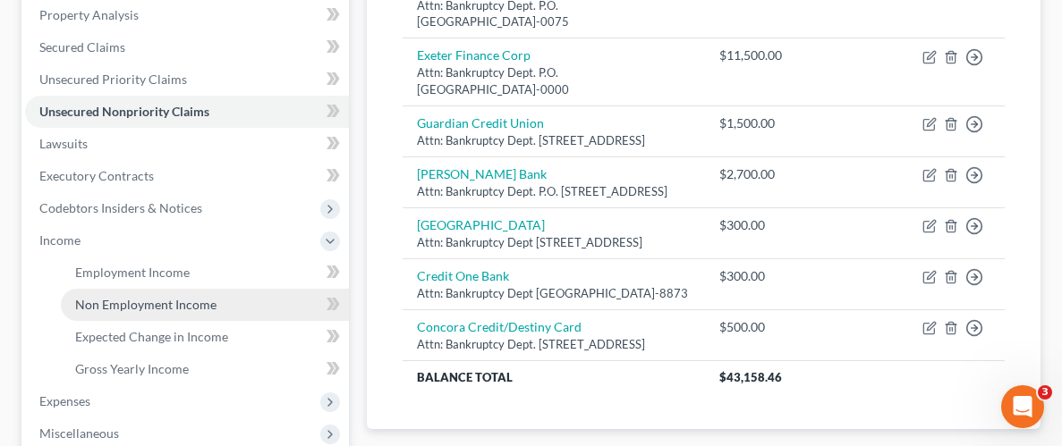
click at [171, 304] on span "Non Employment Income" at bounding box center [145, 304] width 141 height 15
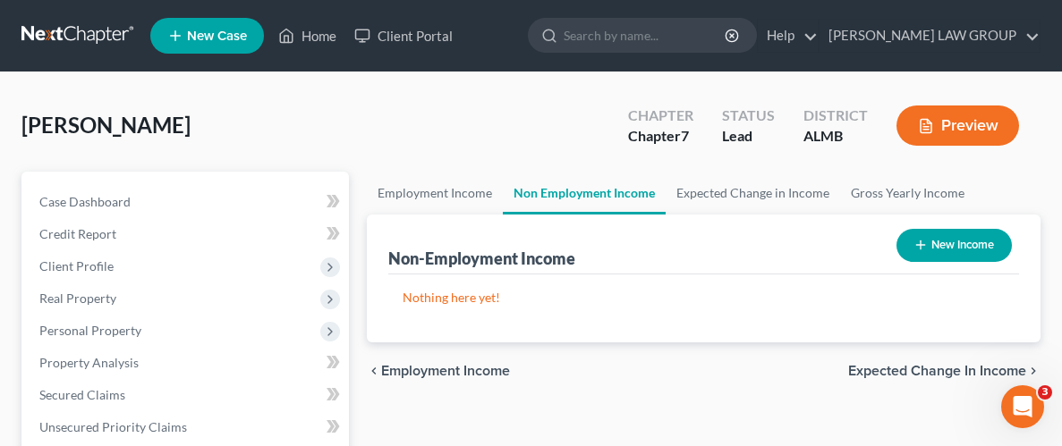
click at [933, 251] on button "New Income" at bounding box center [953, 245] width 115 height 33
select select "0"
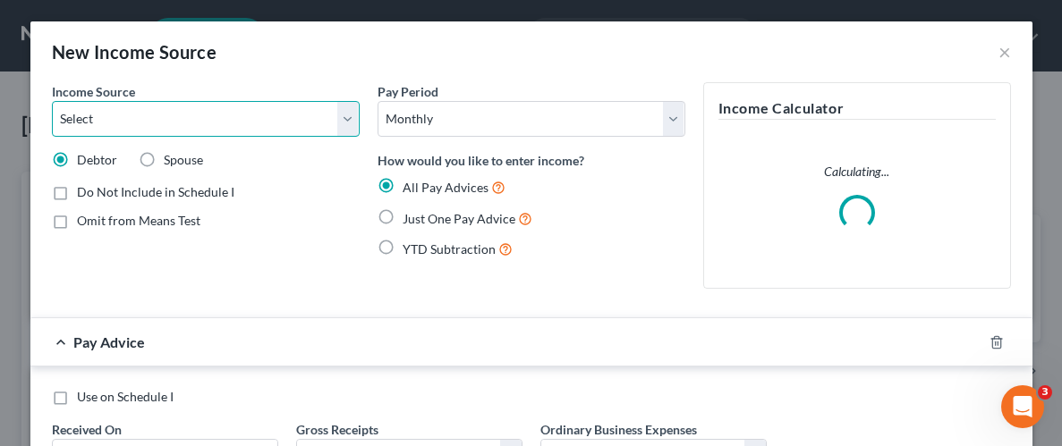
click at [135, 117] on select "Select Unemployment Disability (from employer) Pension Retirement Social Securi…" at bounding box center [206, 119] width 308 height 36
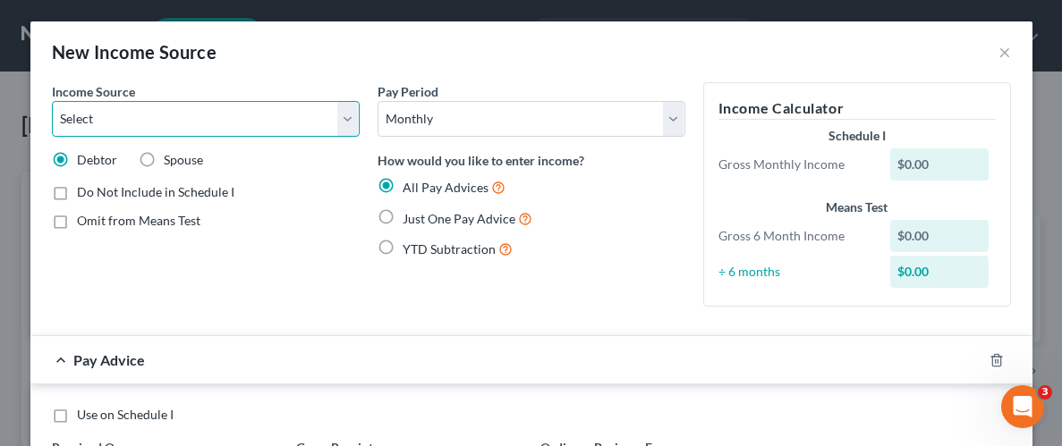
select select "4"
click at [52, 101] on select "Select Unemployment Disability (from employer) Pension Retirement Social Securi…" at bounding box center [206, 119] width 308 height 36
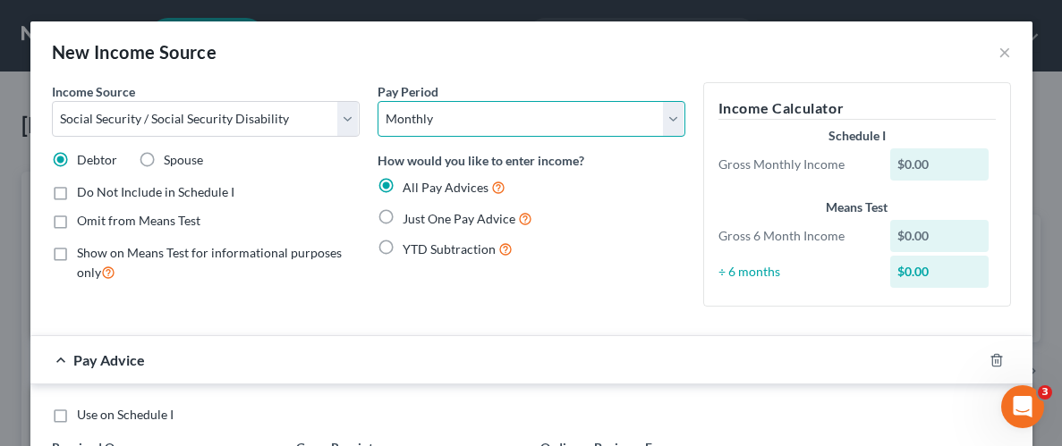
click at [424, 120] on select "Select Monthly Twice Monthly Every Other Week Weekly" at bounding box center [532, 119] width 308 height 36
click at [378, 101] on select "Select Monthly Twice Monthly Every Other Week Weekly" at bounding box center [532, 119] width 308 height 36
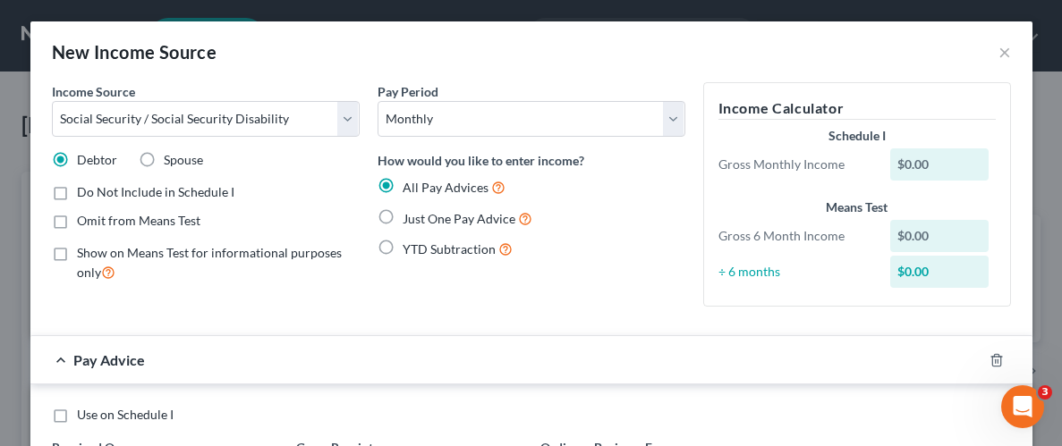
click at [403, 214] on label "Just One Pay Advice" at bounding box center [468, 218] width 130 height 21
click at [410, 214] on input "Just One Pay Advice" at bounding box center [416, 214] width 12 height 12
radio input "true"
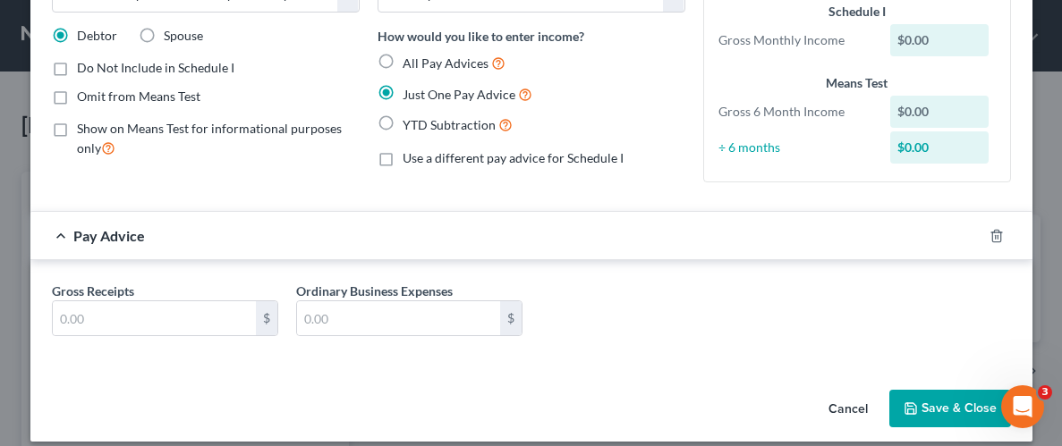
scroll to position [140, 0]
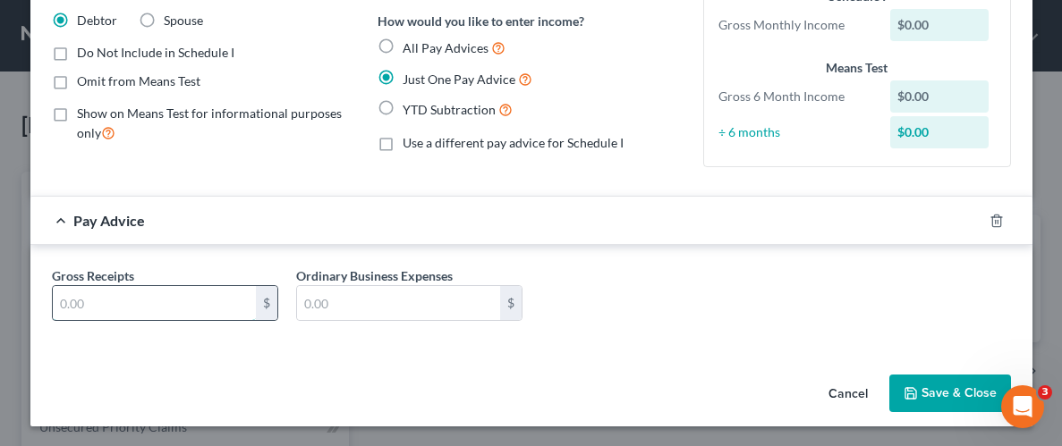
click at [110, 301] on input "text" at bounding box center [154, 303] width 203 height 34
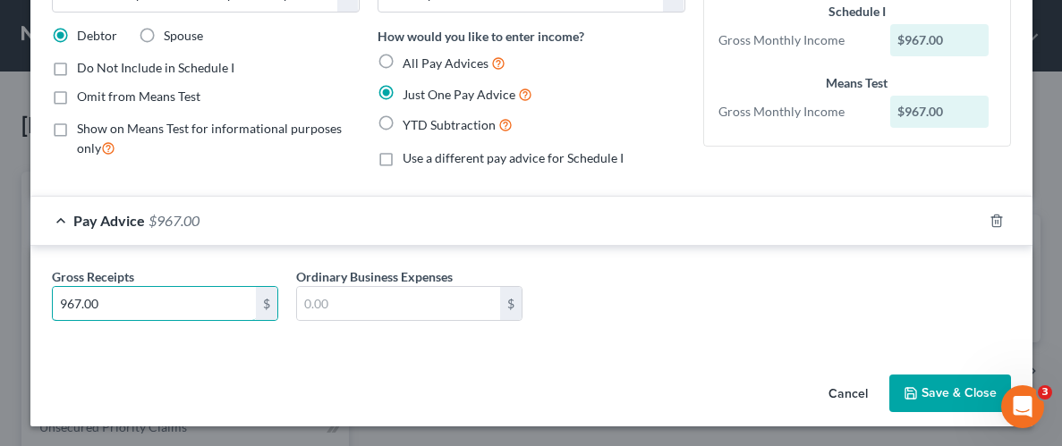
scroll to position [124, 0]
type input "967.00"
click at [977, 393] on button "Save & Close" at bounding box center [950, 394] width 122 height 38
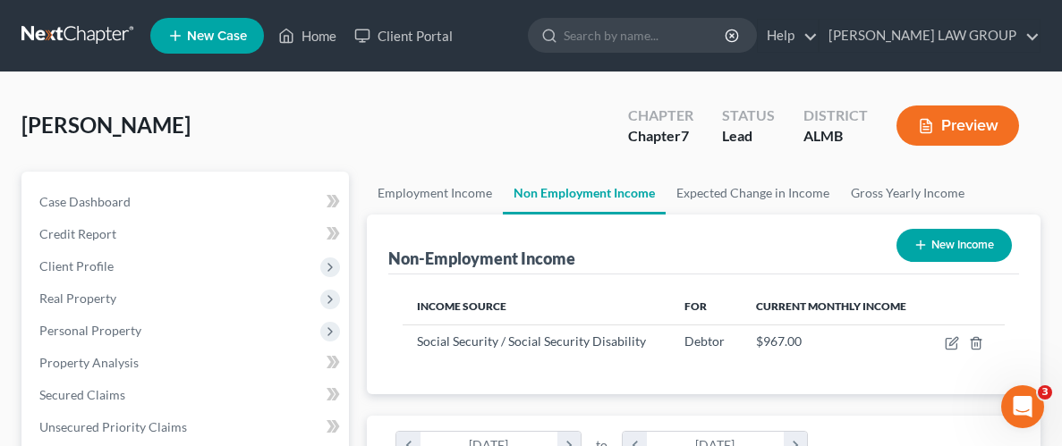
scroll to position [299, 637]
click at [929, 245] on button "New Income" at bounding box center [953, 245] width 115 height 33
select select "0"
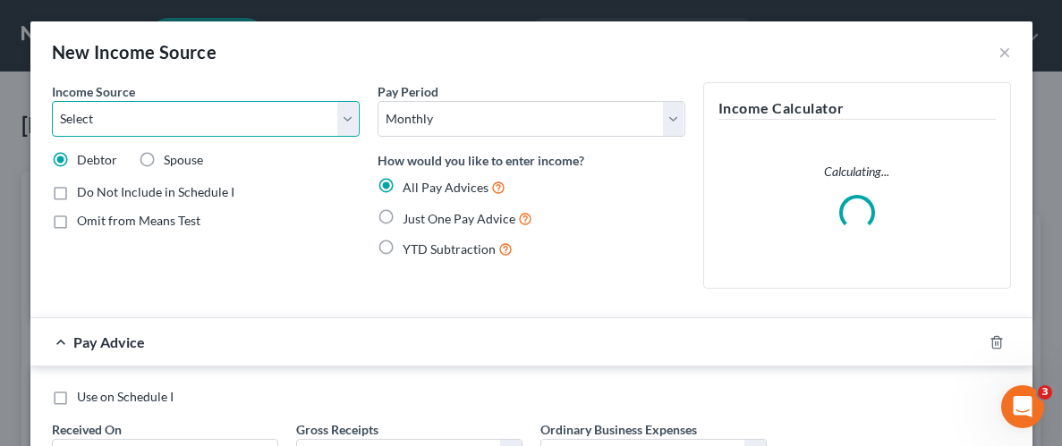
click at [123, 127] on select "Select Unemployment Disability (from employer) Pension Retirement Social Securi…" at bounding box center [206, 119] width 308 height 36
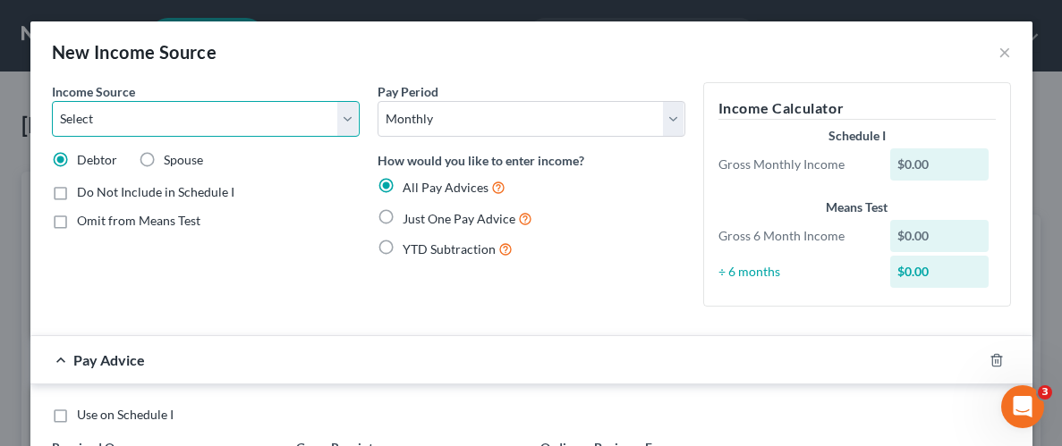
select select "5"
click at [52, 101] on select "Select Unemployment Disability (from employer) Pension Retirement Social Securi…" at bounding box center [206, 119] width 308 height 36
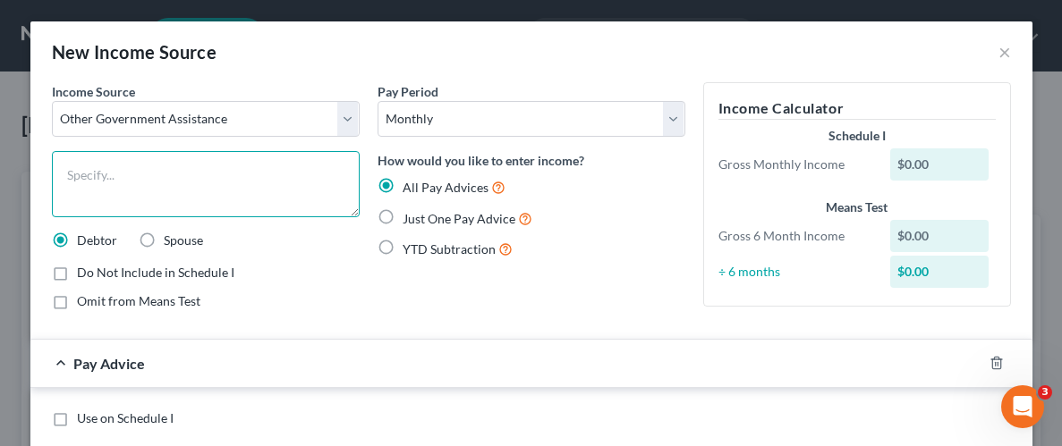
click at [147, 174] on textarea at bounding box center [206, 184] width 308 height 66
type textarea "Food Stamps"
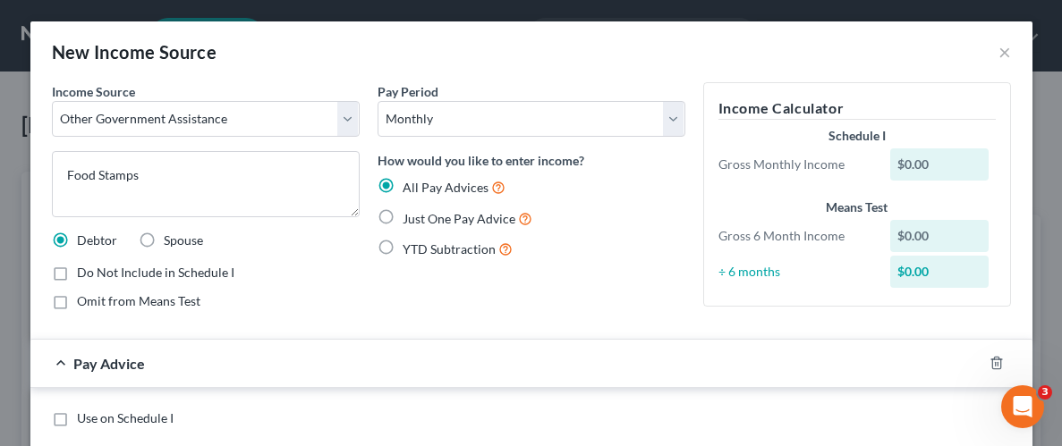
click at [403, 220] on label "Just One Pay Advice" at bounding box center [468, 218] width 130 height 21
click at [410, 220] on input "Just One Pay Advice" at bounding box center [416, 214] width 12 height 12
radio input "true"
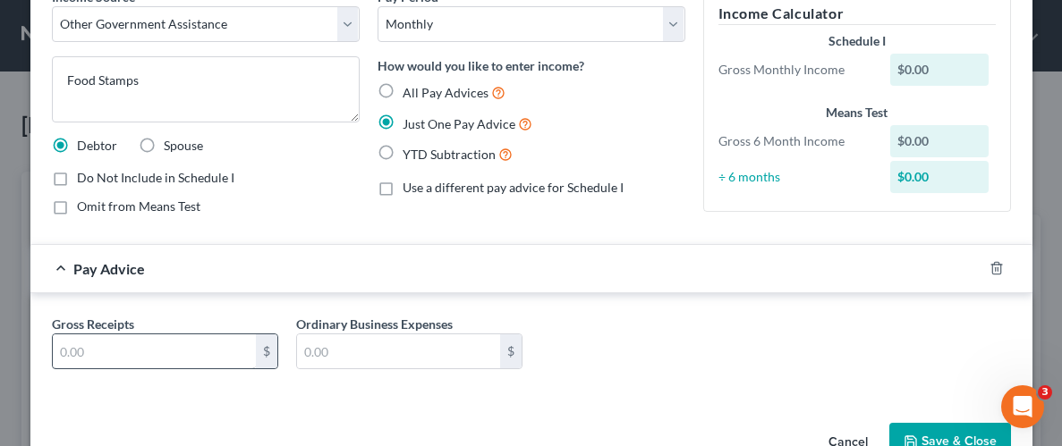
scroll to position [119, 0]
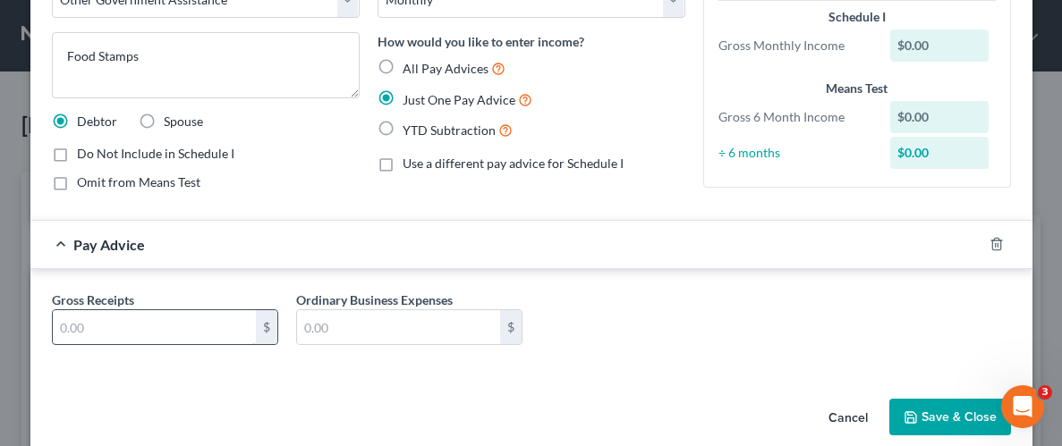
click at [146, 331] on input "text" at bounding box center [154, 327] width 203 height 34
type input "292.00"
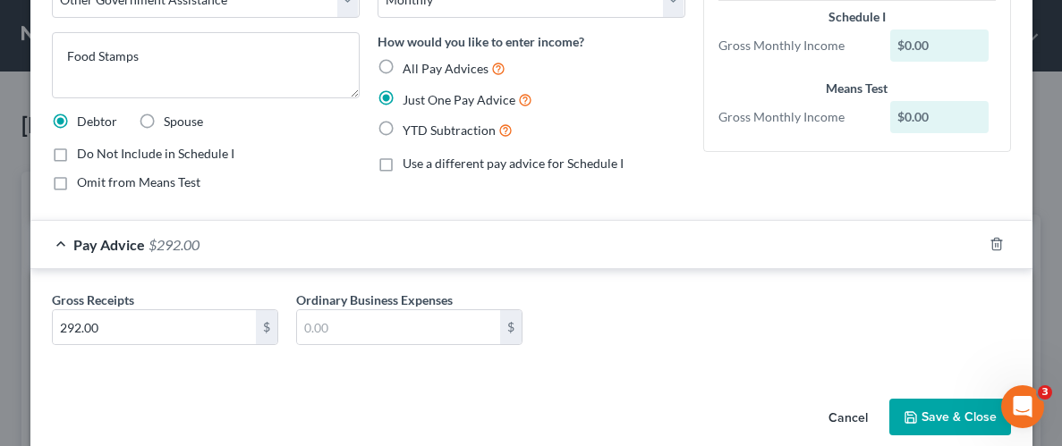
click at [952, 423] on button "Save & Close" at bounding box center [950, 418] width 122 height 38
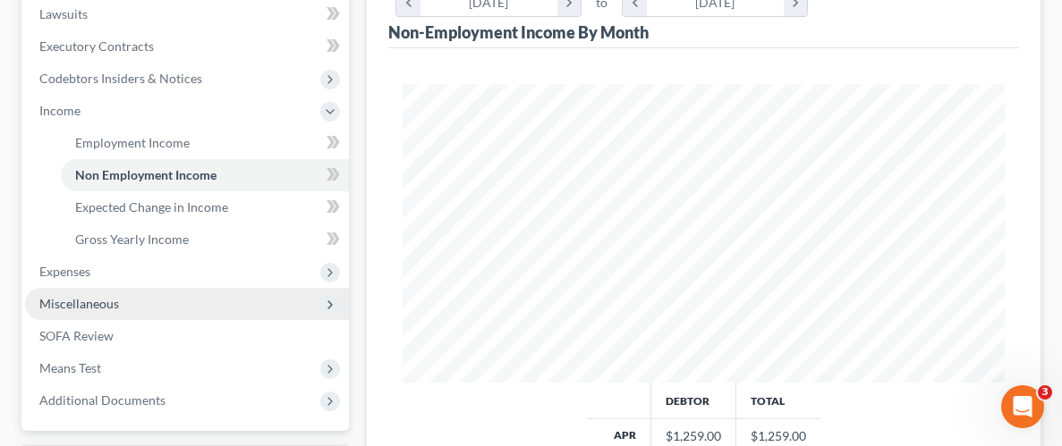
scroll to position [494, 0]
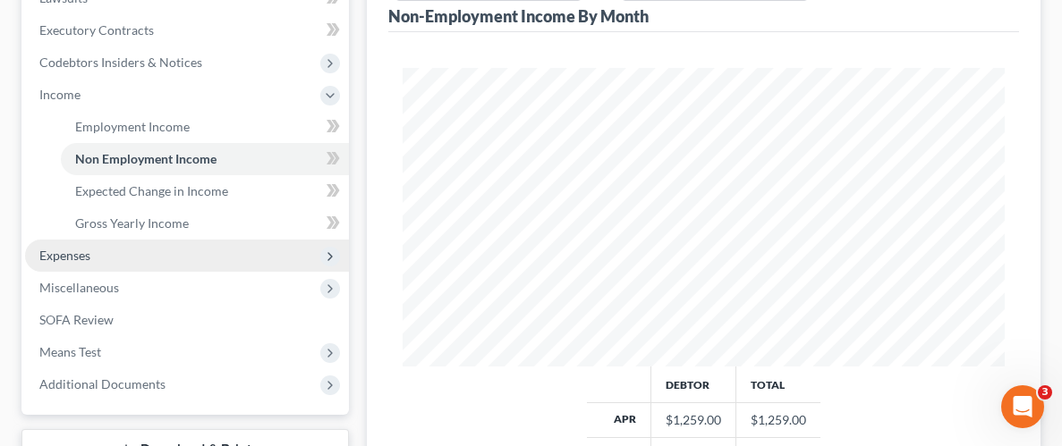
click at [57, 256] on span "Expenses" at bounding box center [64, 255] width 51 height 15
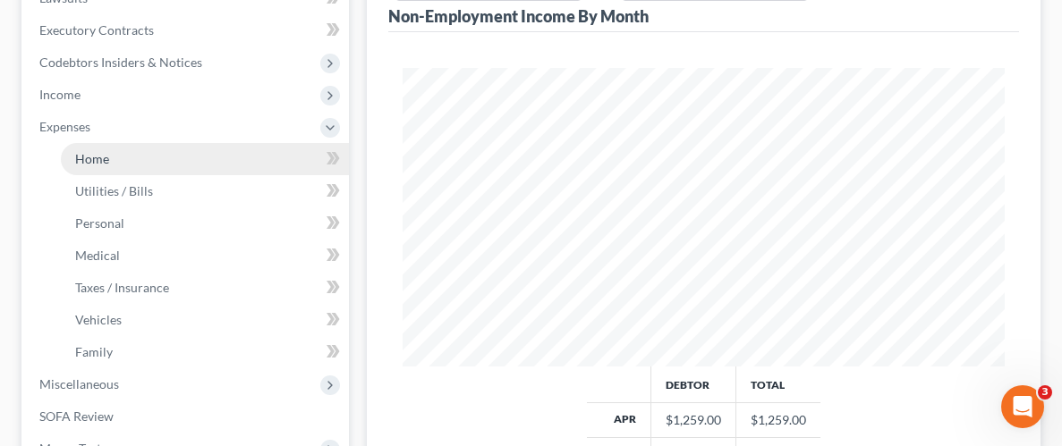
click at [96, 156] on span "Home" at bounding box center [92, 158] width 34 height 15
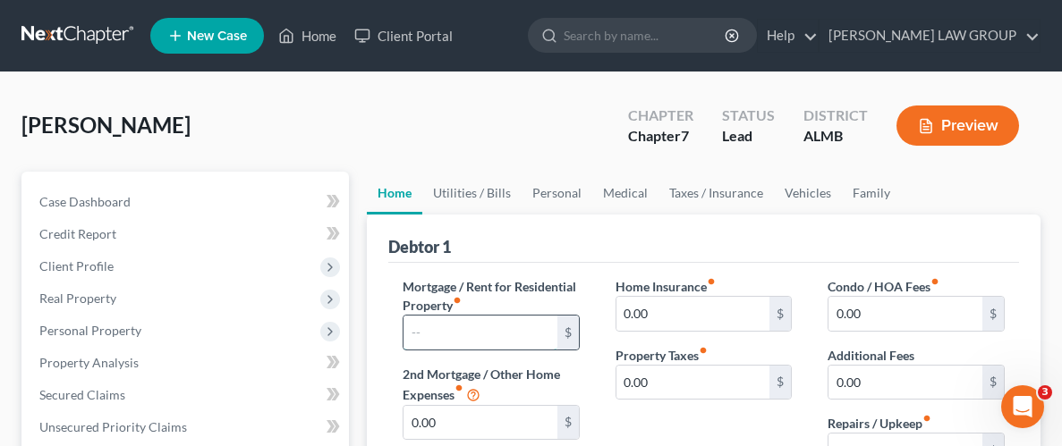
click at [510, 317] on input "text" at bounding box center [481, 333] width 154 height 34
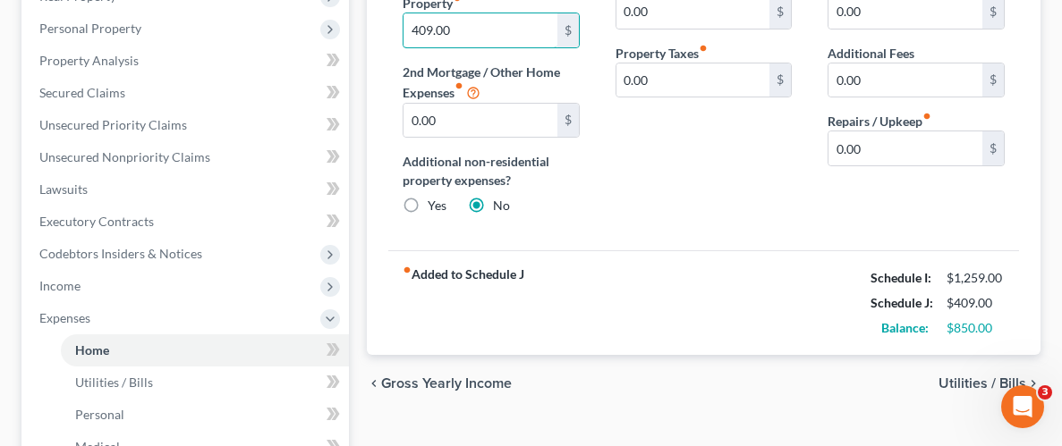
scroll to position [307, 0]
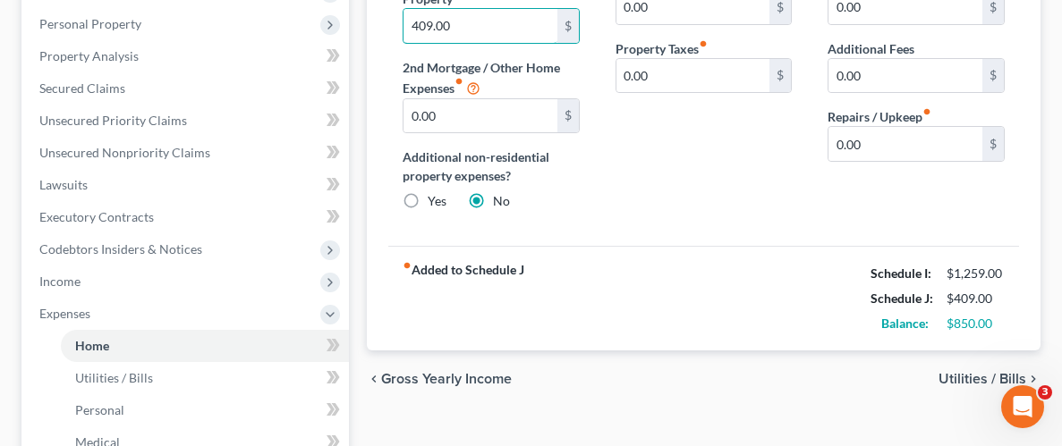
type input "409.00"
click at [970, 380] on span "Utilities / Bills" at bounding box center [983, 379] width 88 height 14
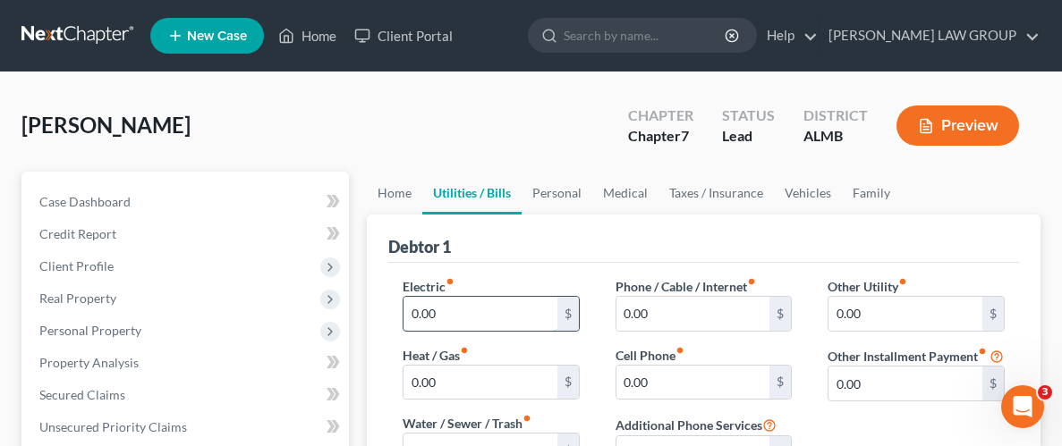
click at [460, 315] on input "0.00" at bounding box center [481, 314] width 154 height 34
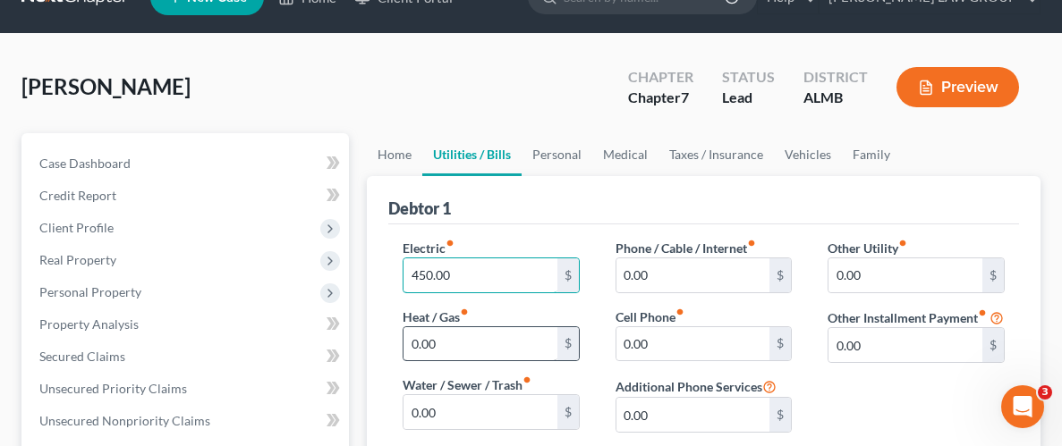
scroll to position [59, 0]
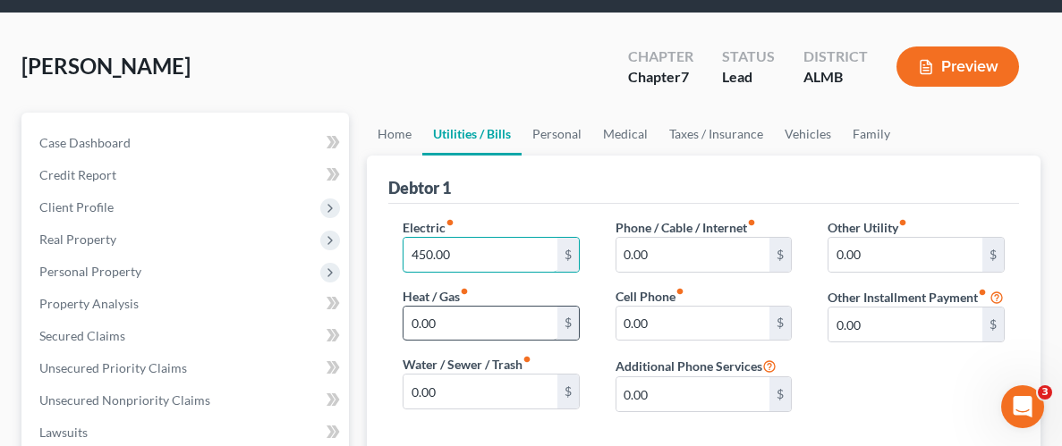
type input "450.00"
click at [454, 319] on input "0.00" at bounding box center [481, 324] width 154 height 34
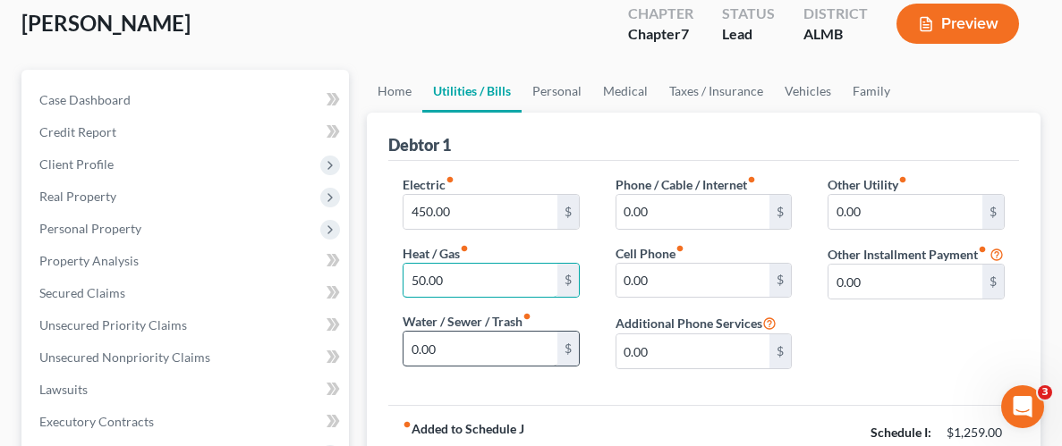
scroll to position [125, 0]
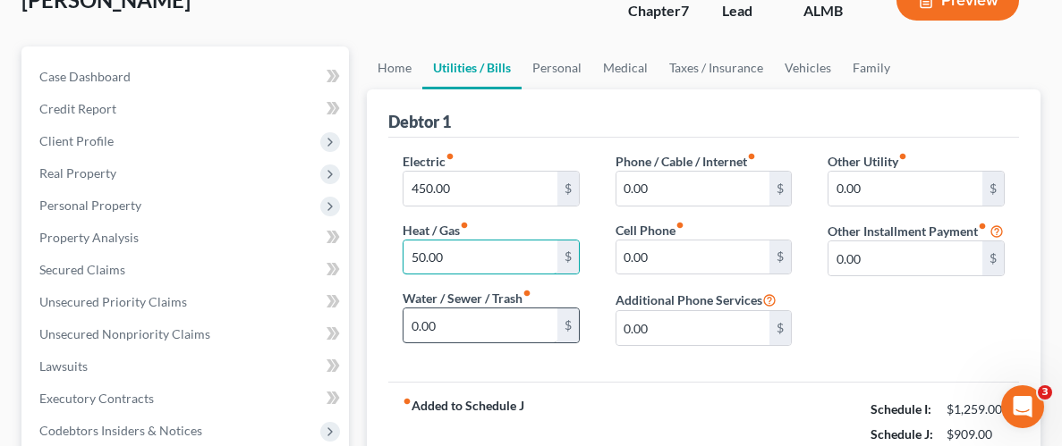
type input "50.00"
click at [435, 317] on input "0.00" at bounding box center [481, 326] width 154 height 34
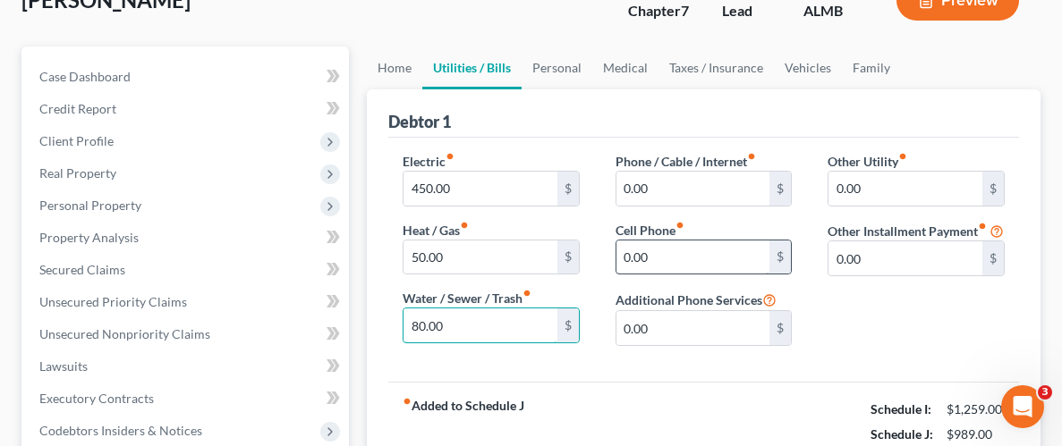
type input "80.00"
click at [681, 247] on input "0.00" at bounding box center [693, 258] width 154 height 34
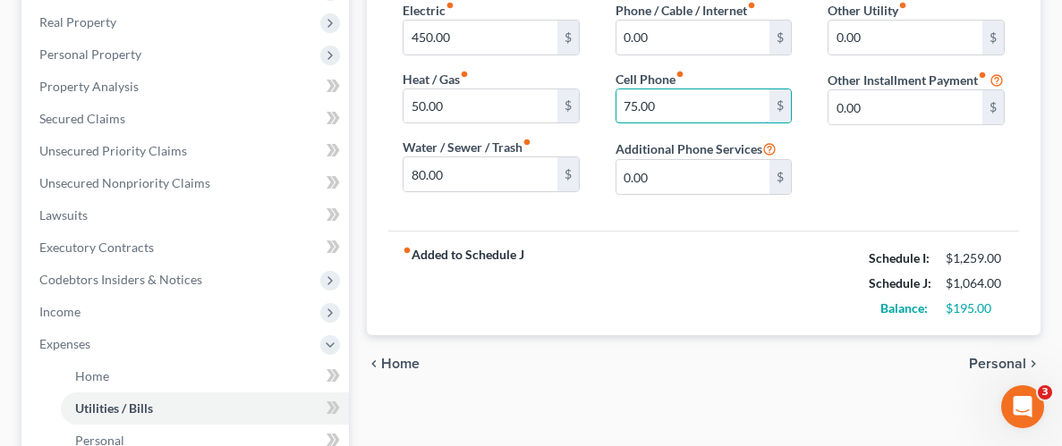
scroll to position [296, 0]
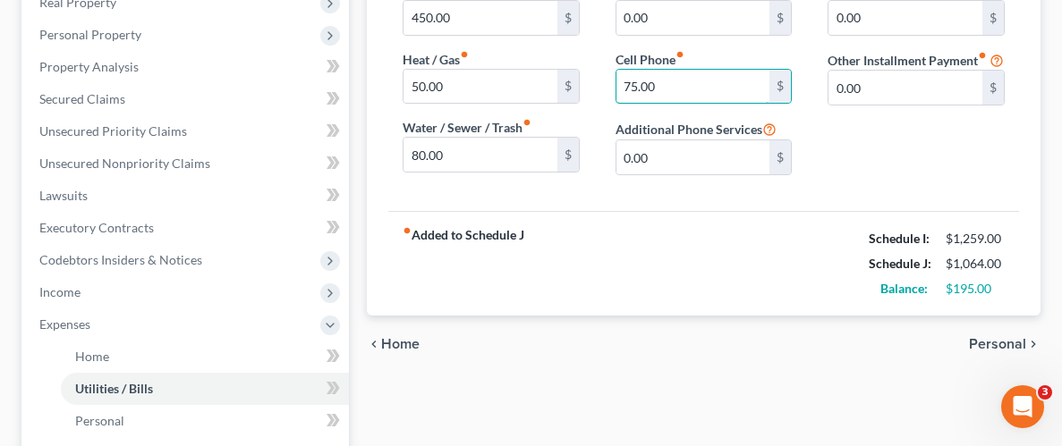
type input "75.00"
click at [983, 344] on span "Personal" at bounding box center [997, 344] width 57 height 14
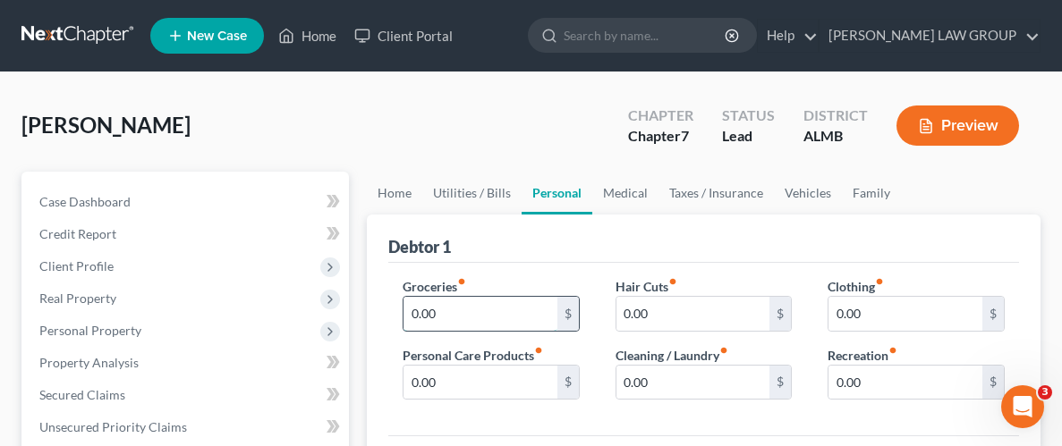
click at [451, 318] on input "0.00" at bounding box center [481, 314] width 154 height 34
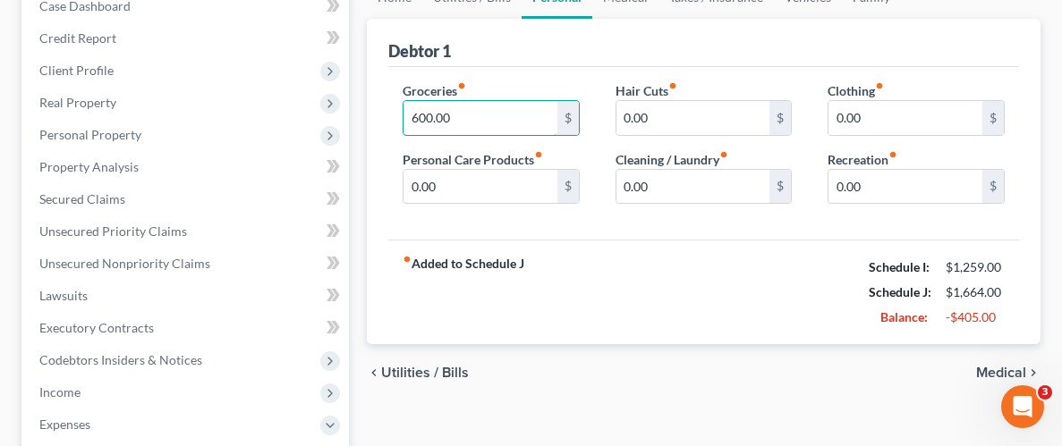
scroll to position [203, 0]
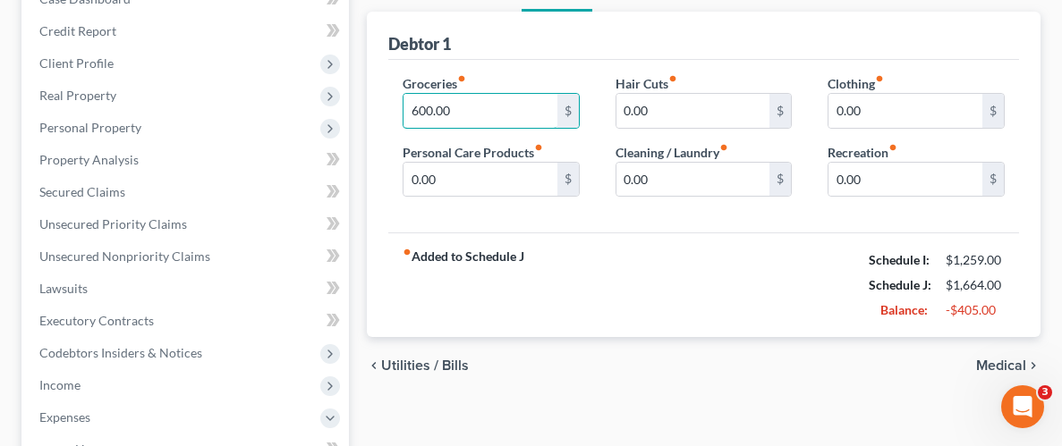
type input "600.00"
click at [996, 363] on span "Medical" at bounding box center [1001, 366] width 50 height 14
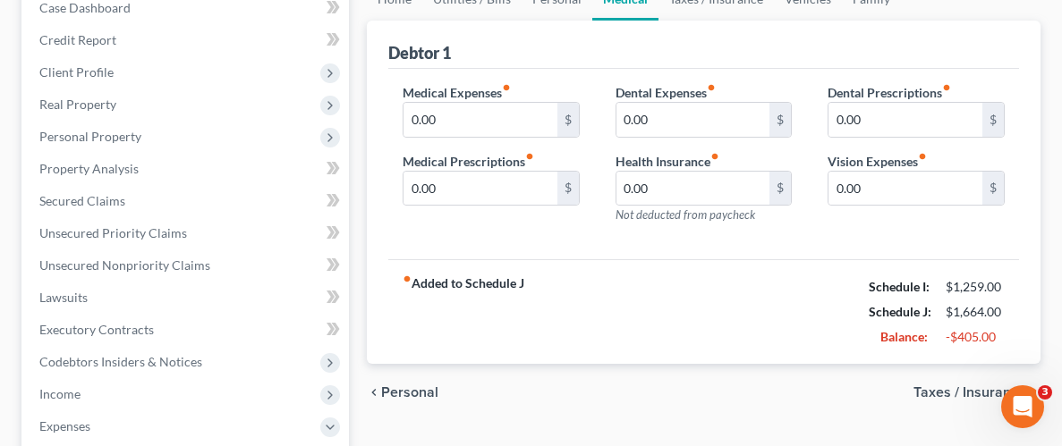
scroll to position [212, 0]
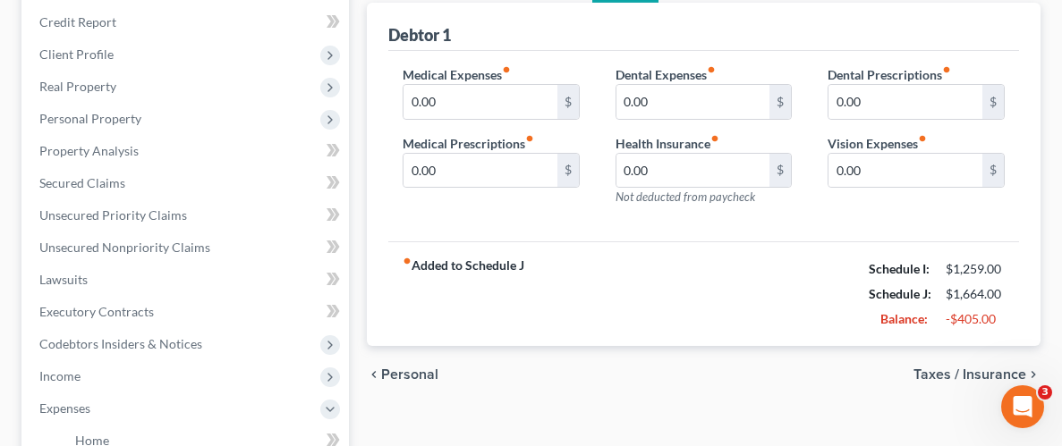
click at [967, 378] on span "Taxes / Insurance" at bounding box center [969, 375] width 113 height 14
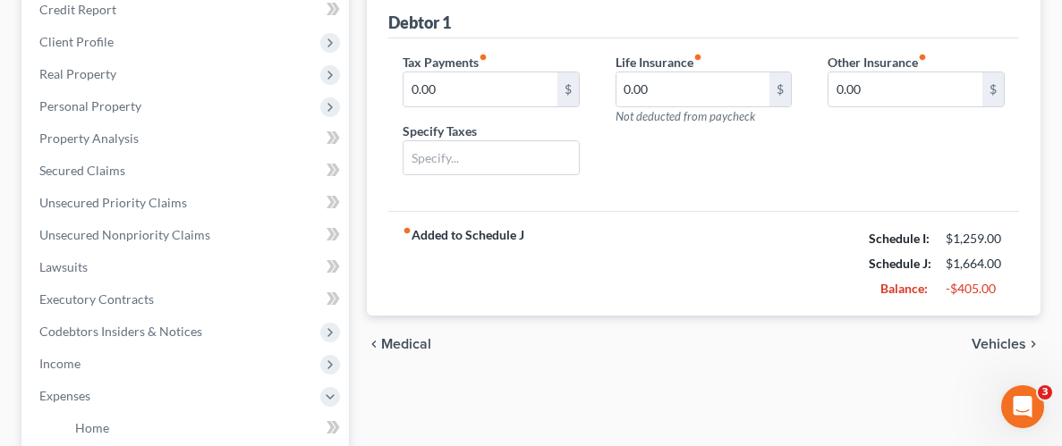
scroll to position [234, 0]
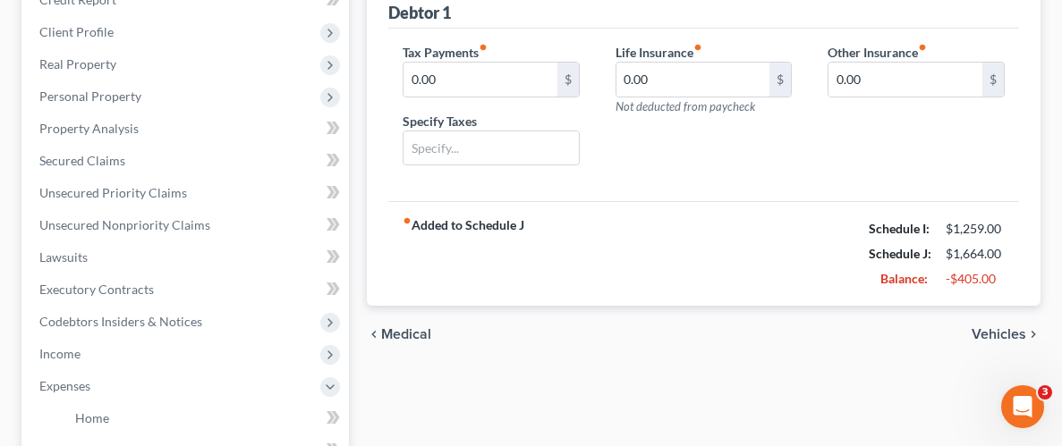
click at [990, 334] on span "Vehicles" at bounding box center [999, 334] width 55 height 14
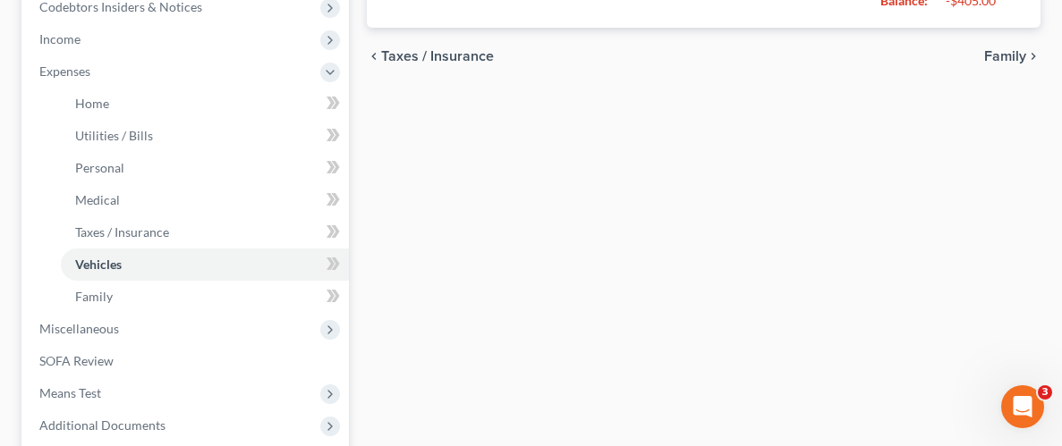
scroll to position [553, 0]
